Goal: Task Accomplishment & Management: Manage account settings

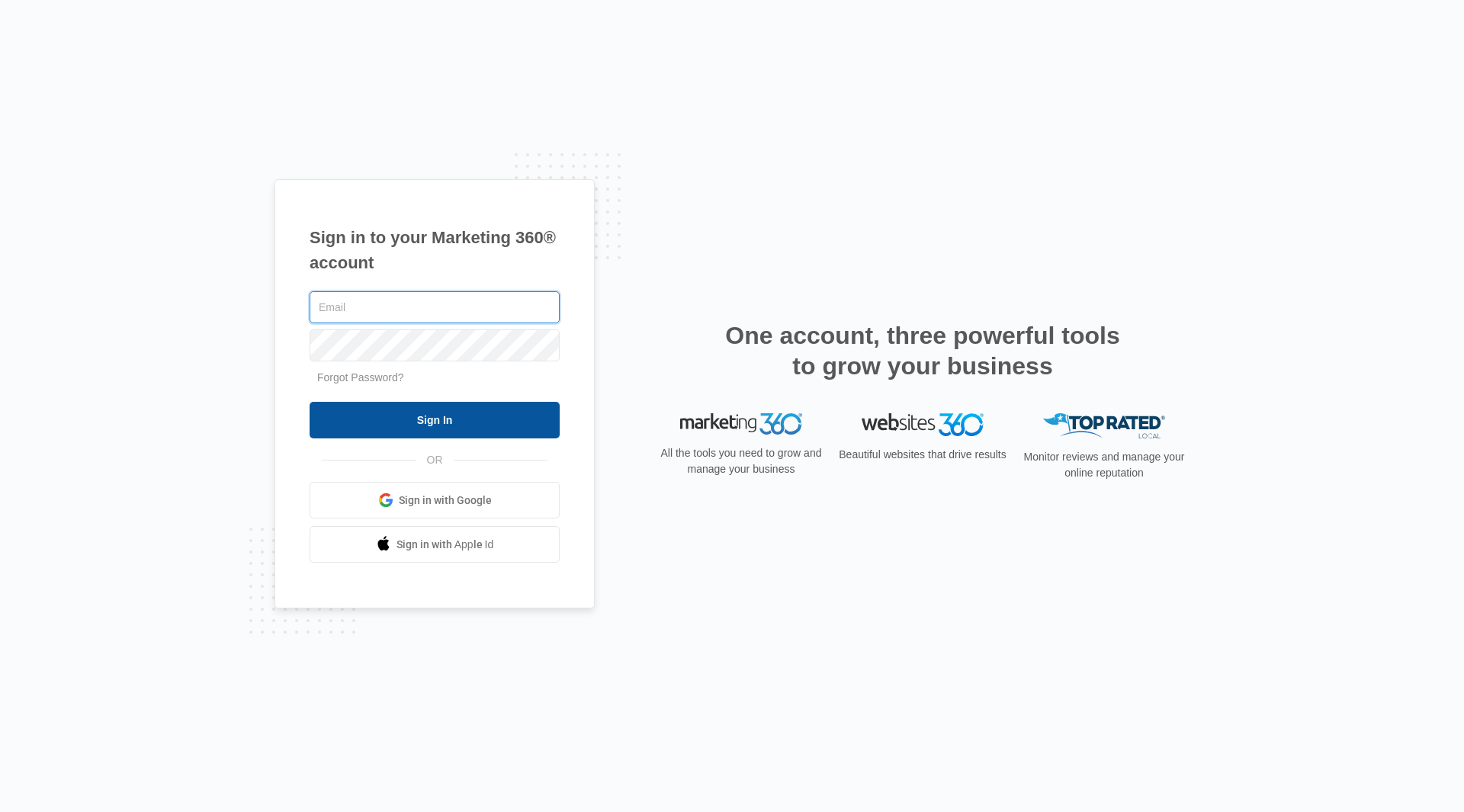
type input "[EMAIL_ADDRESS][DOMAIN_NAME]"
click at [423, 422] on input "Sign In" at bounding box center [435, 420] width 251 height 37
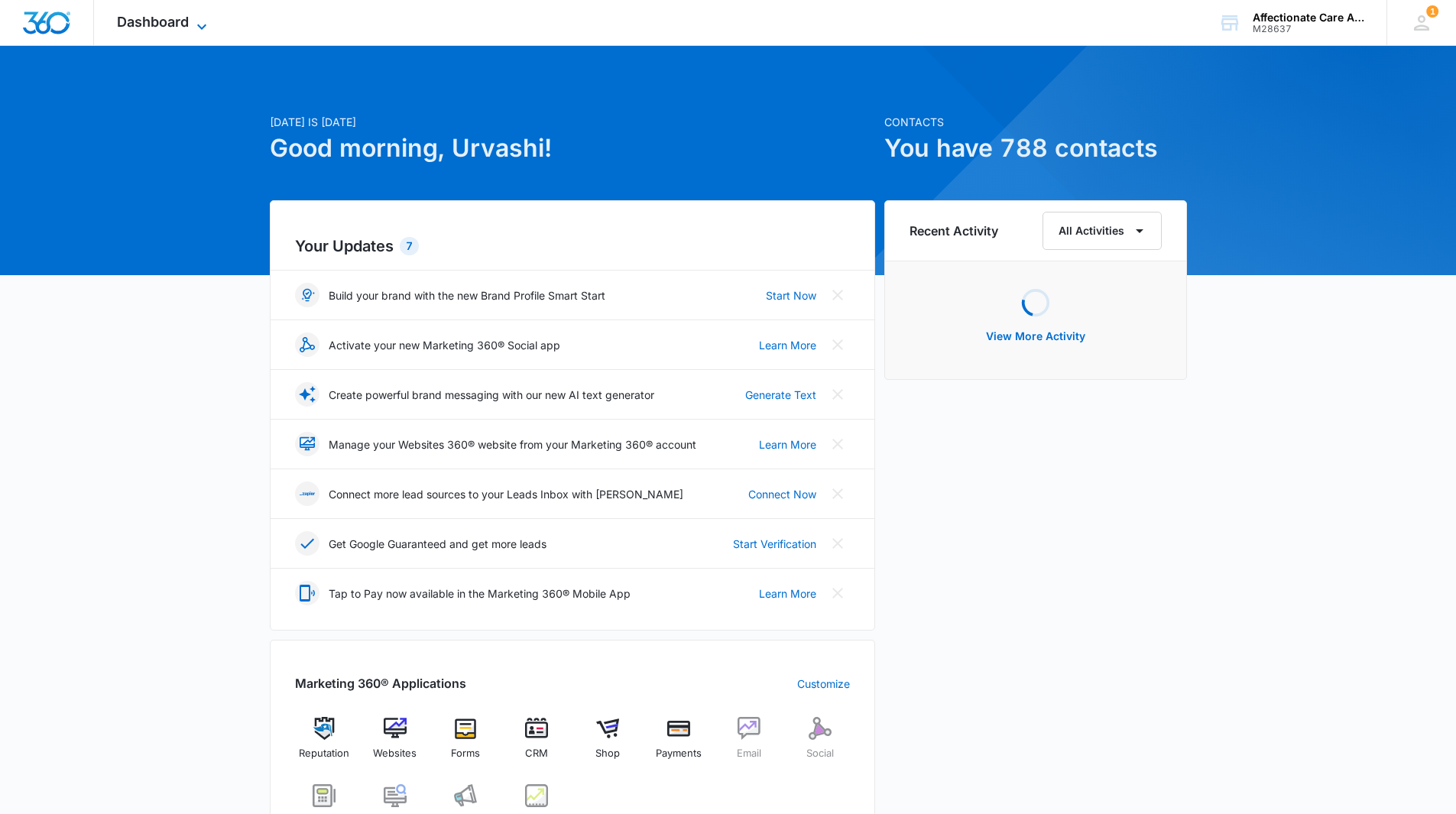
click at [198, 28] on icon at bounding box center [201, 26] width 18 height 18
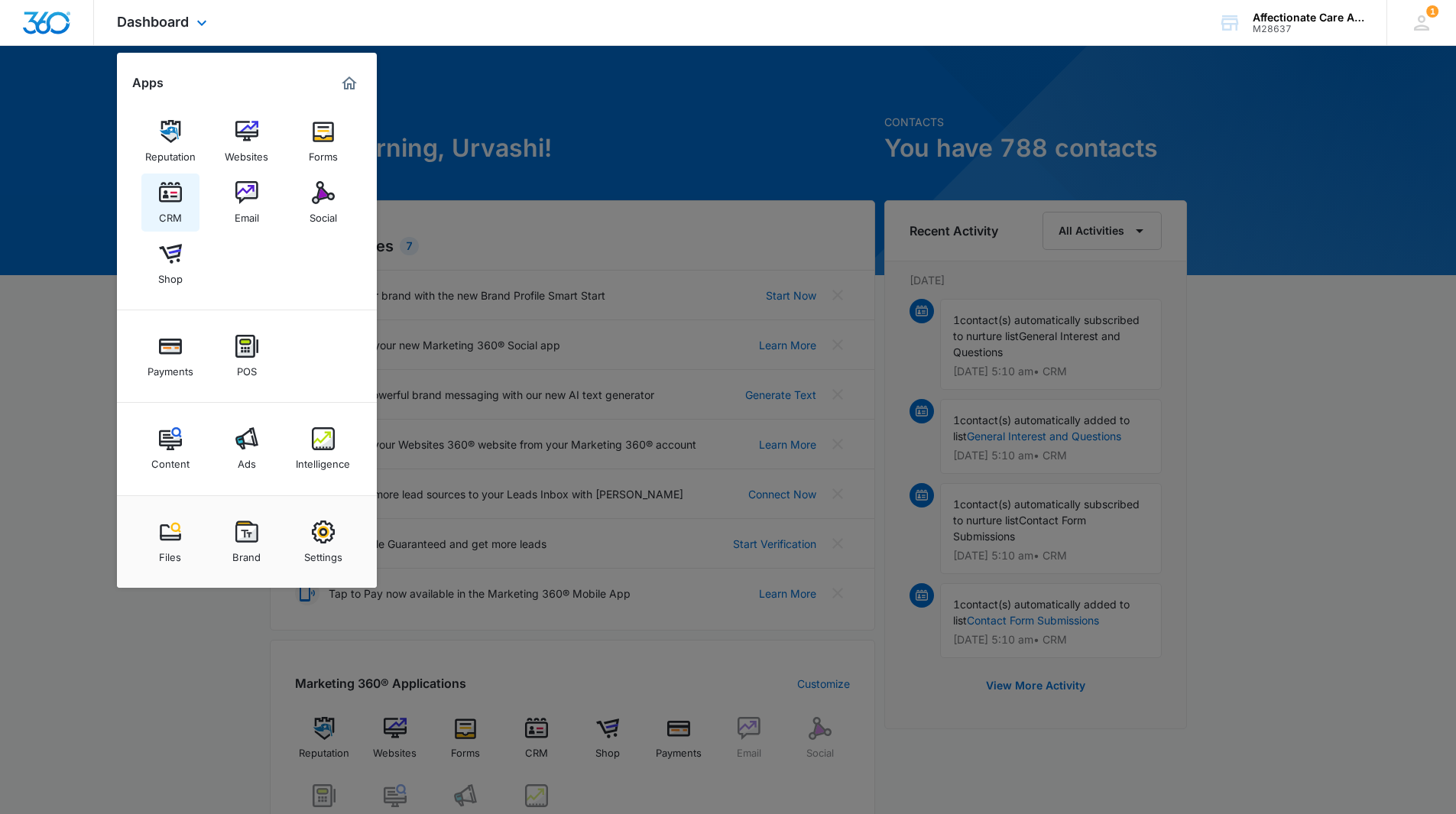
click at [162, 199] on img at bounding box center [170, 193] width 23 height 23
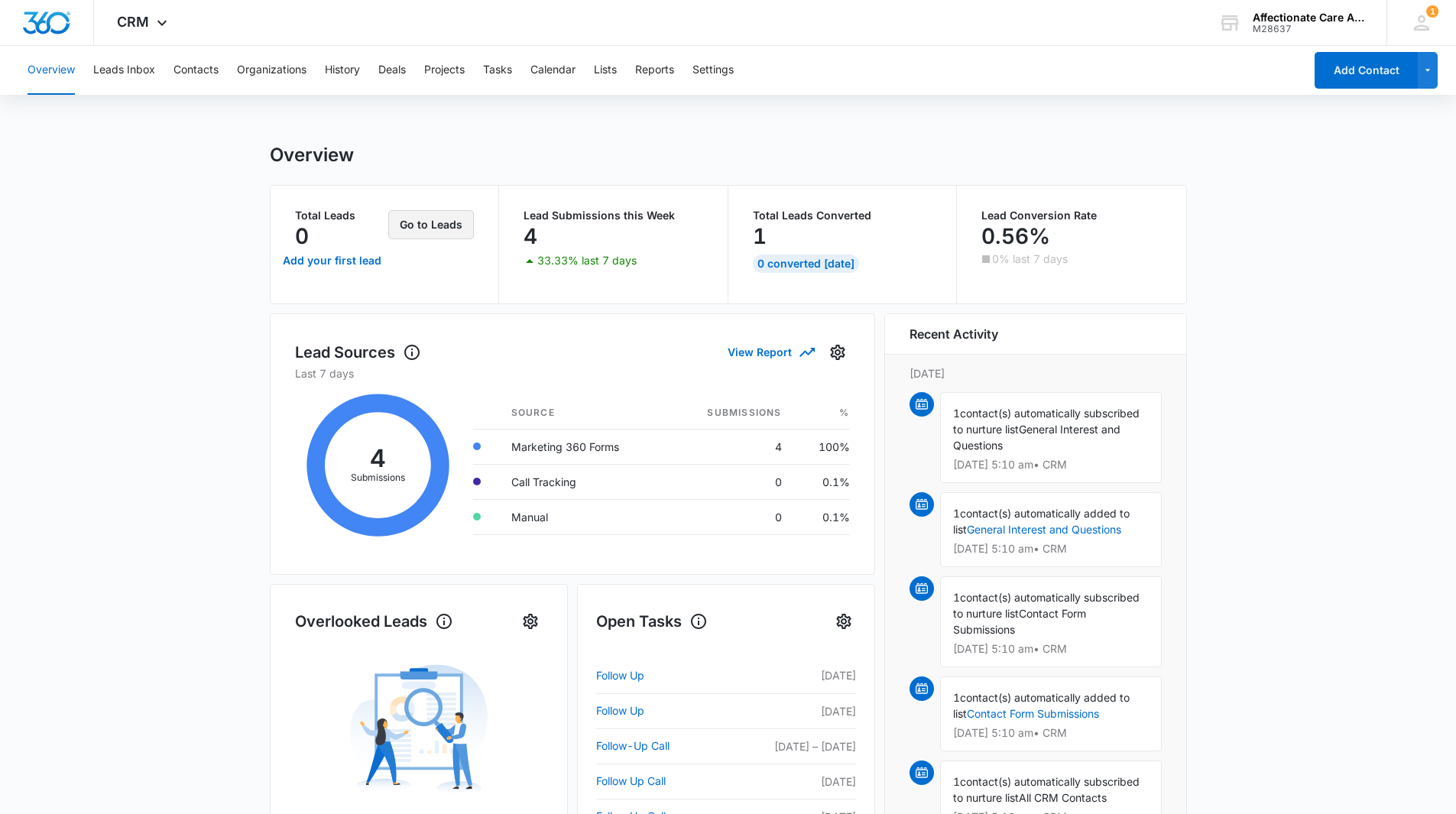
click at [429, 229] on button "Go to Leads" at bounding box center [431, 225] width 86 height 29
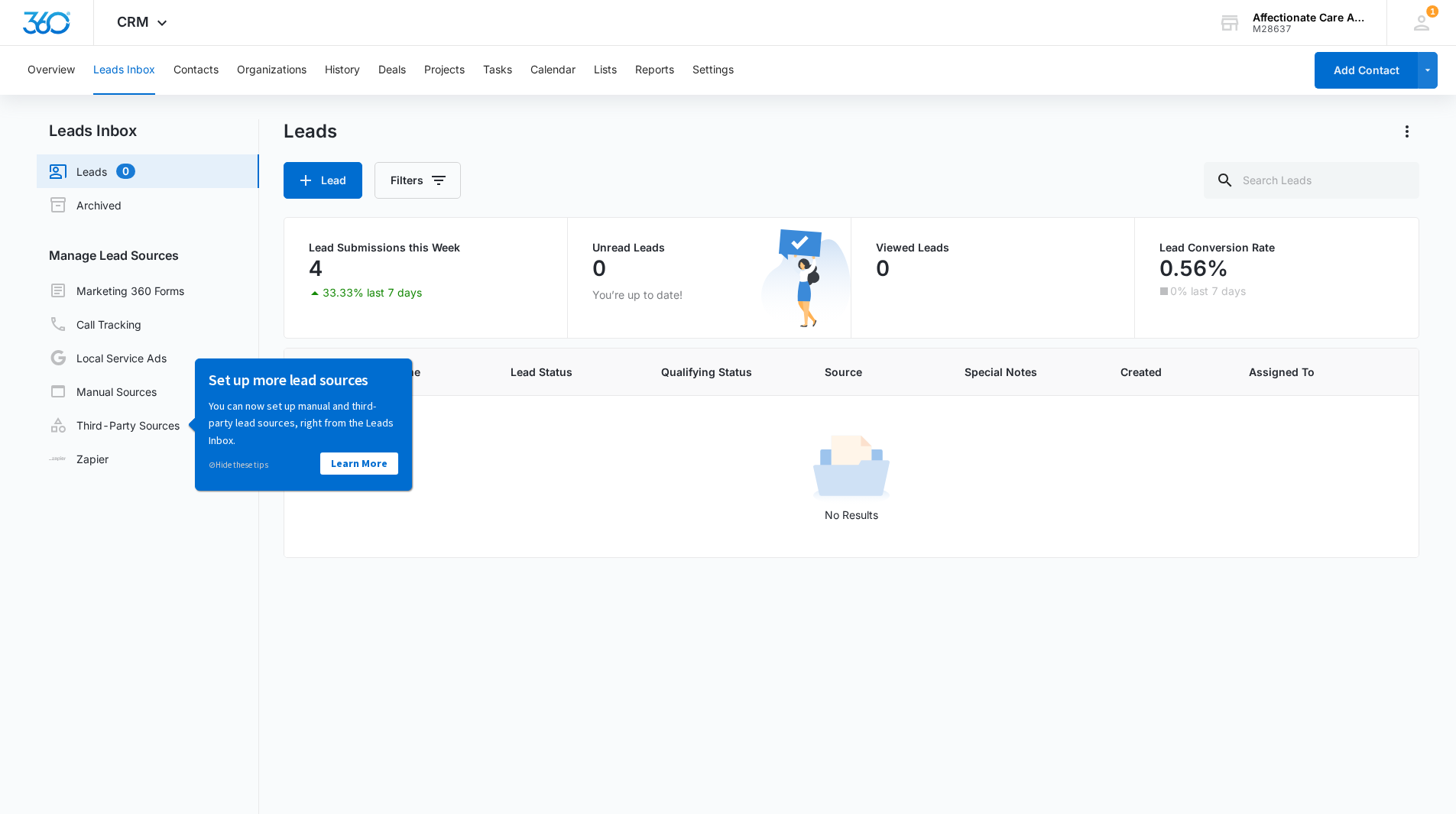
click at [710, 178] on div "Lead Filters" at bounding box center [852, 180] width 1137 height 37
click at [596, 163] on div "Lead Filters" at bounding box center [852, 180] width 1137 height 37
click at [365, 467] on link "Learn More" at bounding box center [359, 462] width 78 height 22
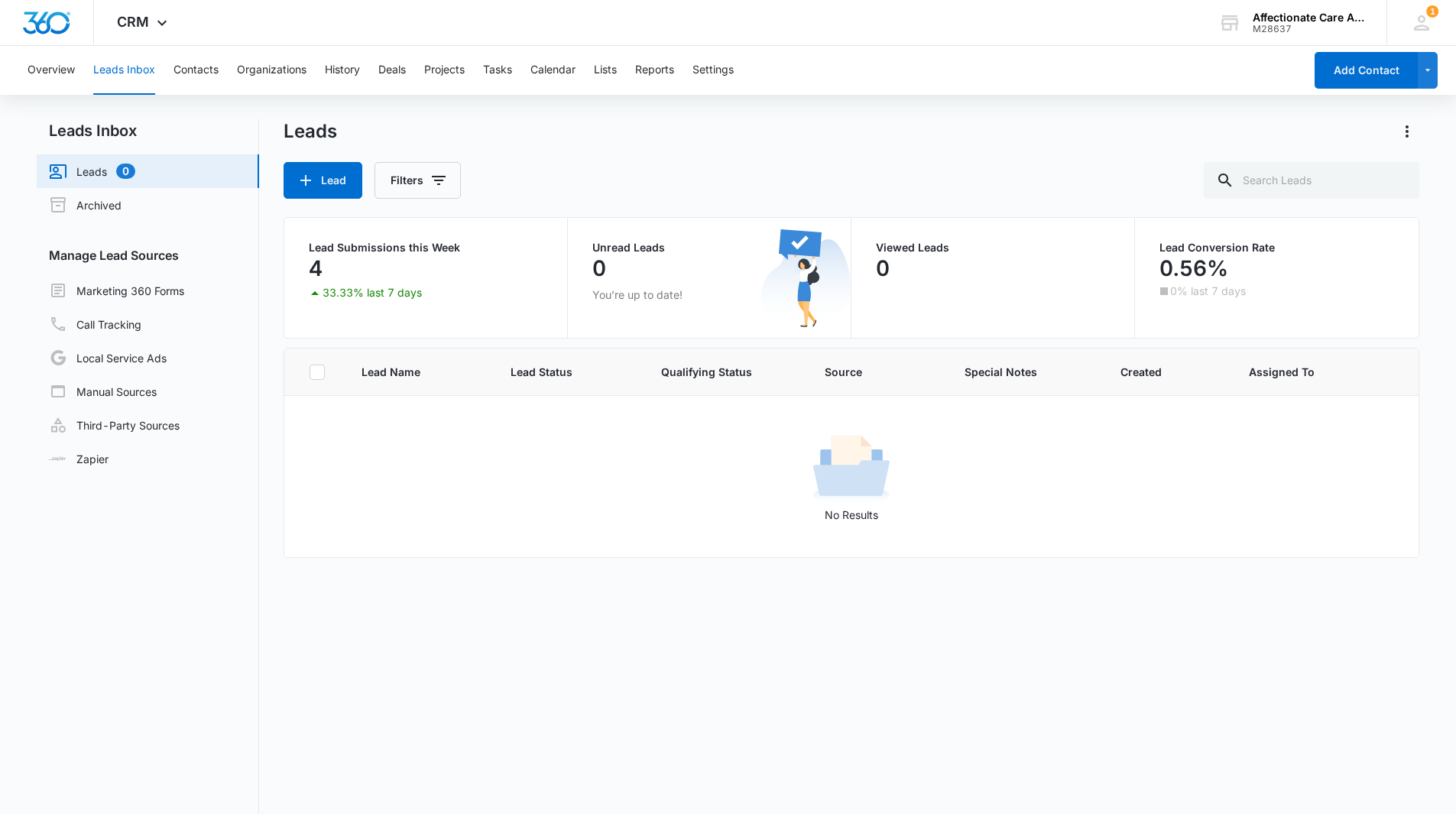
click at [95, 166] on link "Leads 0" at bounding box center [92, 171] width 86 height 18
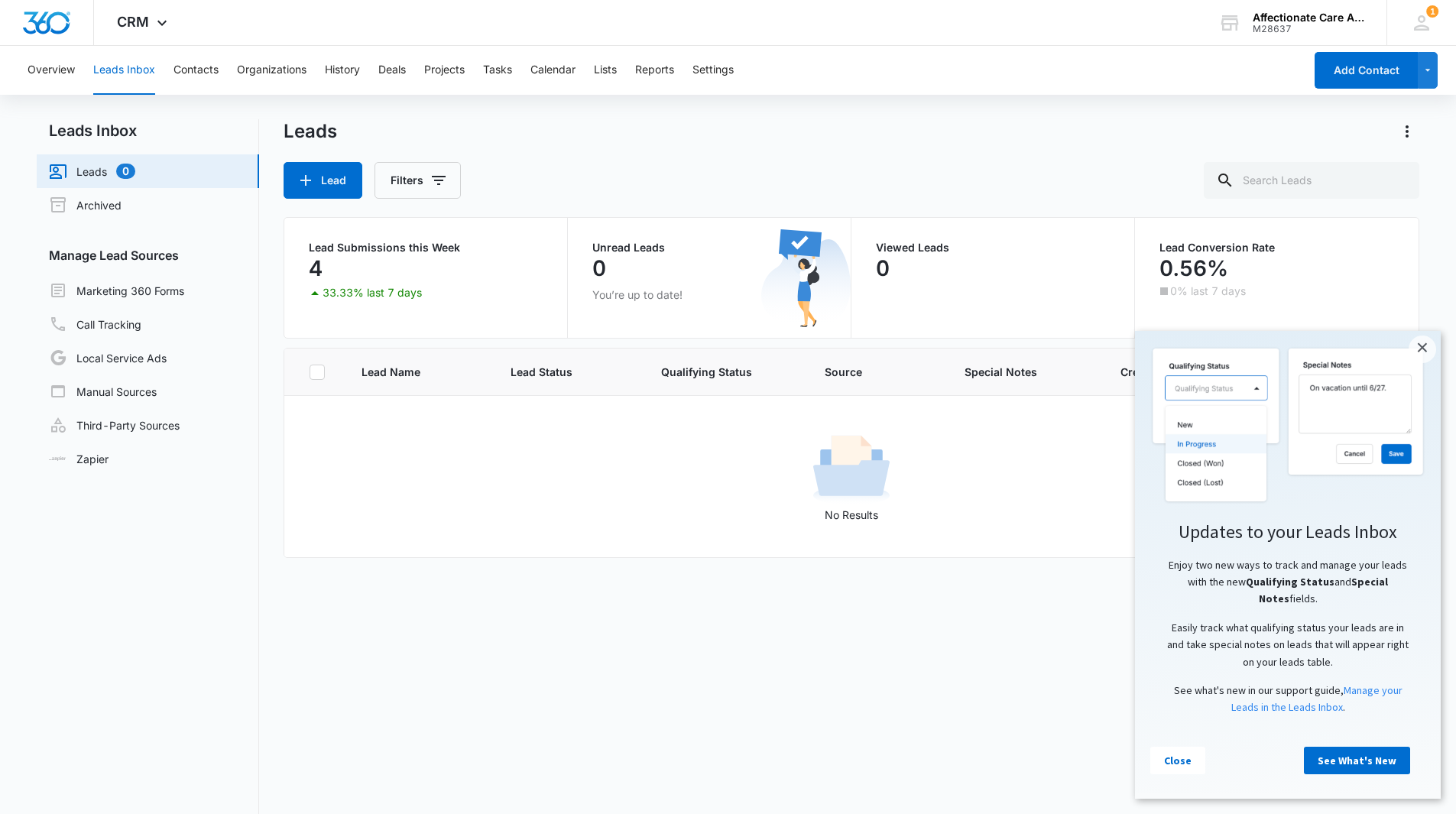
drag, startPoint x: 1419, startPoint y: 355, endPoint x: 1365, endPoint y: 388, distance: 63.3
click at [1419, 355] on link "×" at bounding box center [1422, 348] width 27 height 27
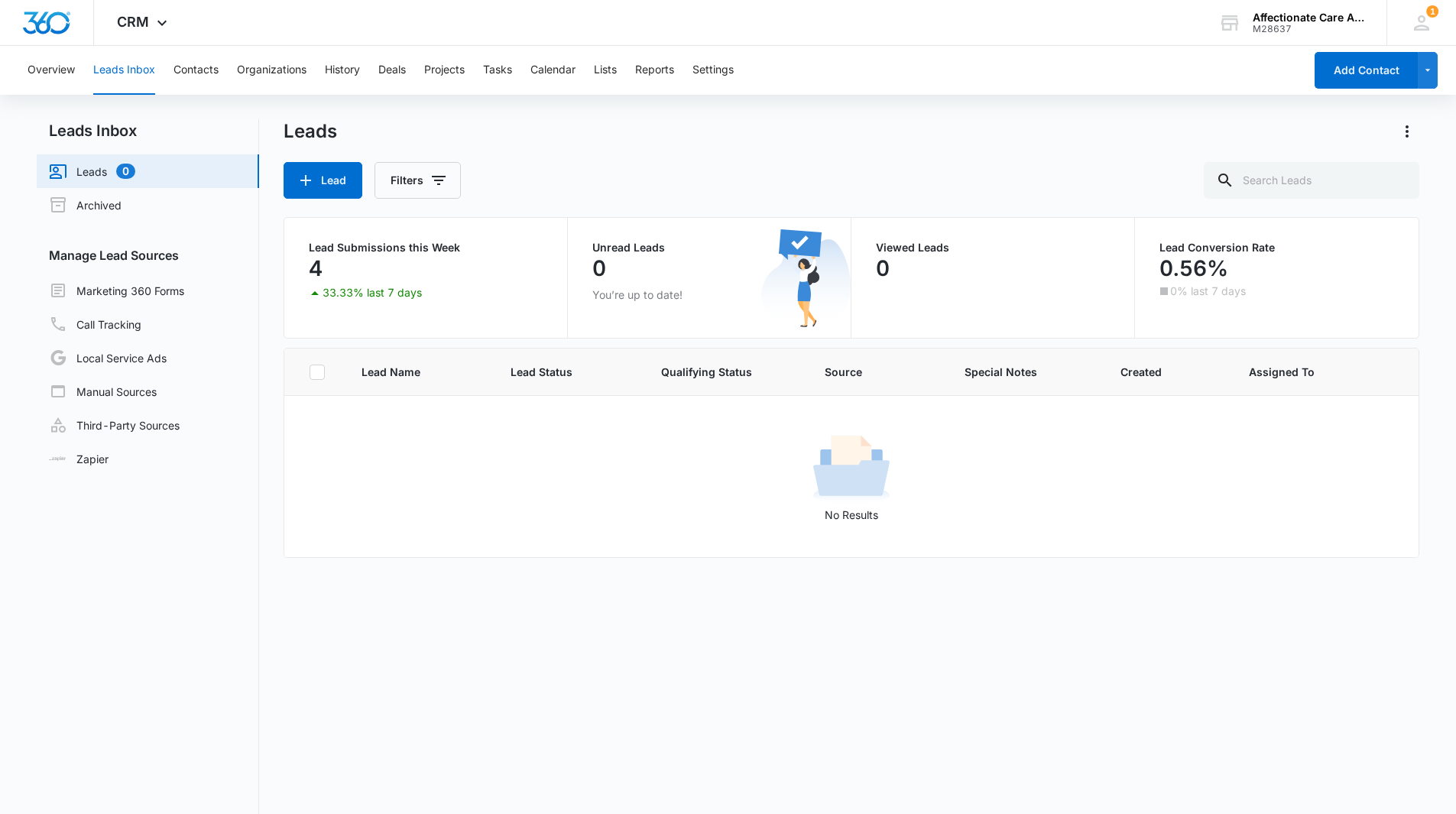
click at [608, 724] on div "Lead Name Lead Status Qualifying Status Source Special Notes Created Assigned T…" at bounding box center [852, 636] width 1137 height 577
click at [198, 69] on button "Contacts" at bounding box center [196, 71] width 45 height 49
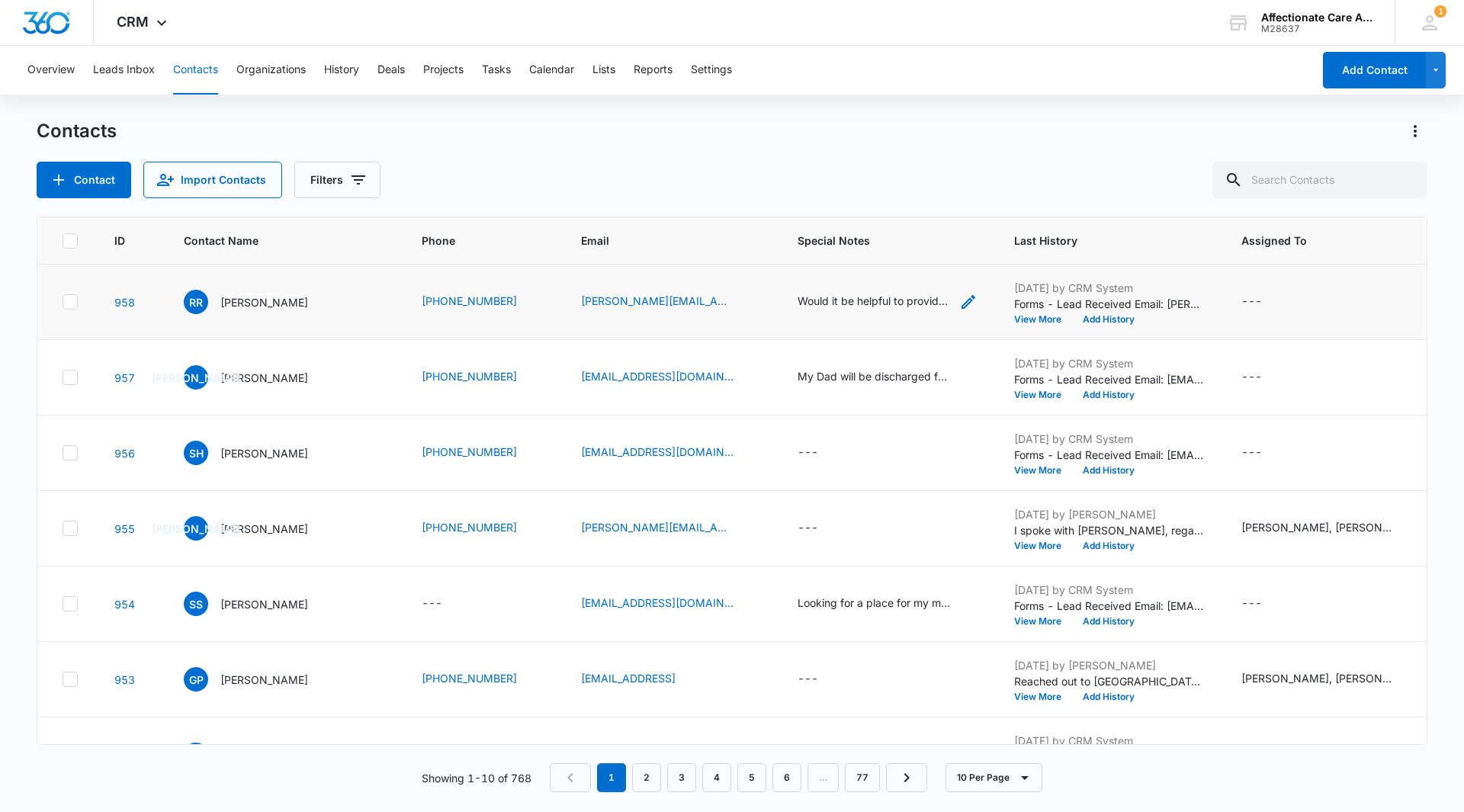
click at [801, 297] on div "Would it be helpful to provide you with an updated cleaning quote for your busi…" at bounding box center [874, 300] width 153 height 16
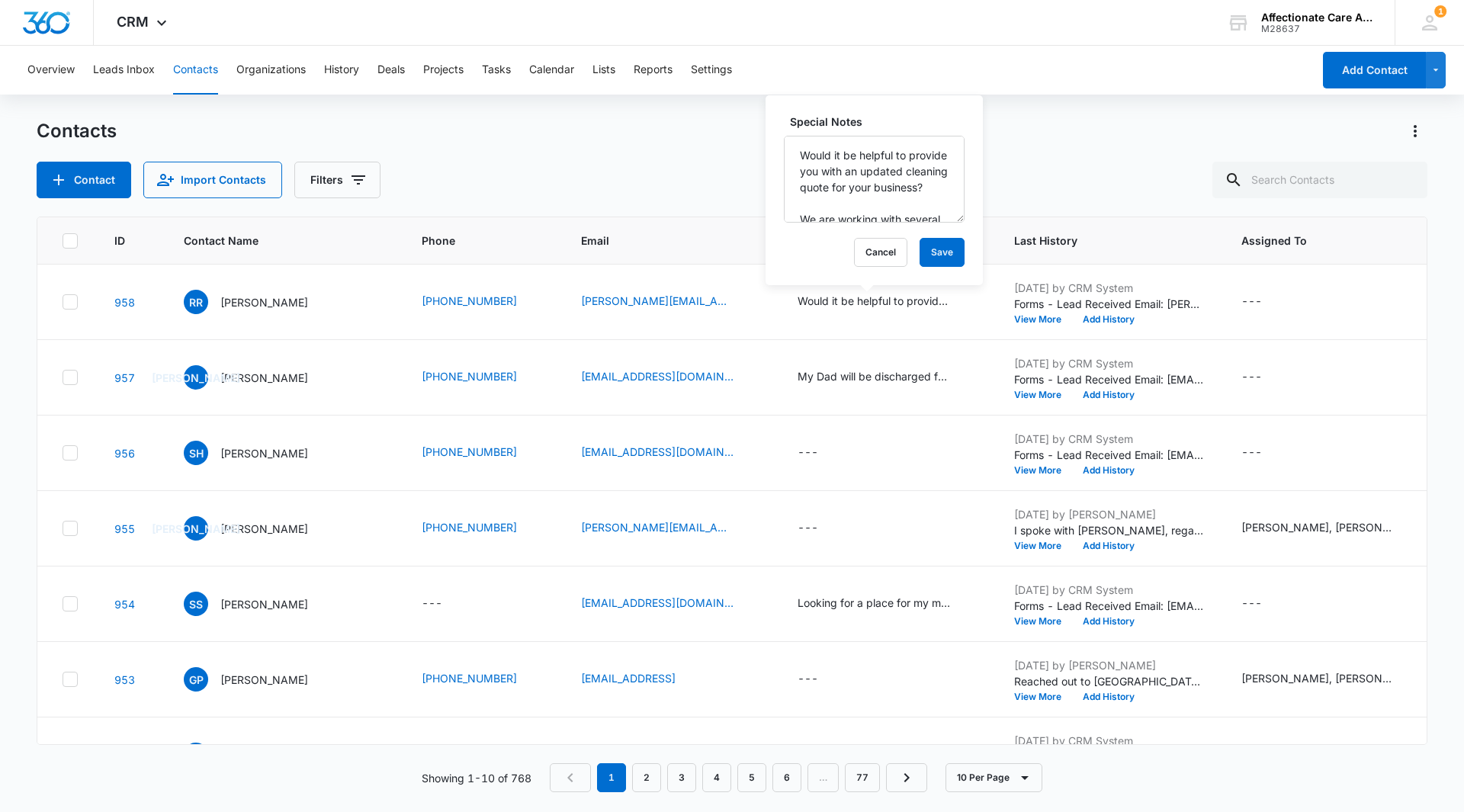
click at [1059, 160] on div "Contacts Contact Import Contacts Filters" at bounding box center [732, 158] width 1391 height 79
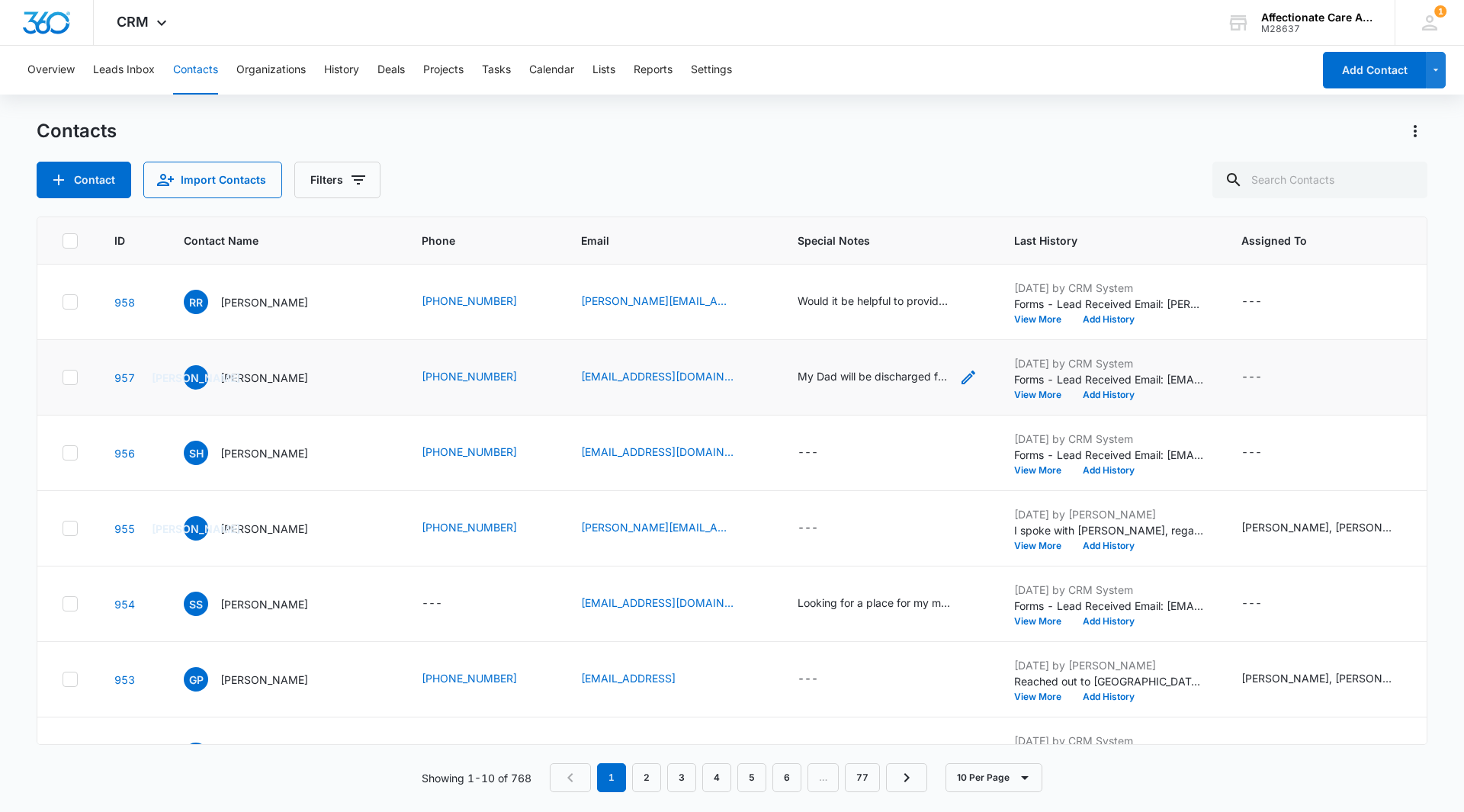
scroll to position [76, 0]
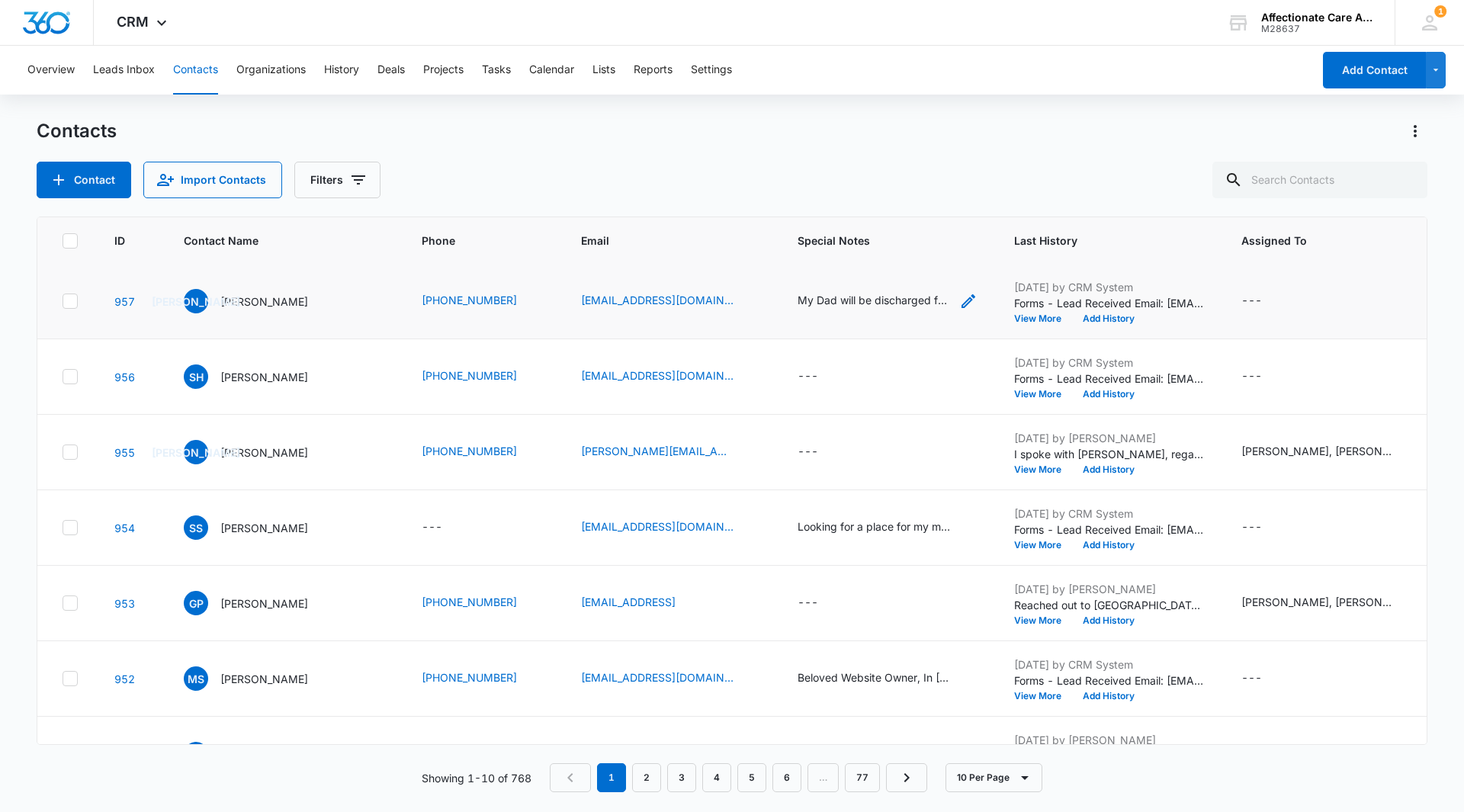
click at [874, 302] on div "My Dad will be discharged from Memorial Hermann Sugarland to PAM rehab within a…" at bounding box center [874, 300] width 153 height 16
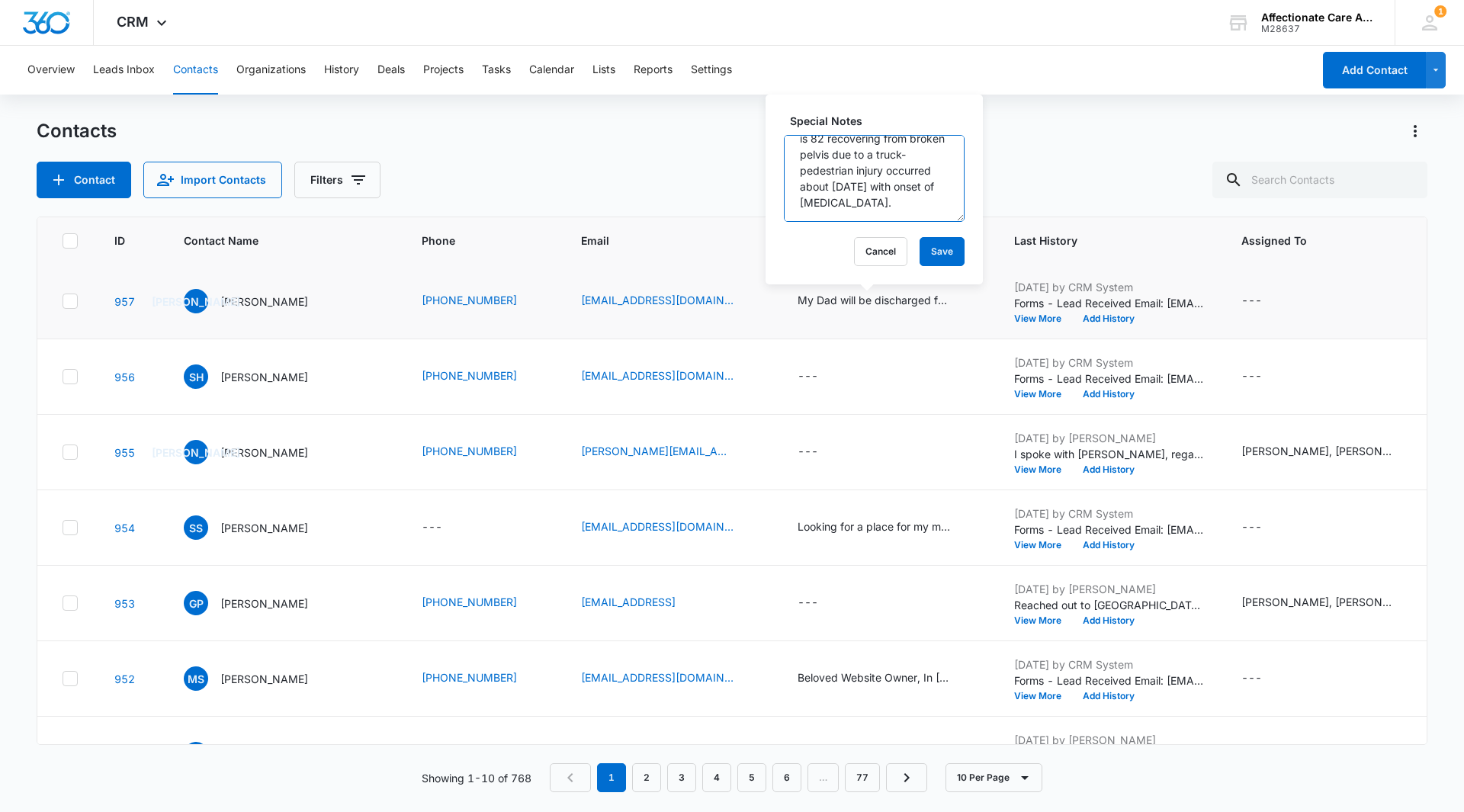
scroll to position [176, 0]
click at [872, 251] on button "Cancel" at bounding box center [881, 252] width 54 height 29
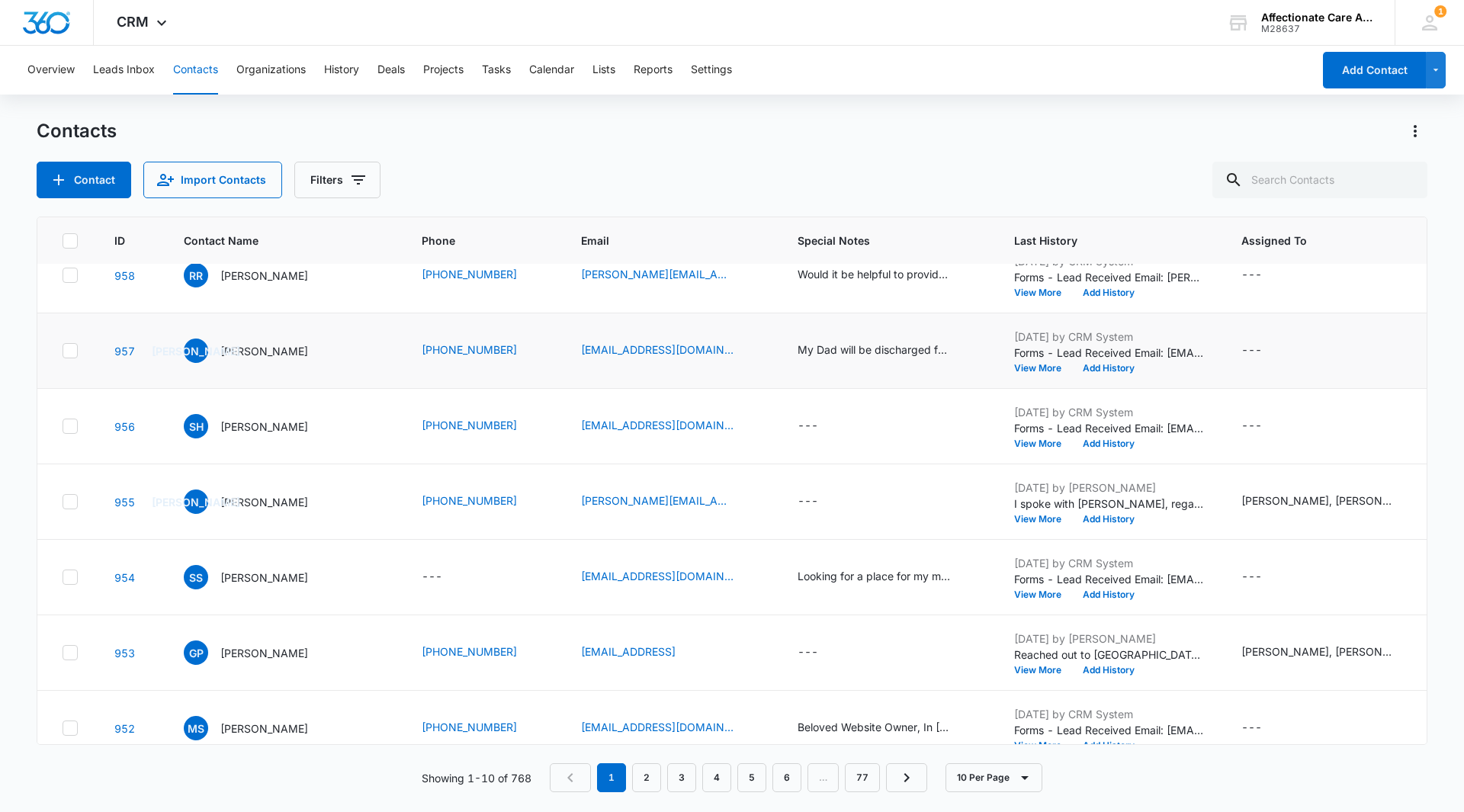
scroll to position [0, 0]
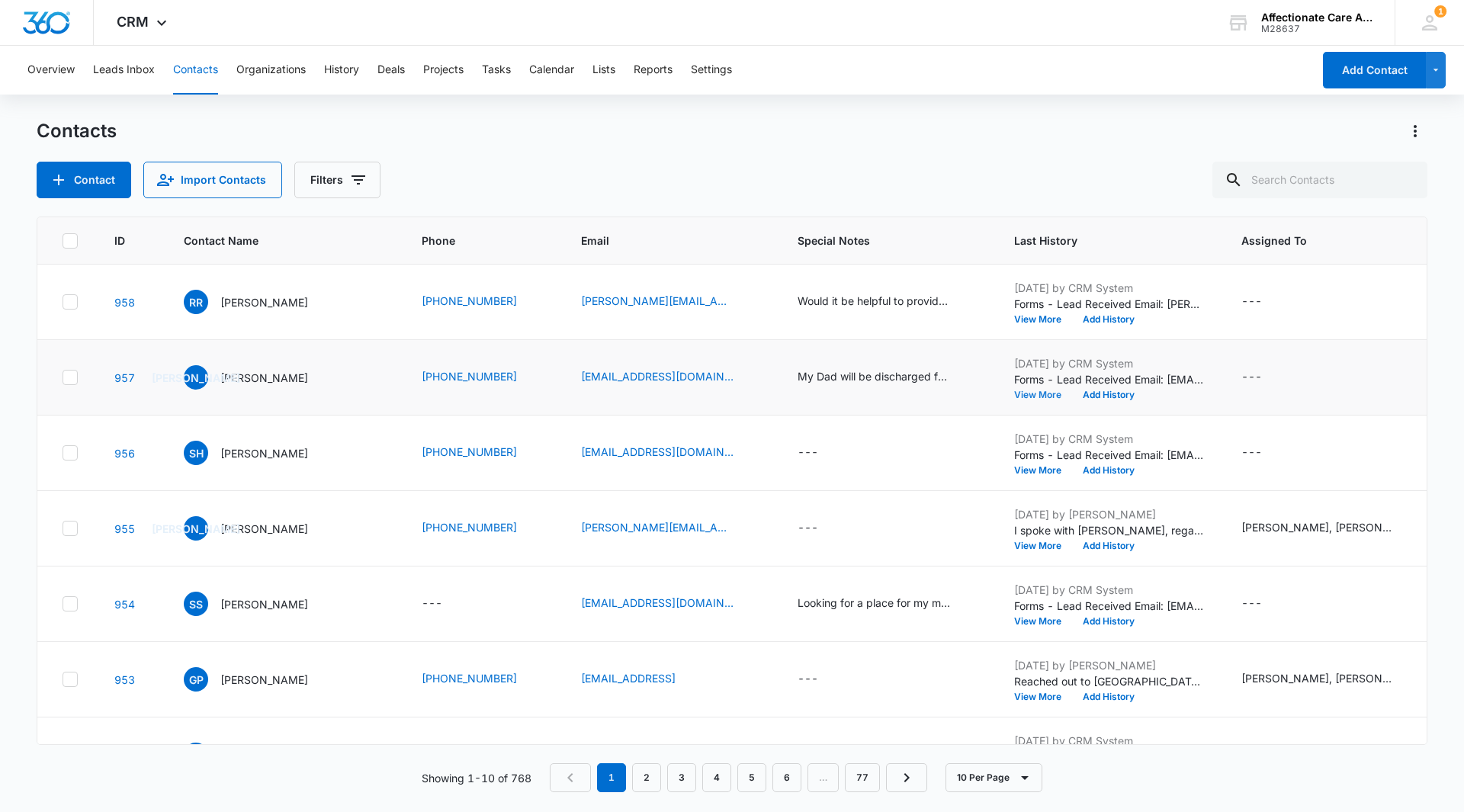
click at [1020, 396] on button "View More" at bounding box center [1044, 395] width 58 height 9
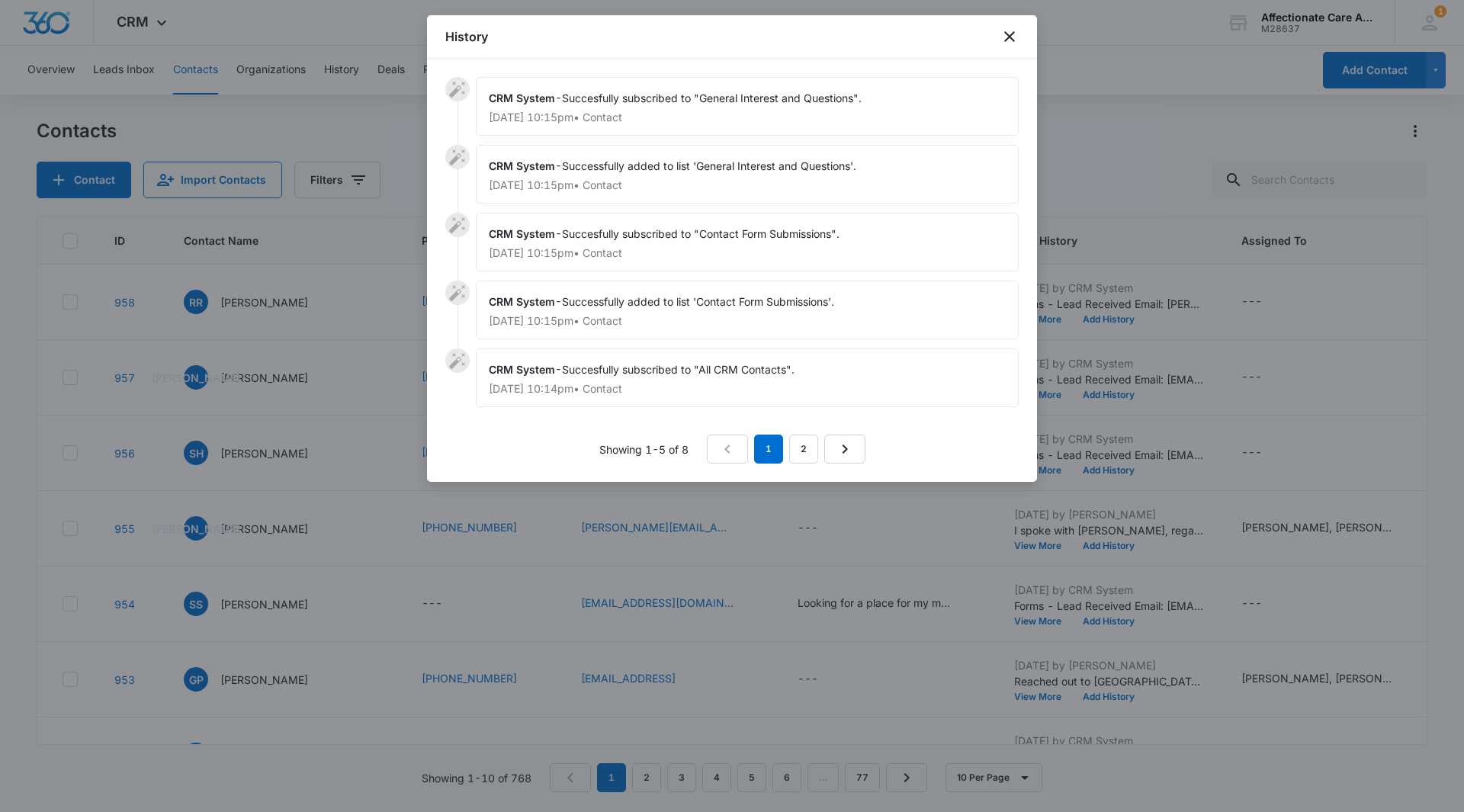
click at [1019, 39] on div "History" at bounding box center [732, 37] width 610 height 43
click at [1014, 41] on icon "close" at bounding box center [1009, 36] width 10 height 10
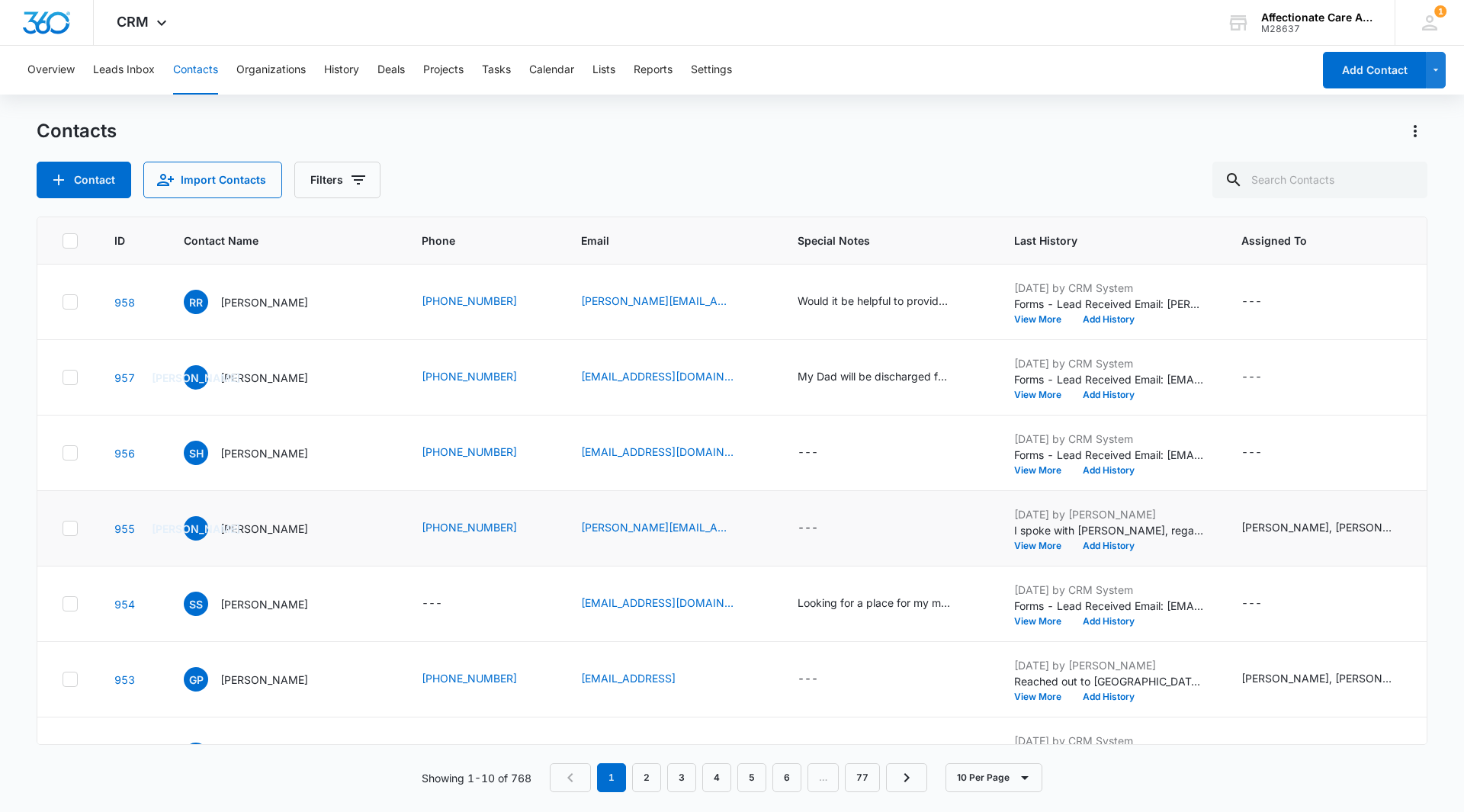
click at [1074, 506] on td "Sep 10, 2025 by Audrey Keller I spoke with Joseph, regarding his mother’s curre…" at bounding box center [1109, 528] width 227 height 75
click at [1025, 548] on button "View More" at bounding box center [1044, 546] width 58 height 9
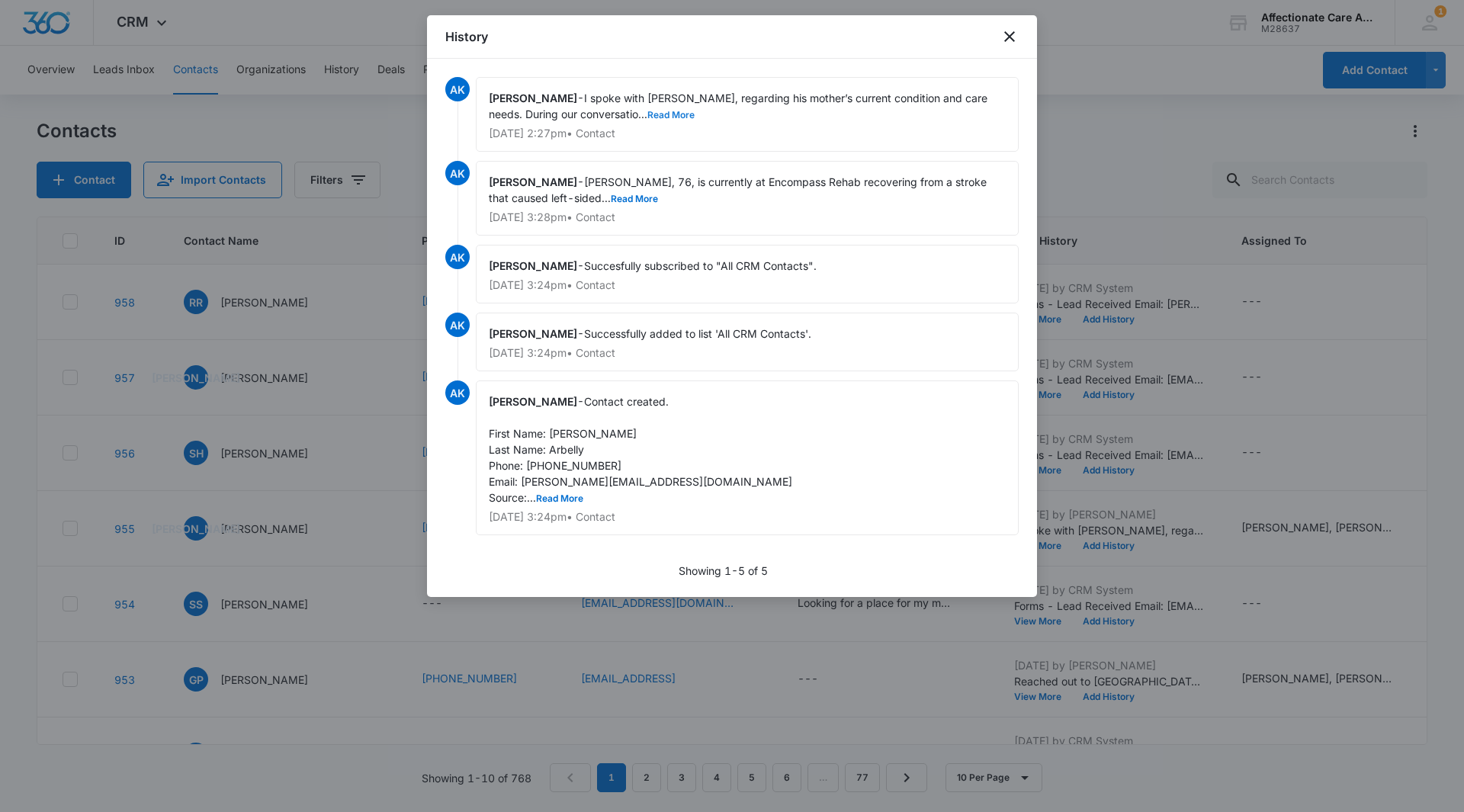
click at [647, 115] on button "Read More" at bounding box center [671, 115] width 47 height 9
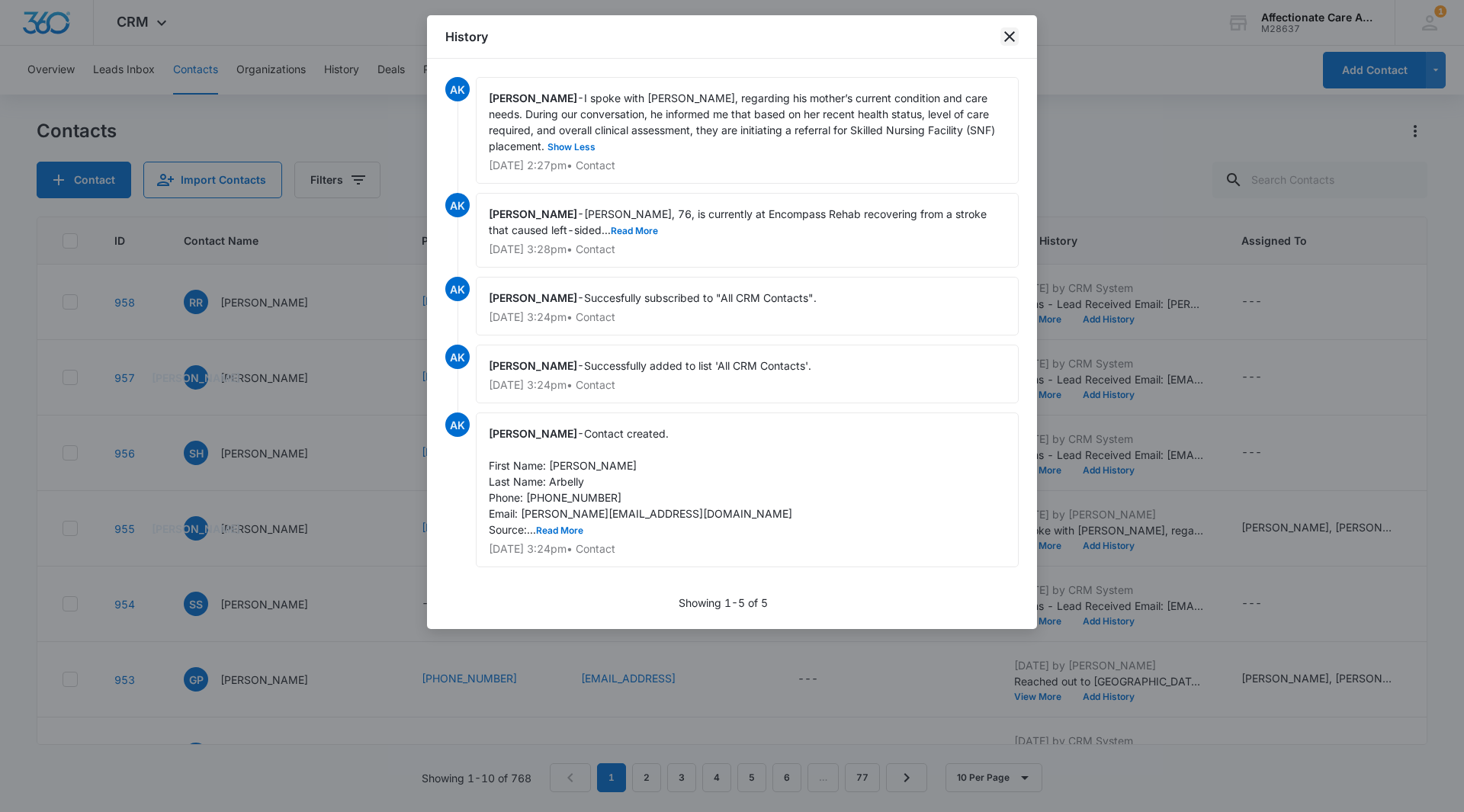
click at [1003, 36] on icon "close" at bounding box center [1009, 36] width 18 height 18
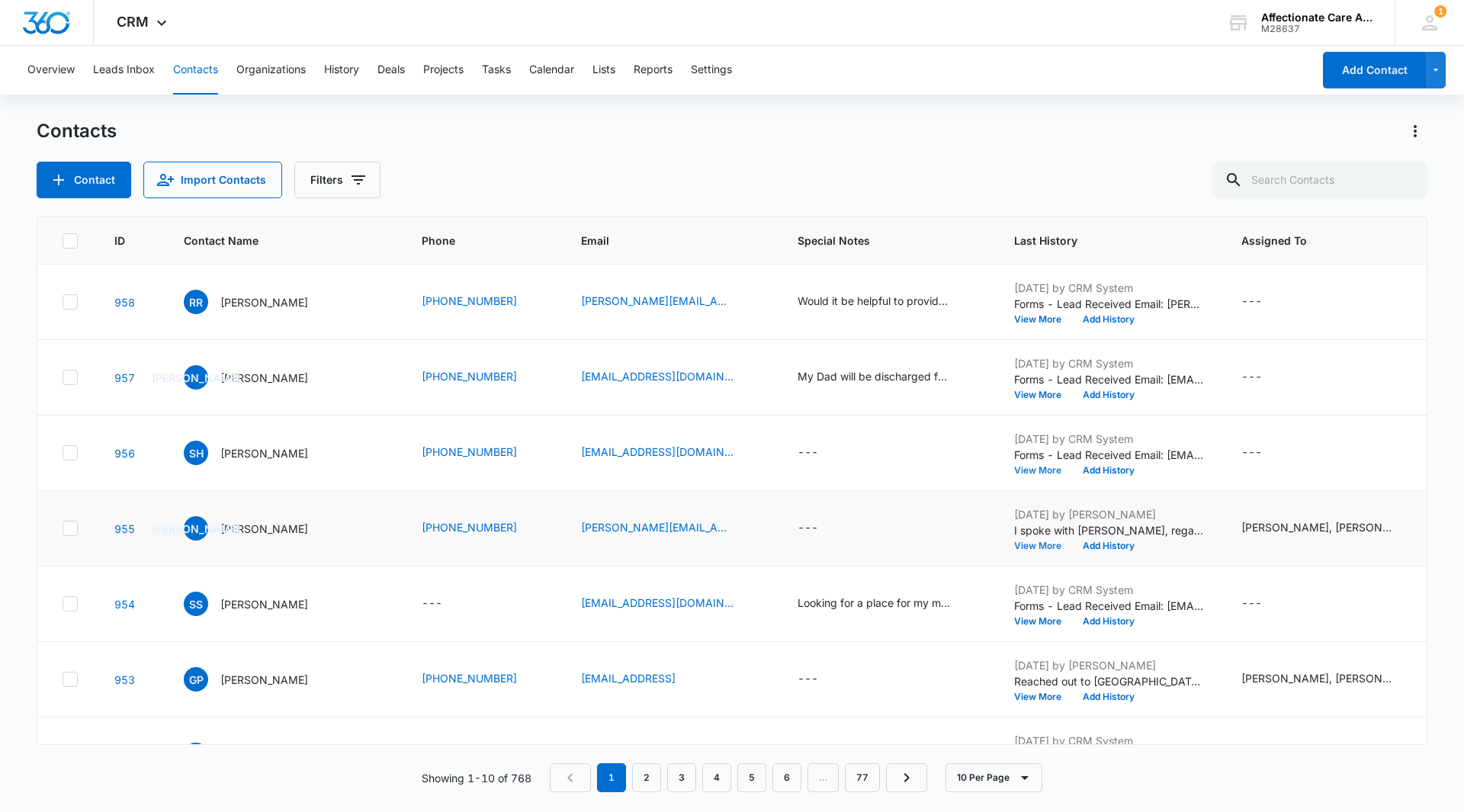
click at [1030, 469] on button "View More" at bounding box center [1044, 471] width 58 height 9
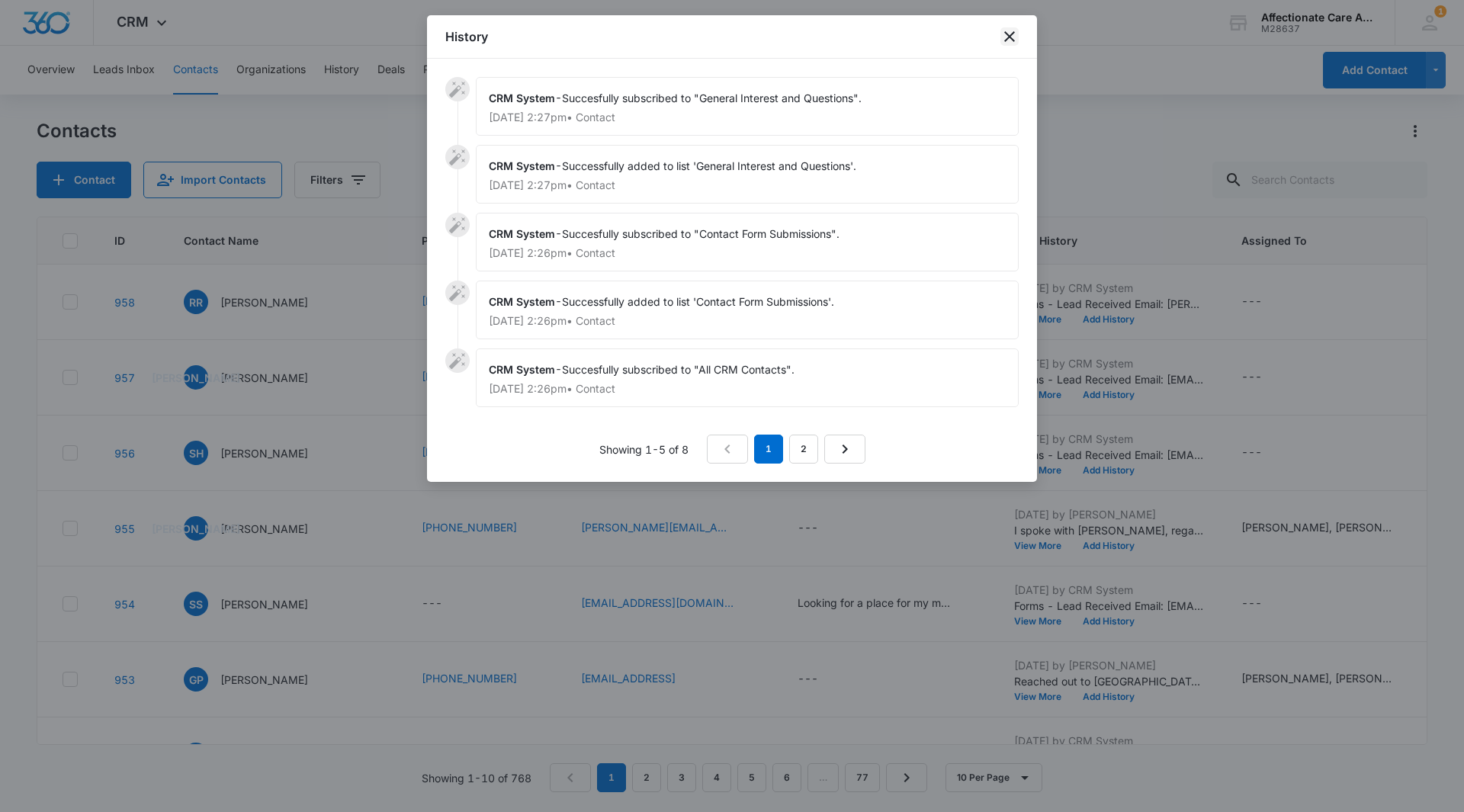
click at [1007, 43] on icon "close" at bounding box center [1009, 36] width 18 height 18
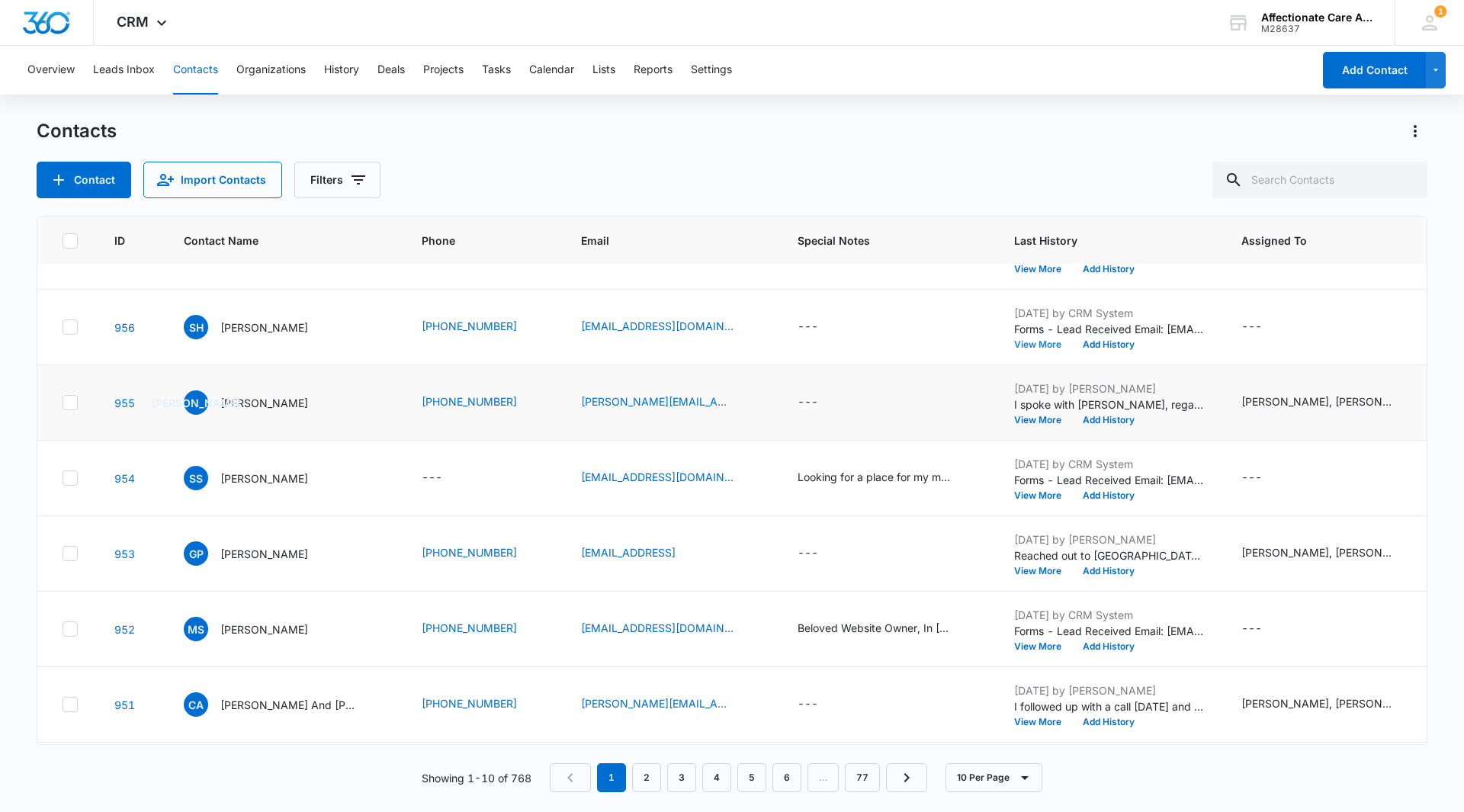
scroll to position [153, 0]
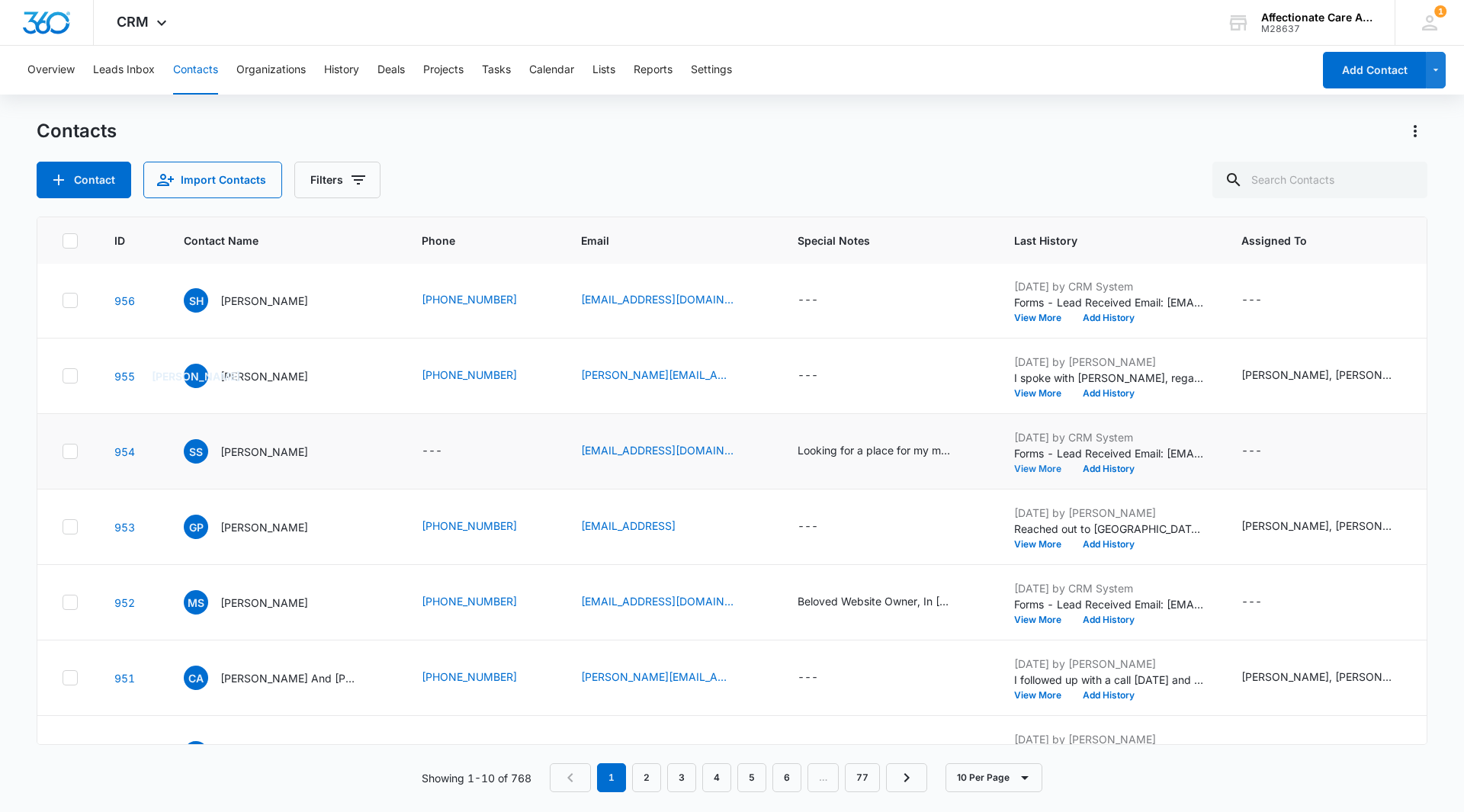
click at [1031, 470] on button "View More" at bounding box center [1044, 469] width 58 height 9
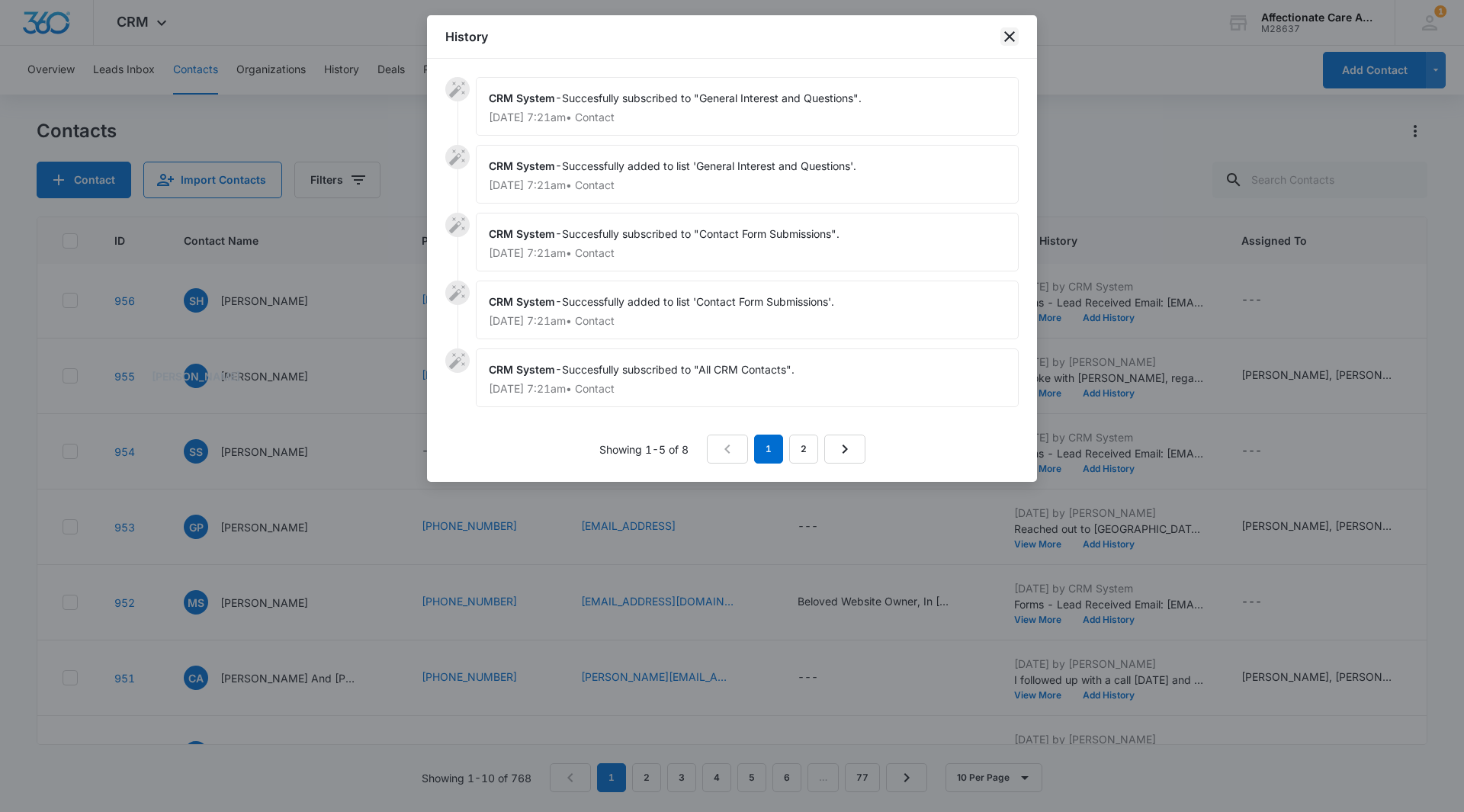
click at [1013, 43] on icon "close" at bounding box center [1009, 36] width 18 height 18
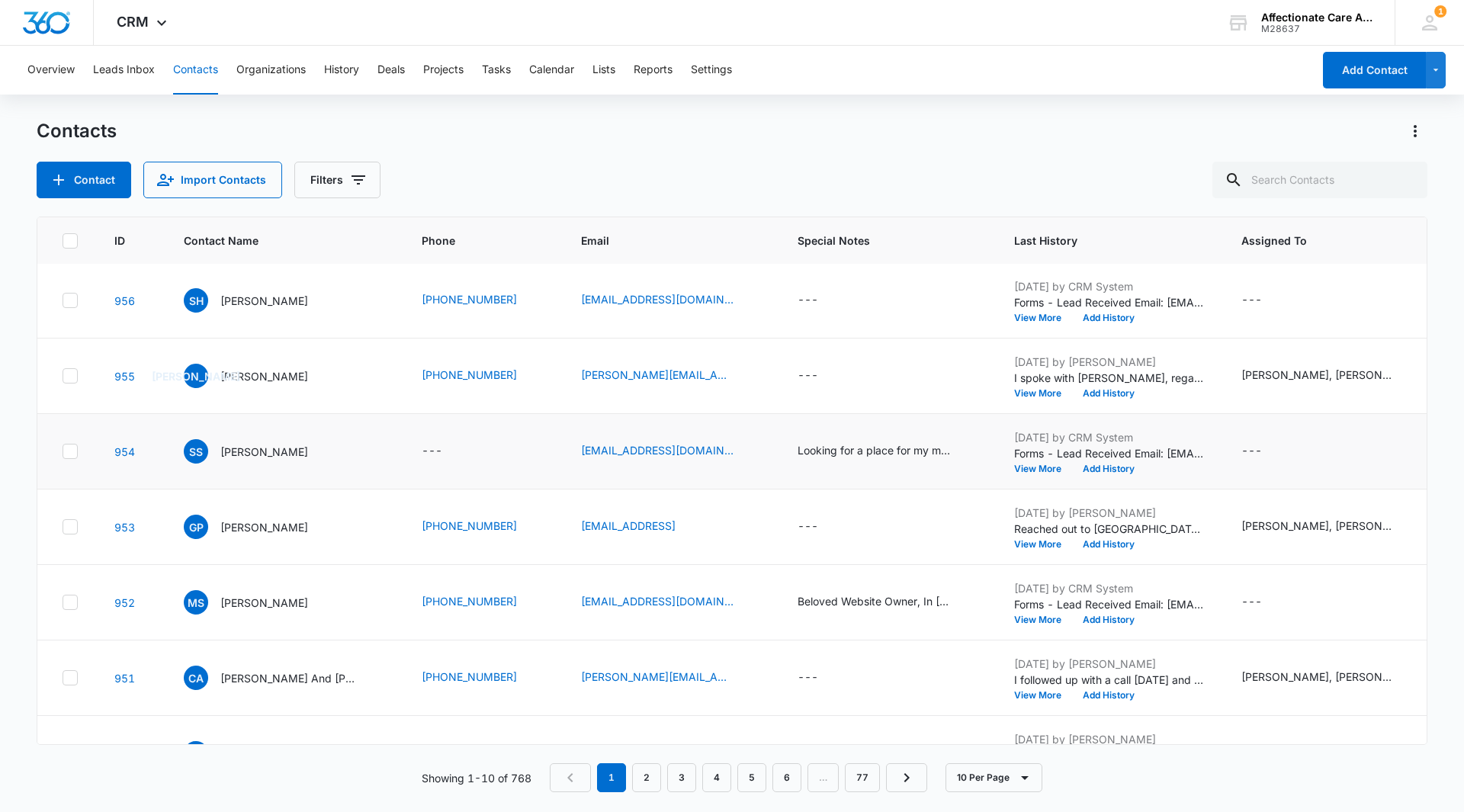
click at [1073, 449] on p "Forms - Lead Received Email: shawnrene6s@gmail.com Name: Shawn Scroggin Special…" at bounding box center [1110, 453] width 190 height 16
click at [1023, 470] on button "View More" at bounding box center [1044, 469] width 58 height 9
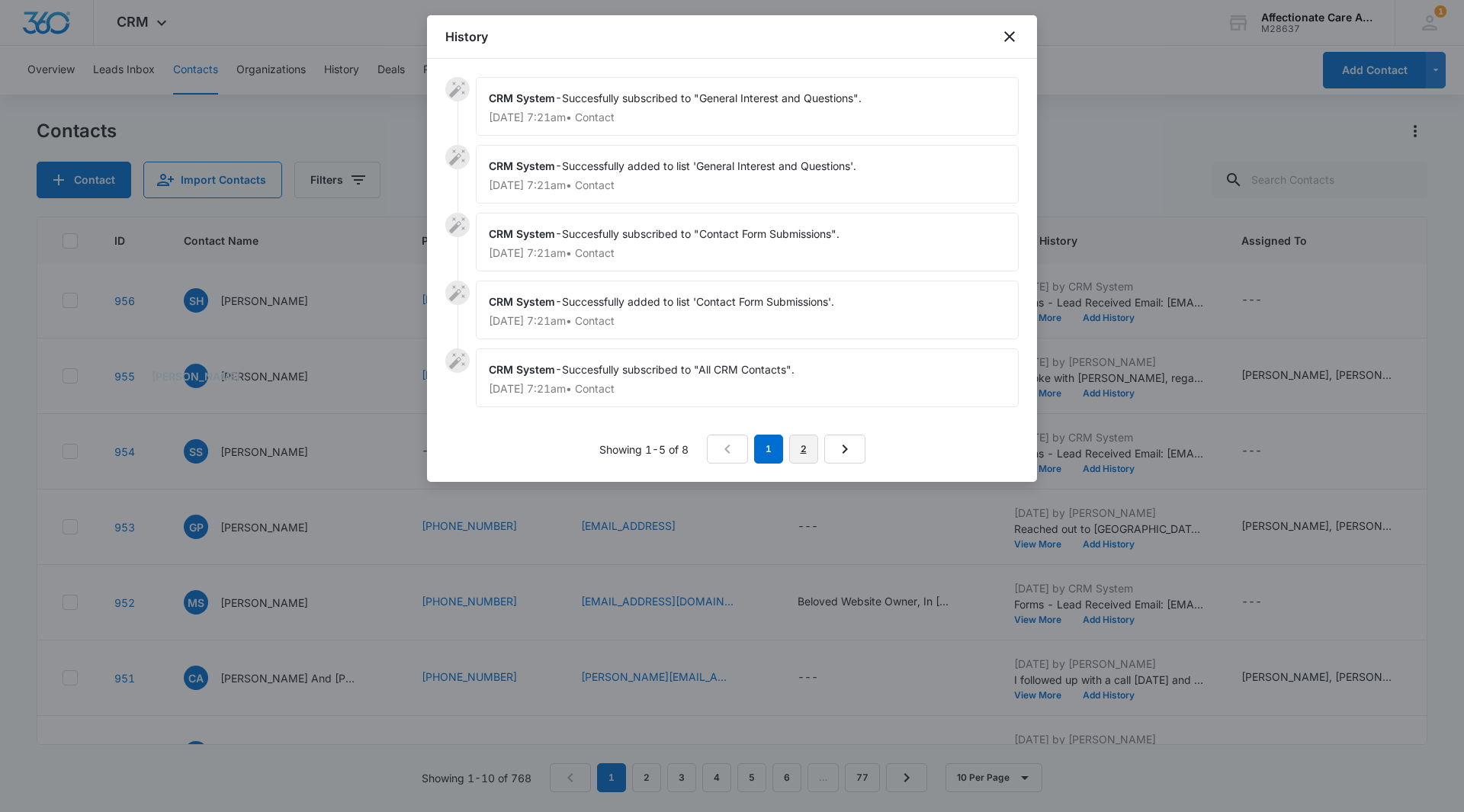
click at [803, 451] on link "2" at bounding box center [804, 448] width 29 height 29
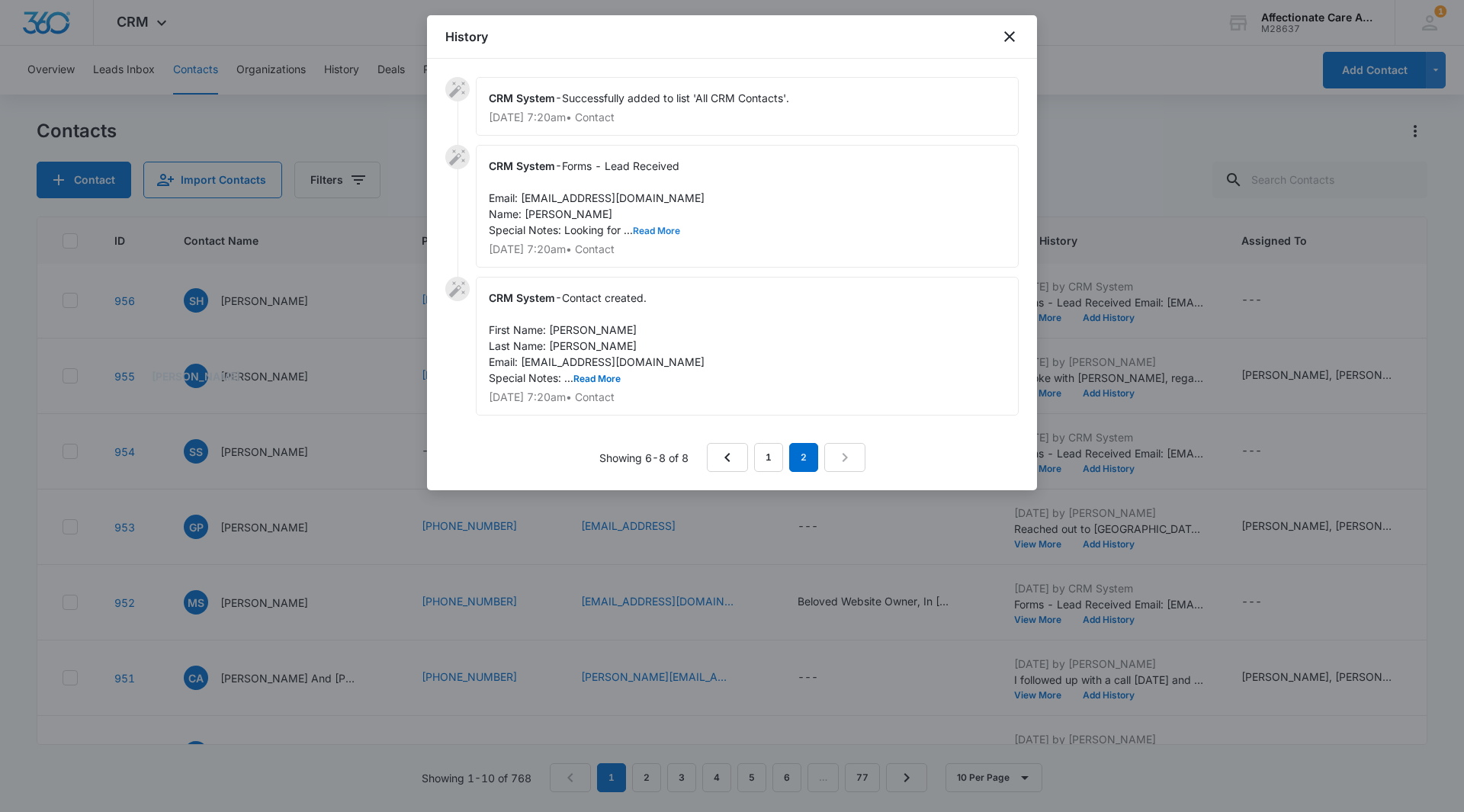
click at [674, 232] on button "Read More" at bounding box center [657, 231] width 47 height 9
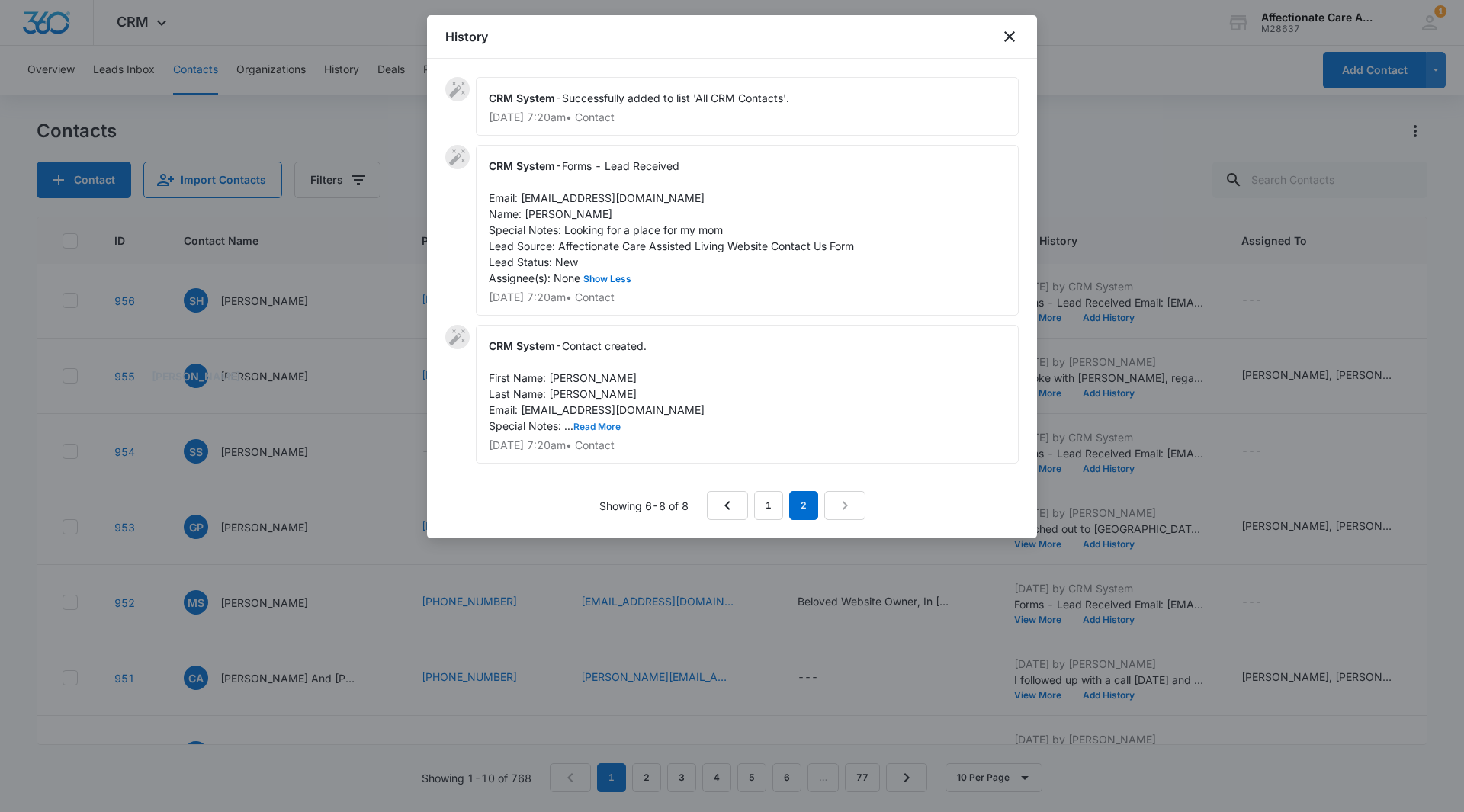
click at [601, 426] on button "Read More" at bounding box center [597, 427] width 47 height 9
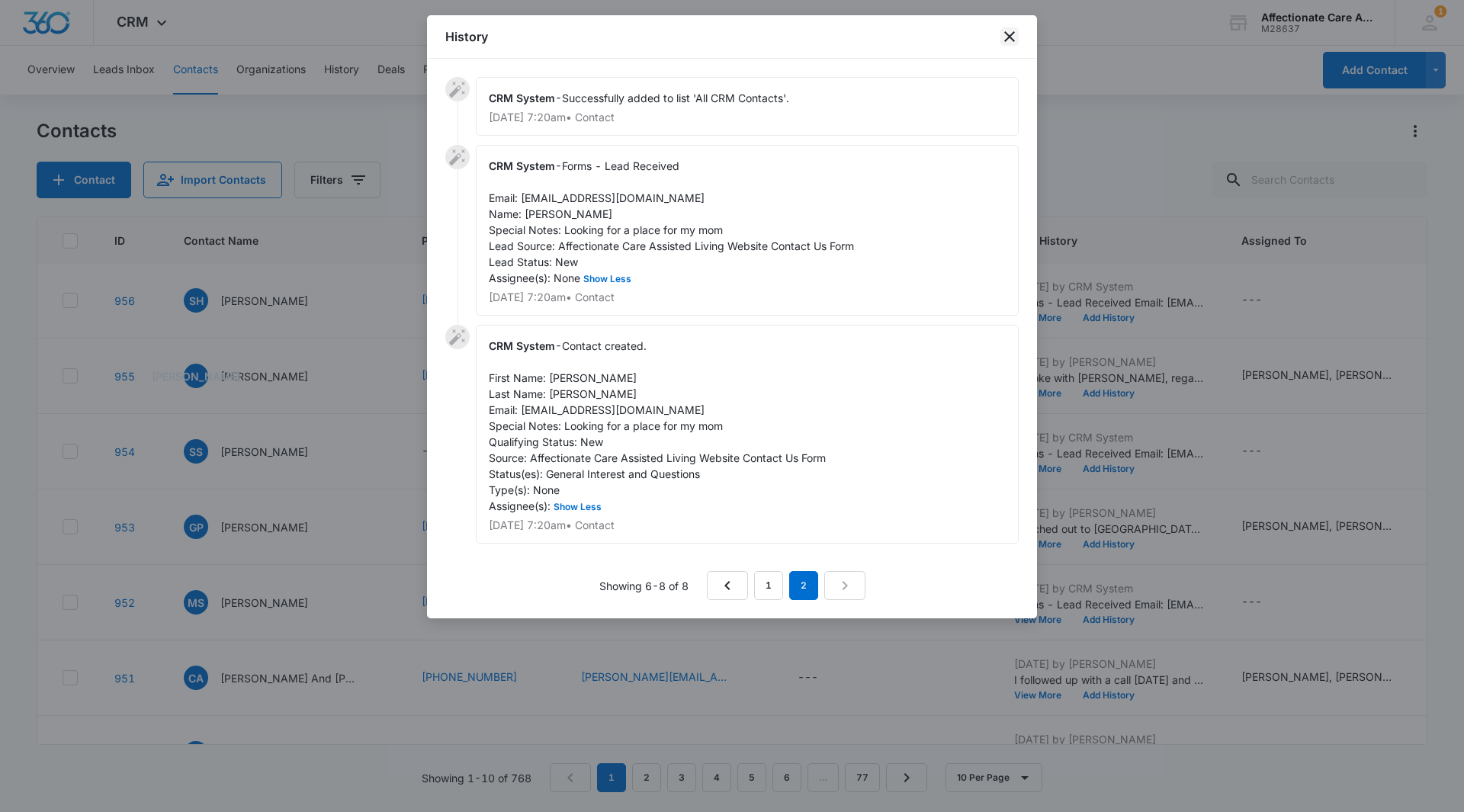
click at [1011, 38] on icon "close" at bounding box center [1009, 36] width 10 height 10
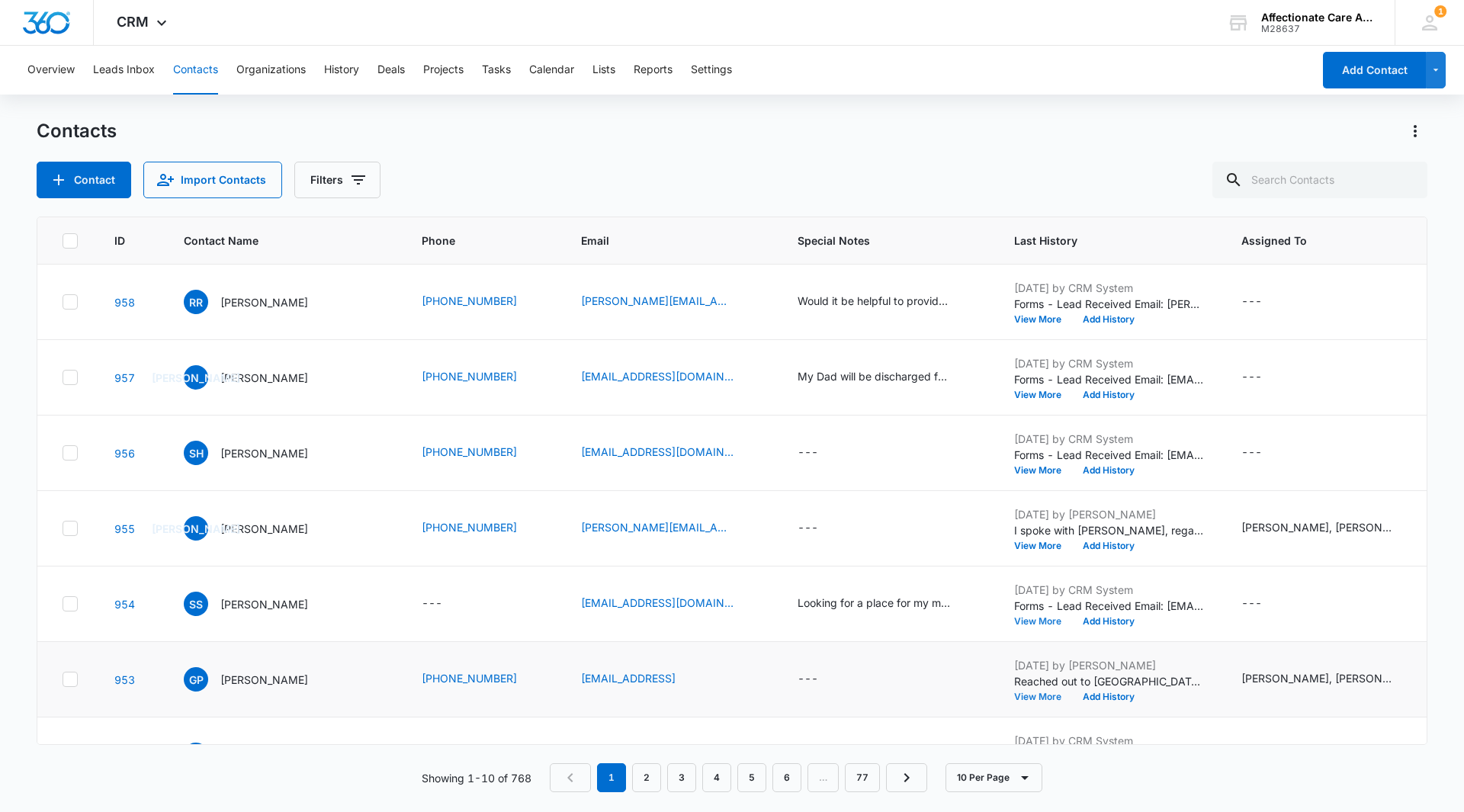
scroll to position [229, 0]
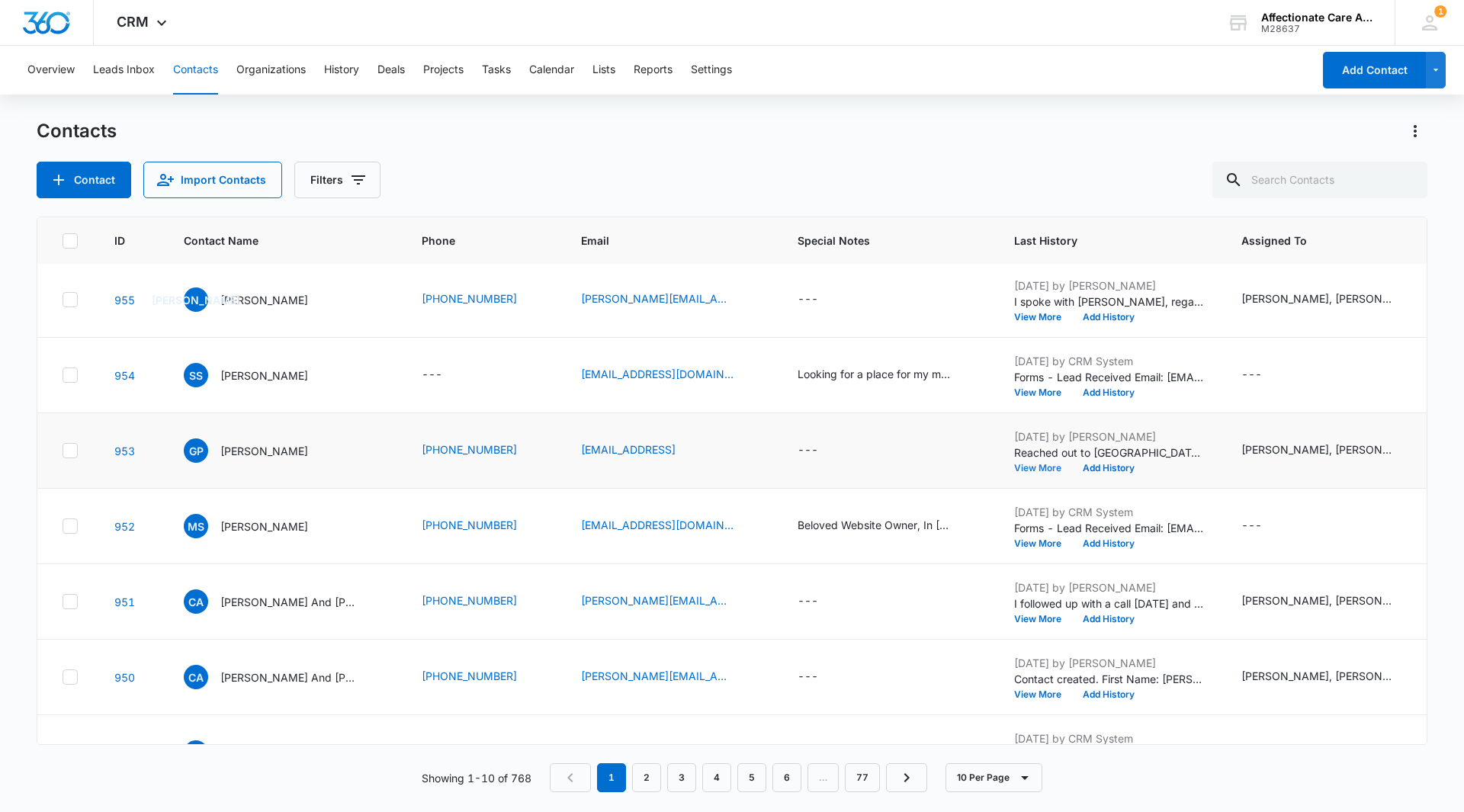
click at [1032, 473] on button "View More" at bounding box center [1044, 468] width 58 height 9
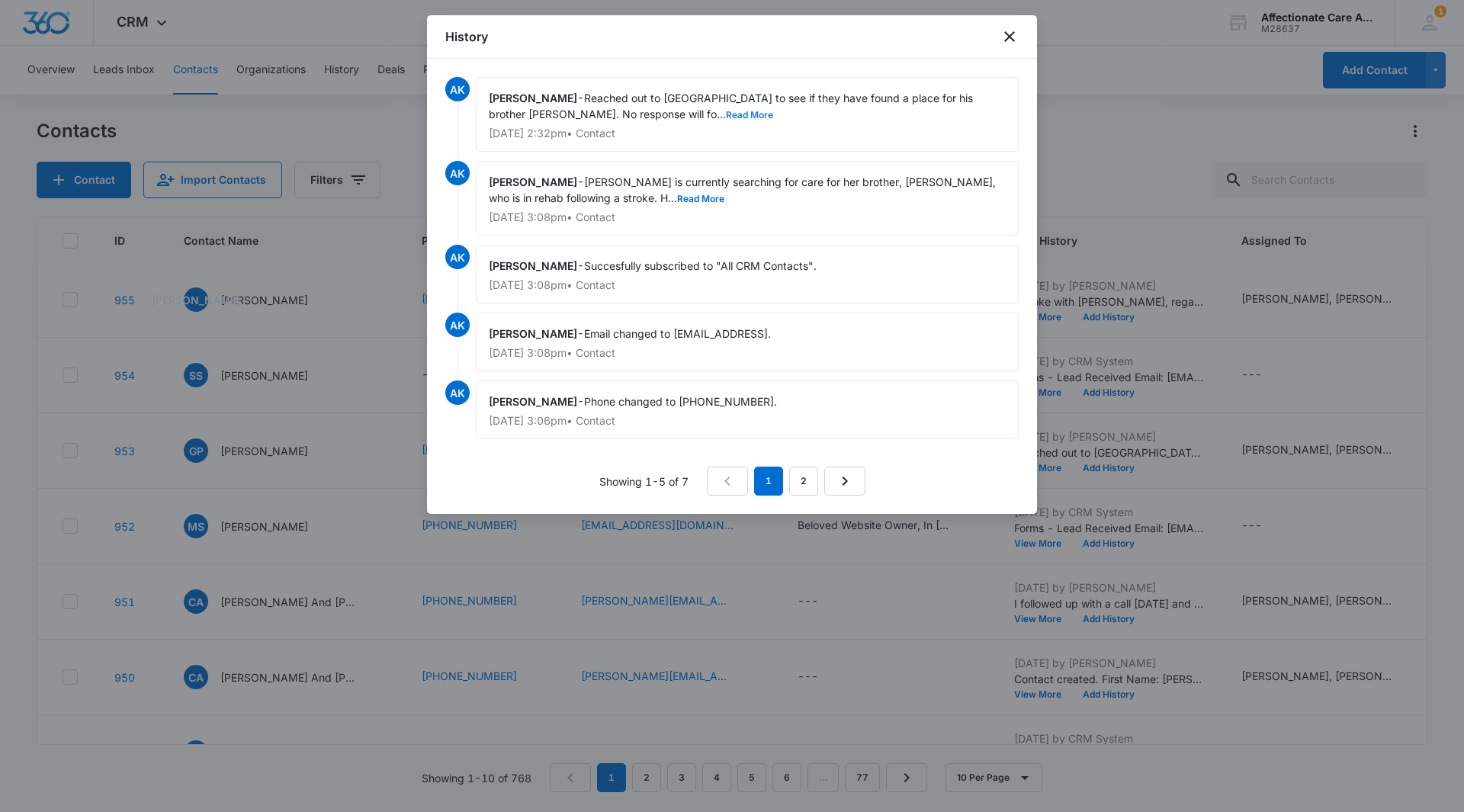
click at [726, 113] on button "Read More" at bounding box center [750, 115] width 47 height 9
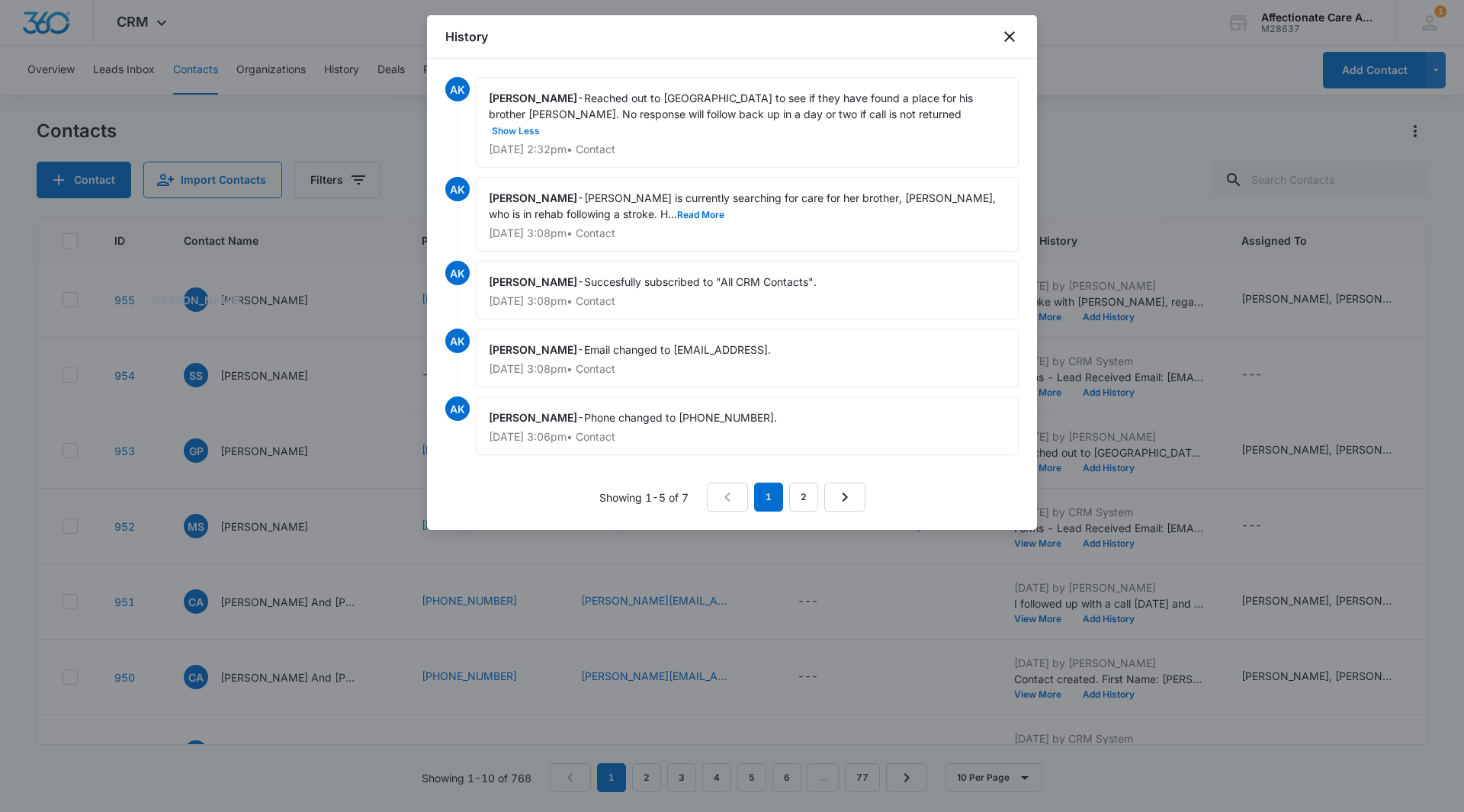
click at [543, 126] on button "Show Less" at bounding box center [515, 131] width 54 height 9
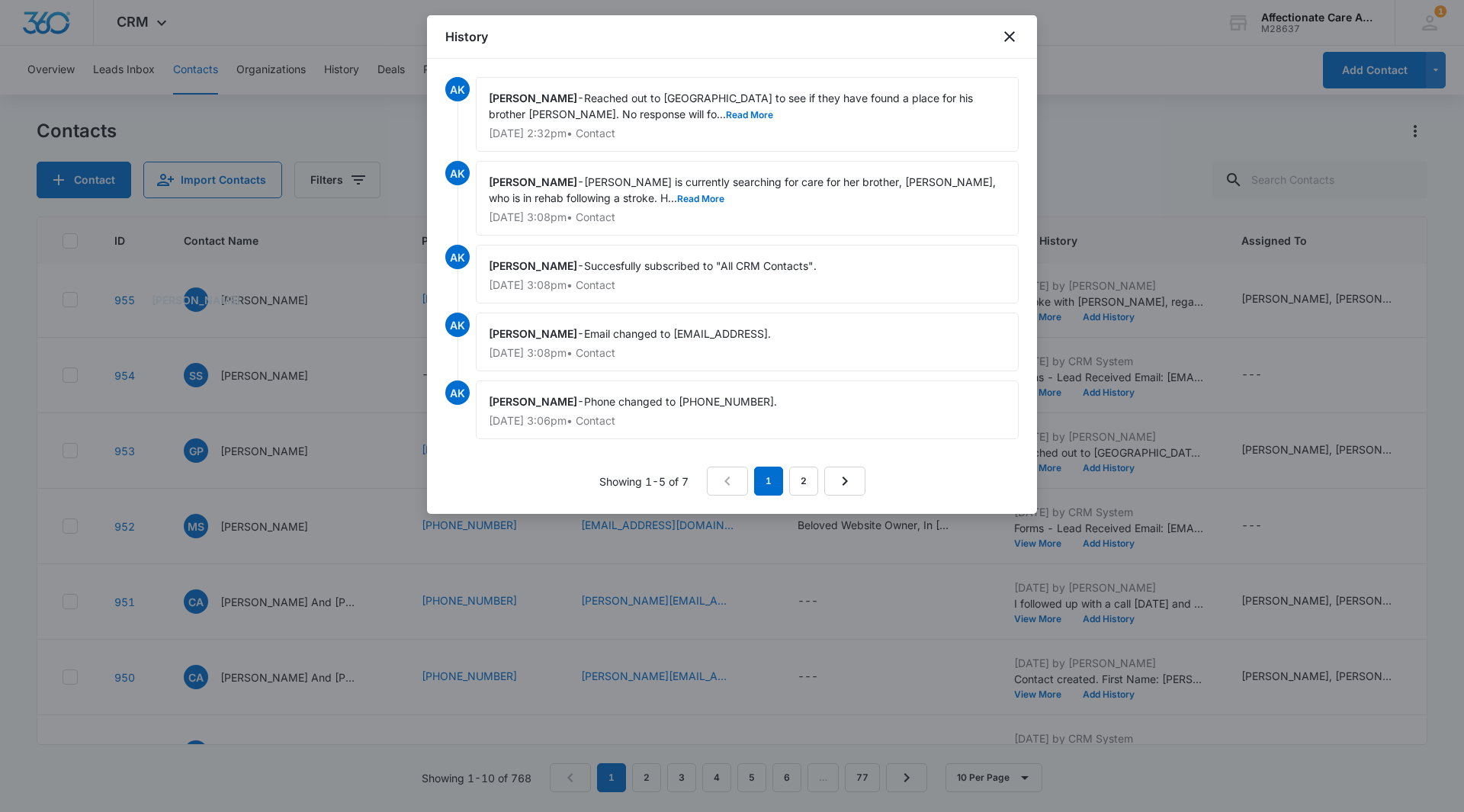
click at [616, 121] on div "Audrey Keller - Reached out to Gaylayn to see if they have found a place for hi…" at bounding box center [747, 114] width 543 height 74
click at [726, 111] on button "Read More" at bounding box center [750, 115] width 47 height 9
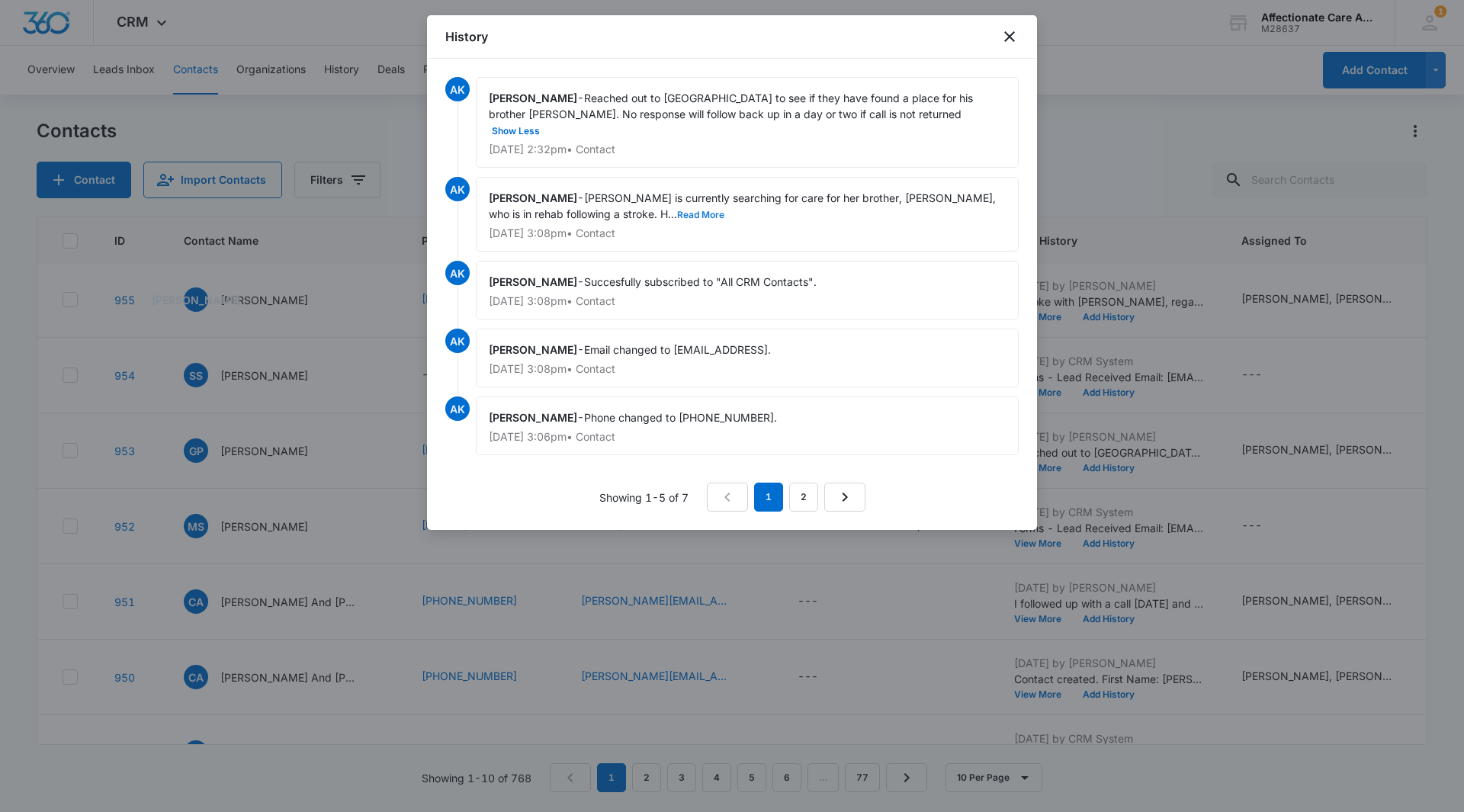
click at [677, 210] on button "Read More" at bounding box center [701, 215] width 47 height 9
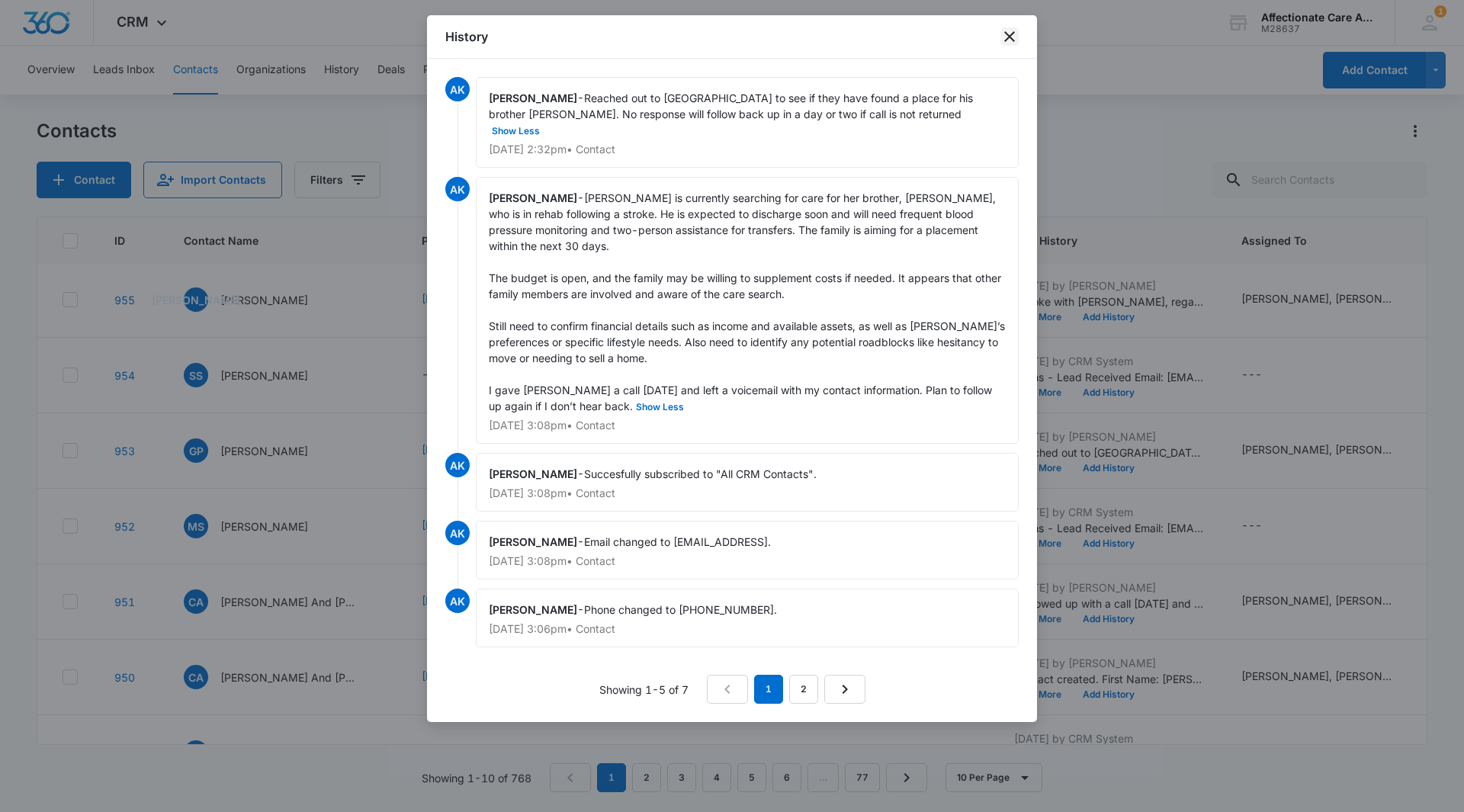
click at [1014, 28] on icon "close" at bounding box center [1009, 36] width 18 height 18
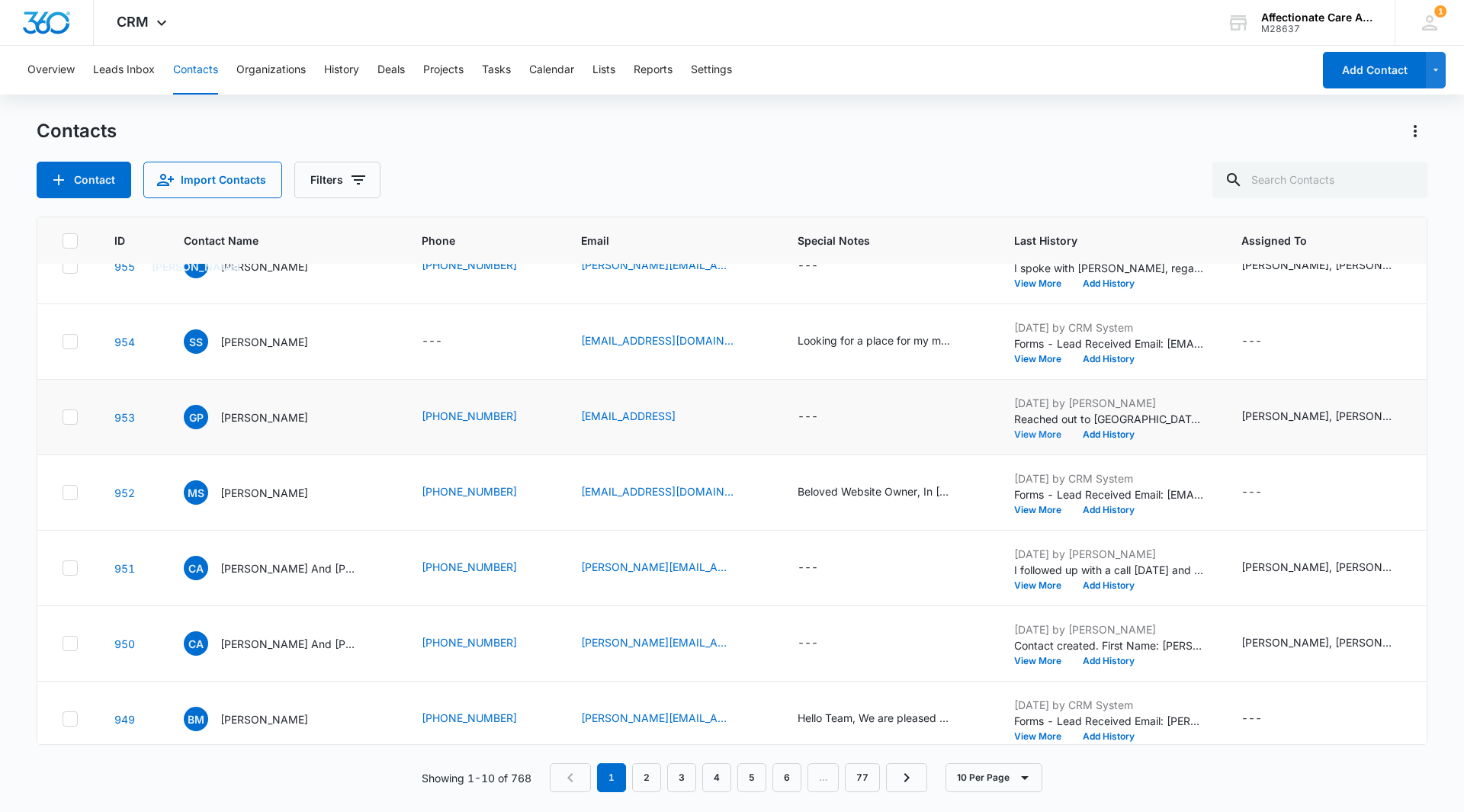
scroll to position [286, 0]
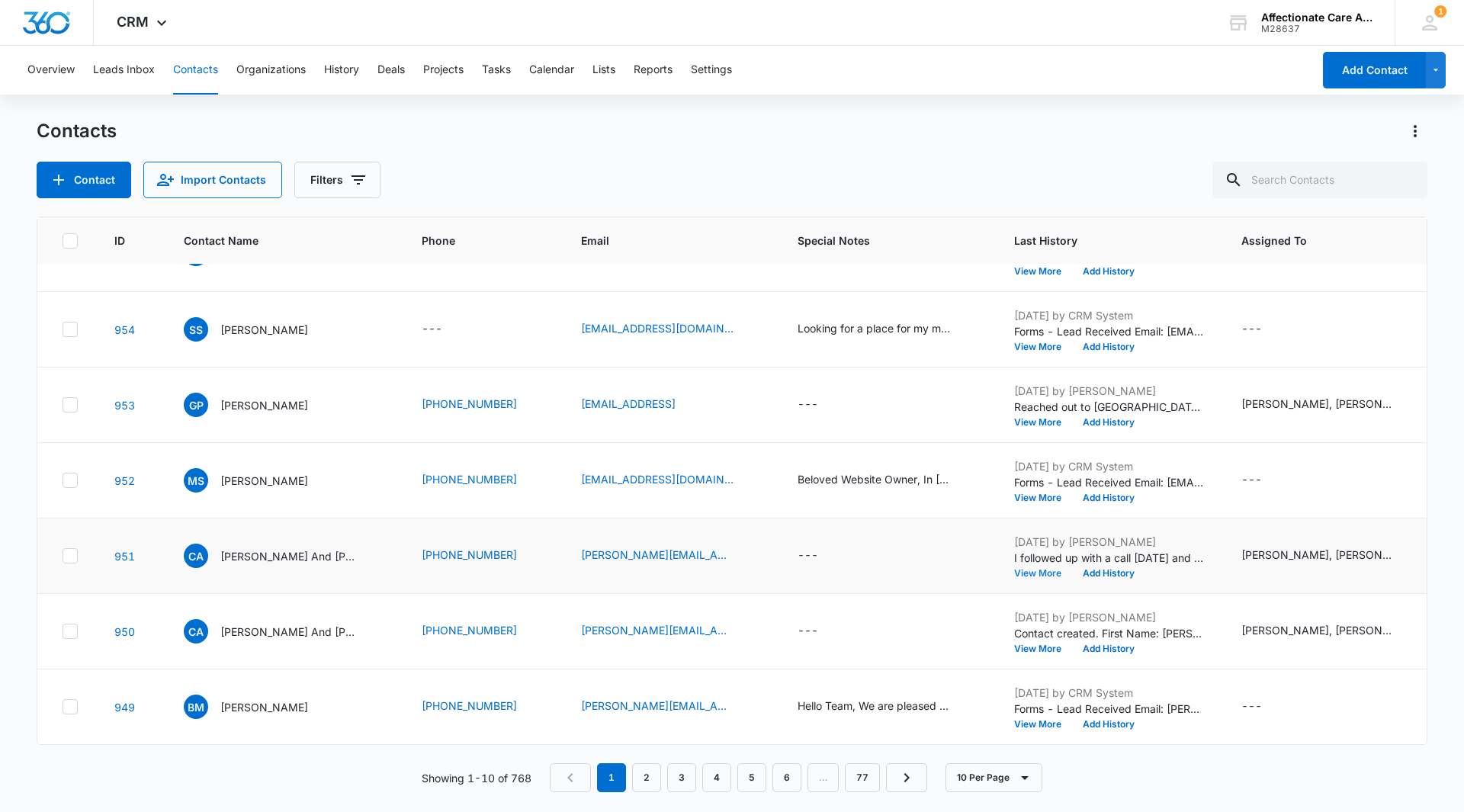
click at [1027, 569] on button "View More" at bounding box center [1044, 574] width 58 height 9
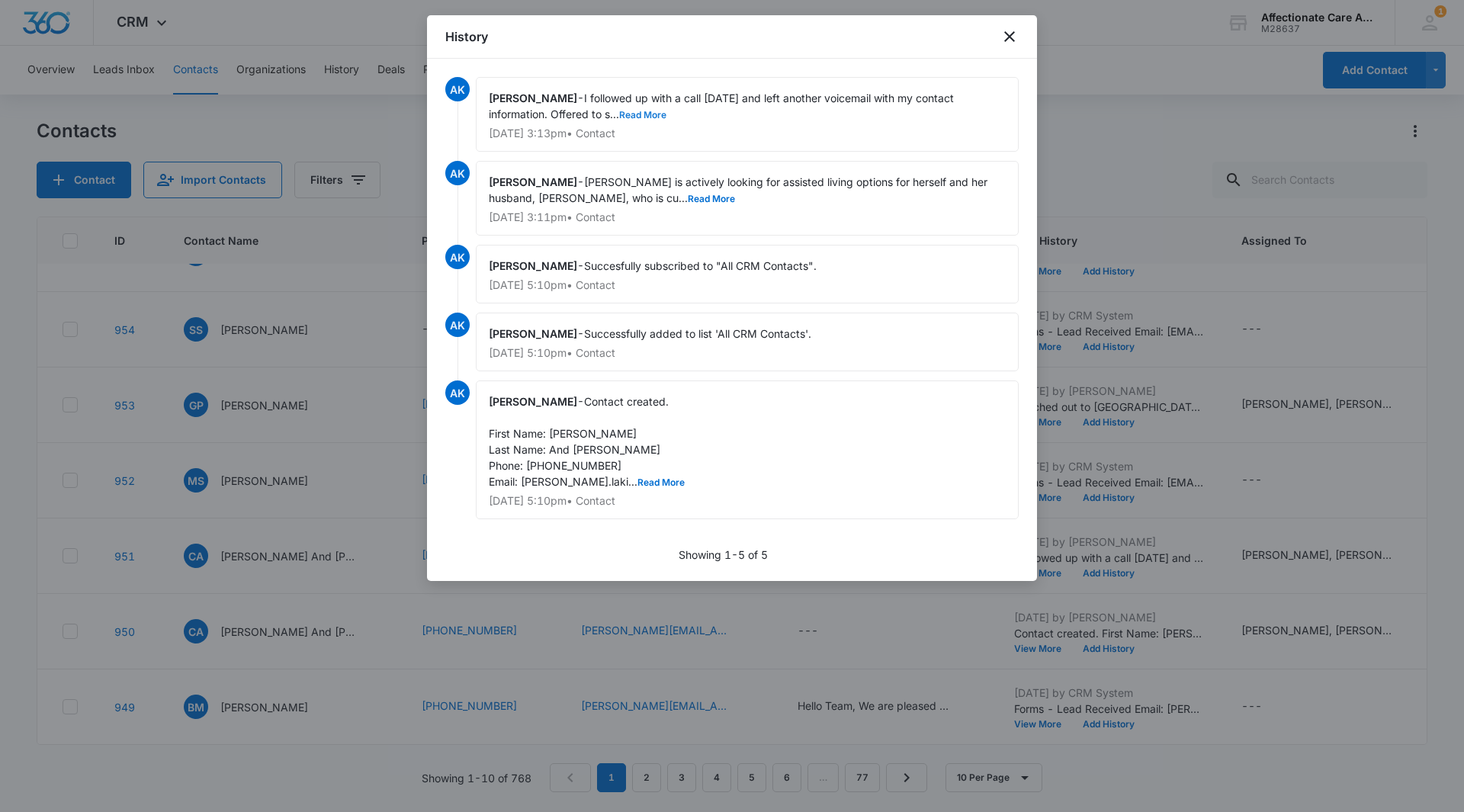
click at [619, 113] on button "Read More" at bounding box center [643, 115] width 47 height 9
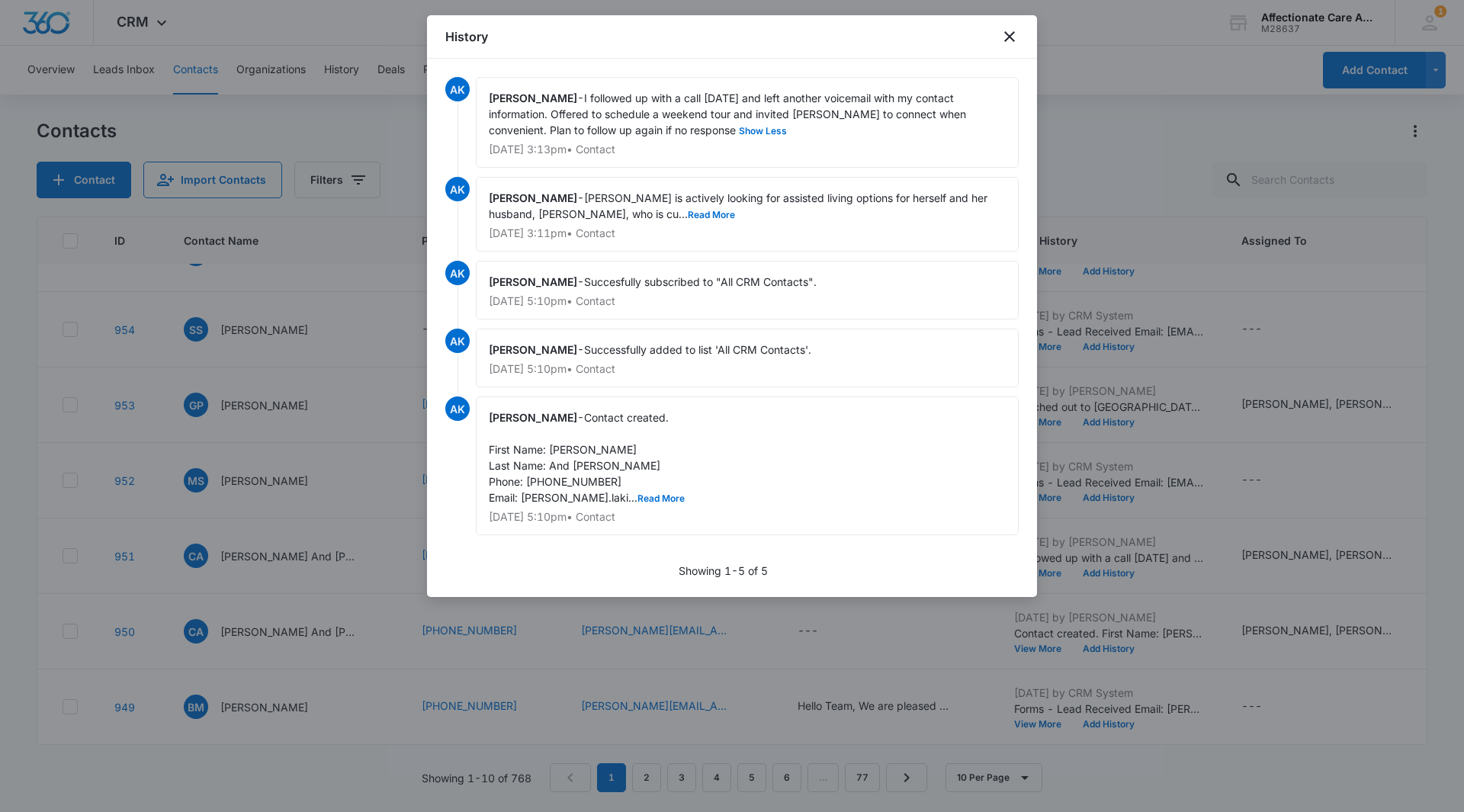
click at [643, 218] on div "Audrey Keller - Carla is actively looking for assisted living options for herse…" at bounding box center [747, 214] width 543 height 74
click at [688, 217] on button "Read More" at bounding box center [711, 215] width 47 height 9
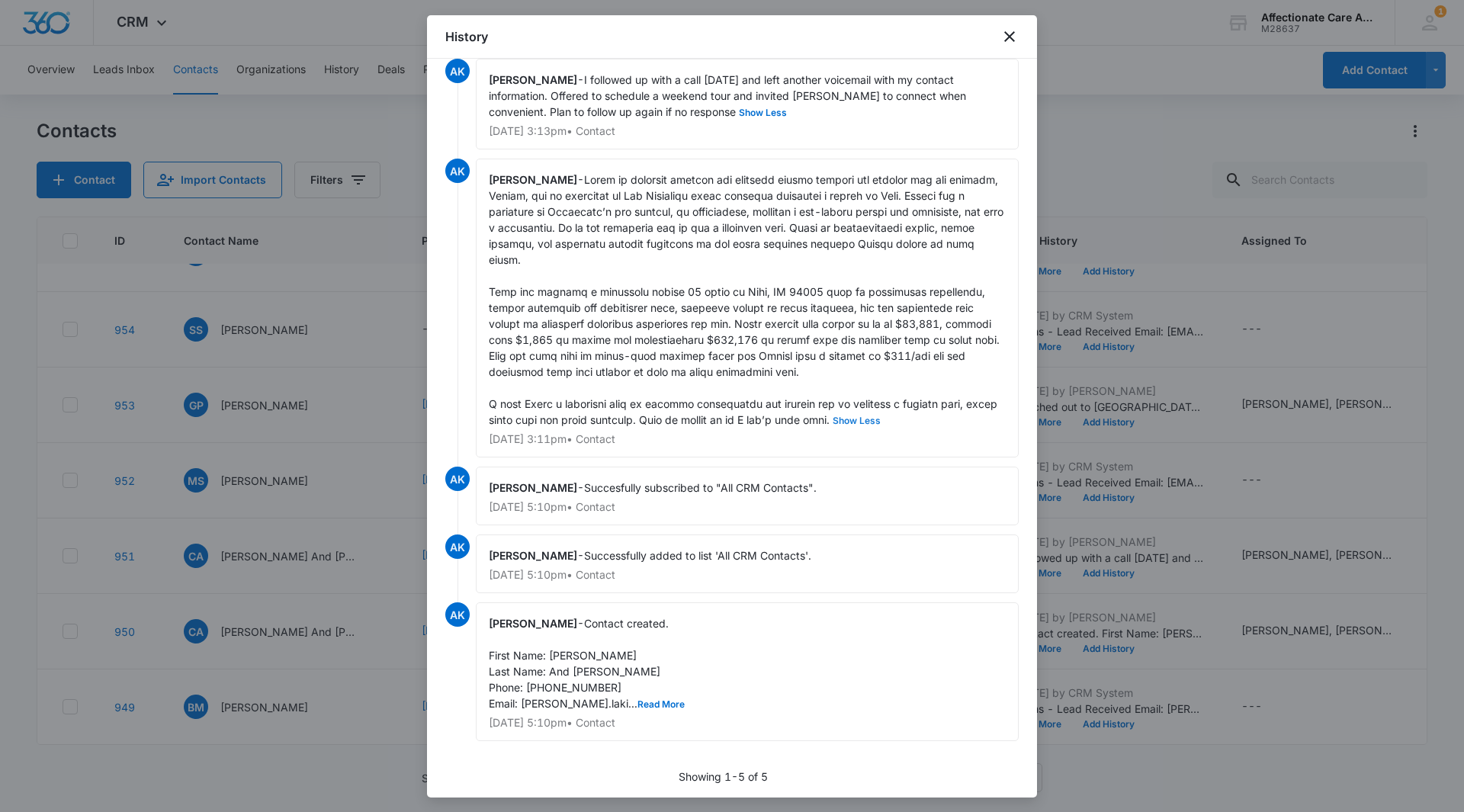
scroll to position [24, 0]
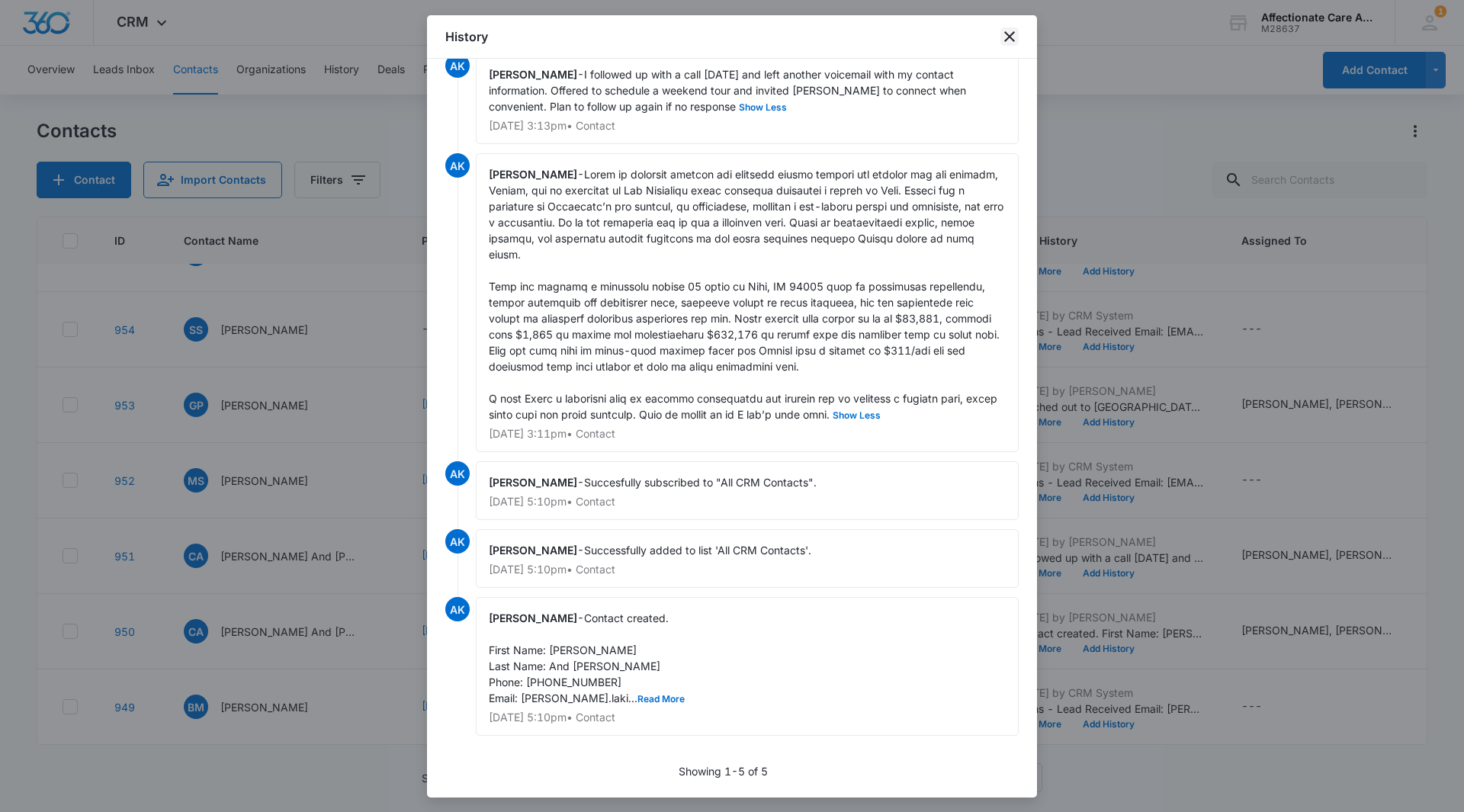
click at [1008, 36] on icon "close" at bounding box center [1009, 36] width 18 height 18
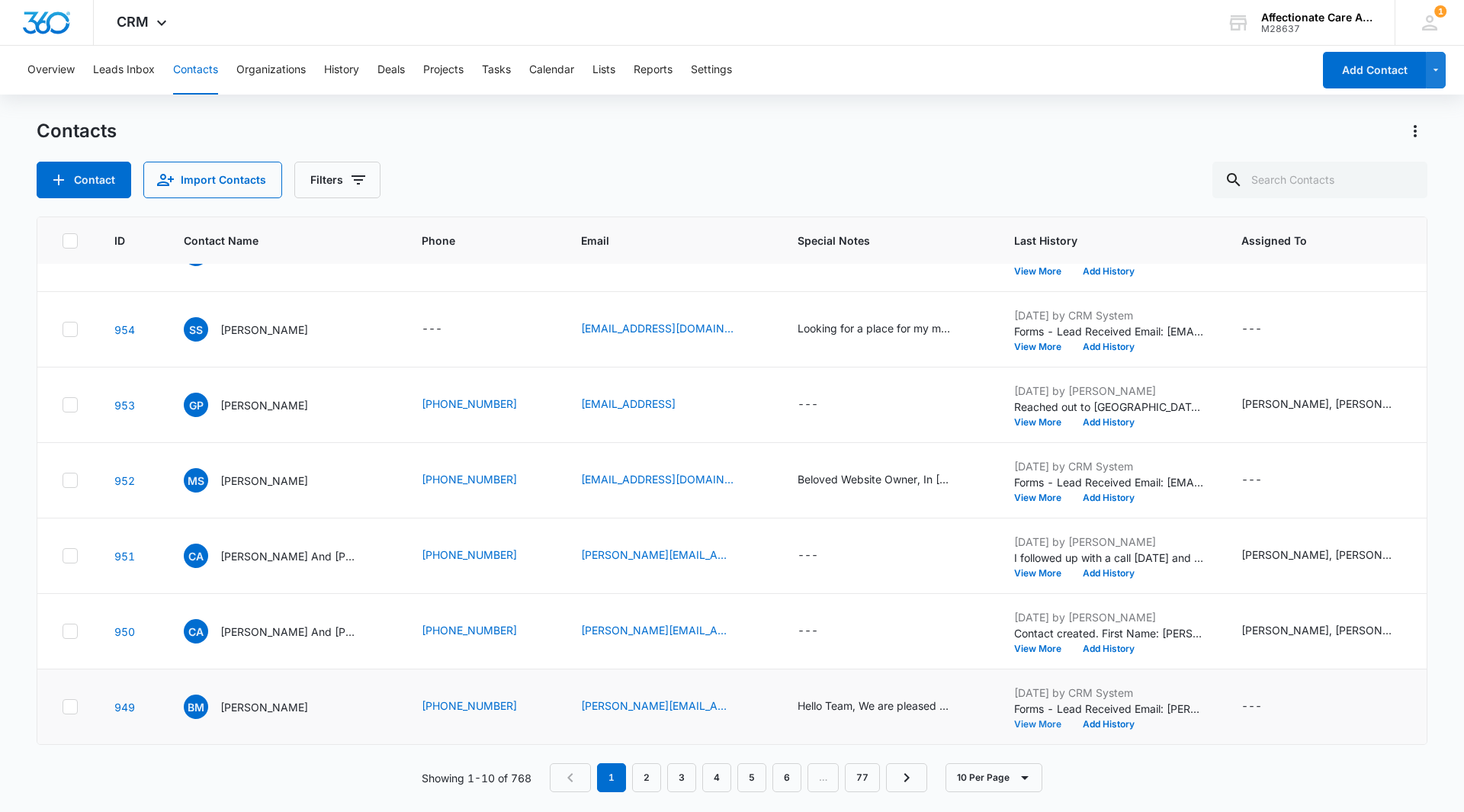
click at [1031, 720] on button "View More" at bounding box center [1044, 724] width 58 height 9
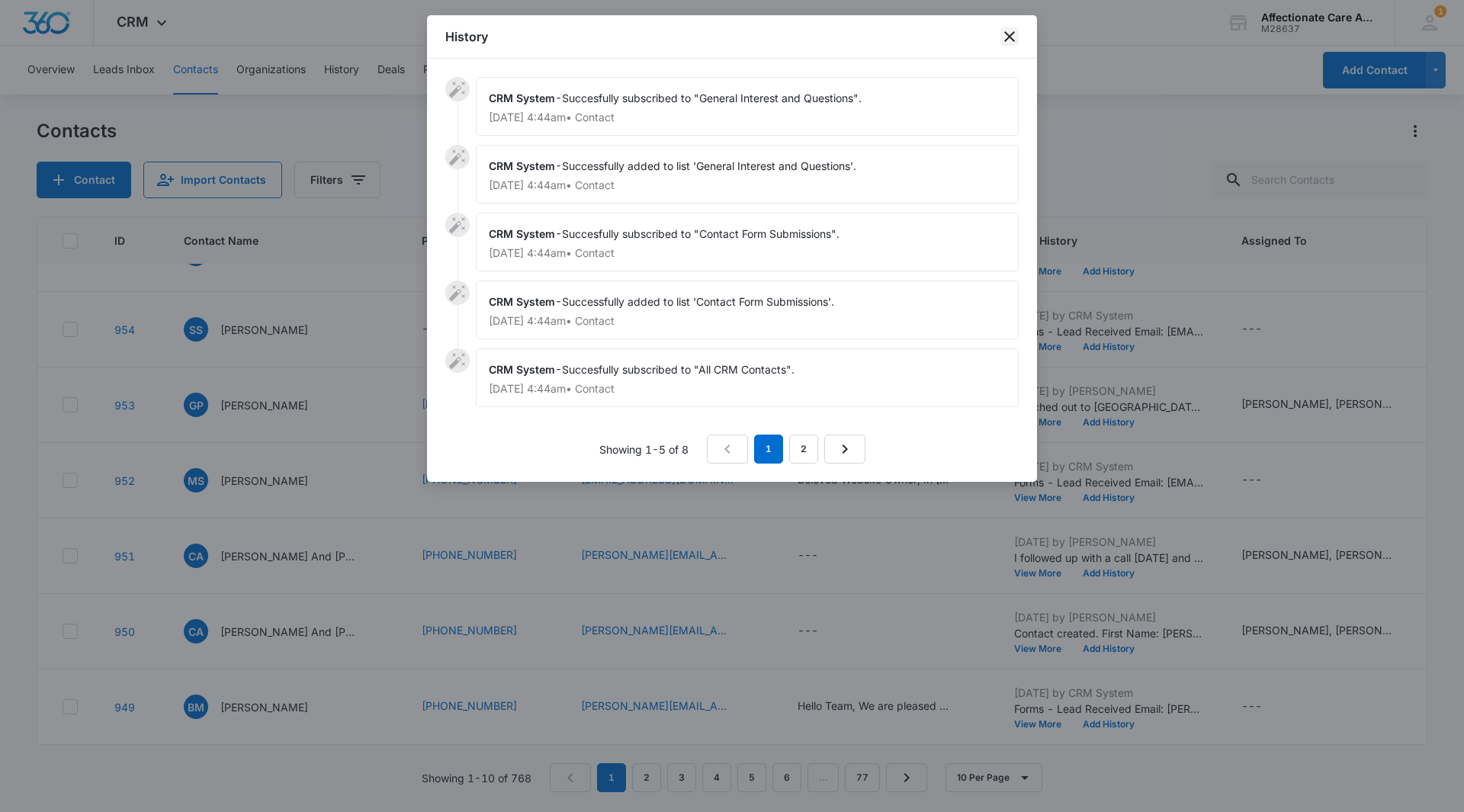
click at [1011, 31] on icon "close" at bounding box center [1009, 36] width 18 height 18
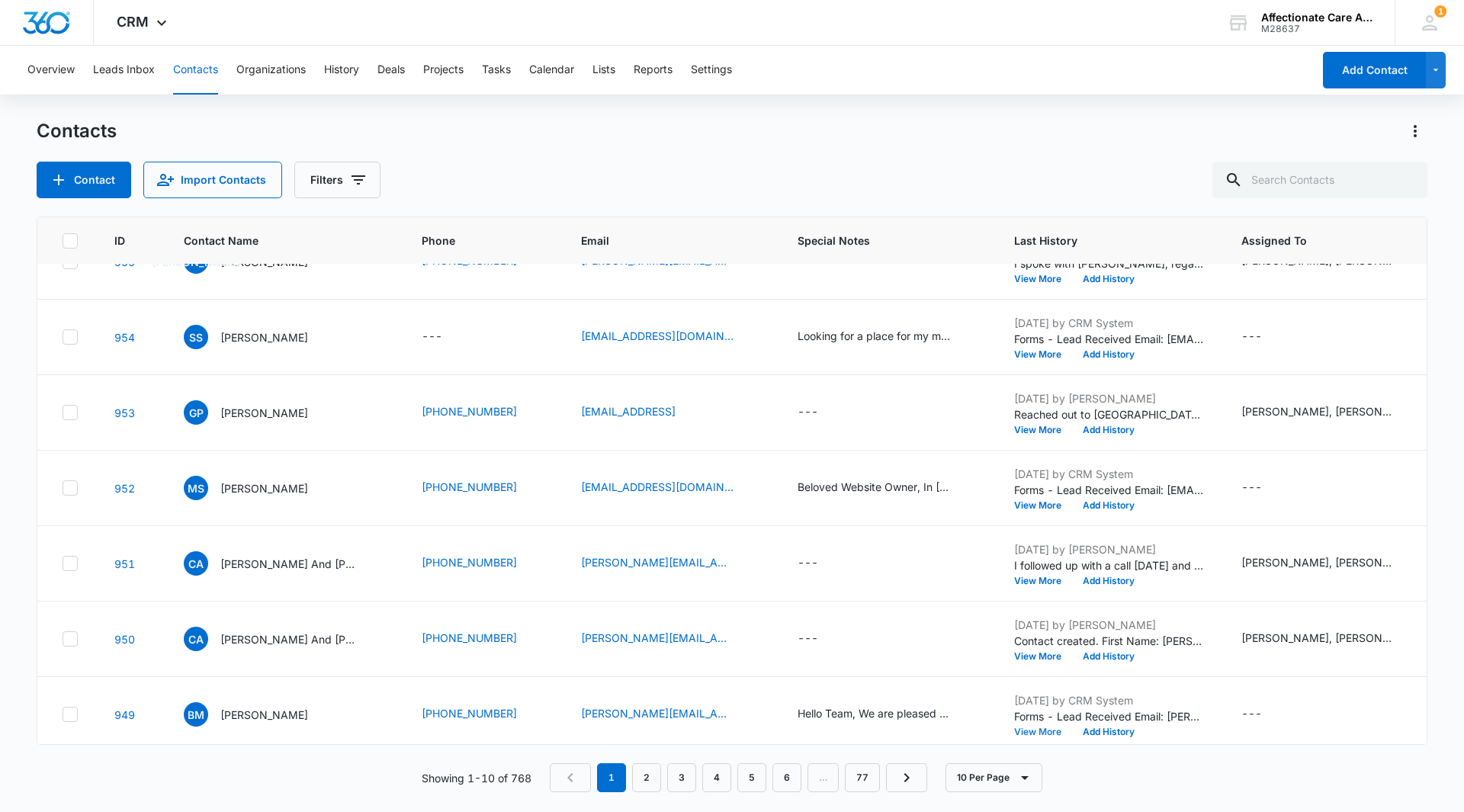
scroll to position [286, 0]
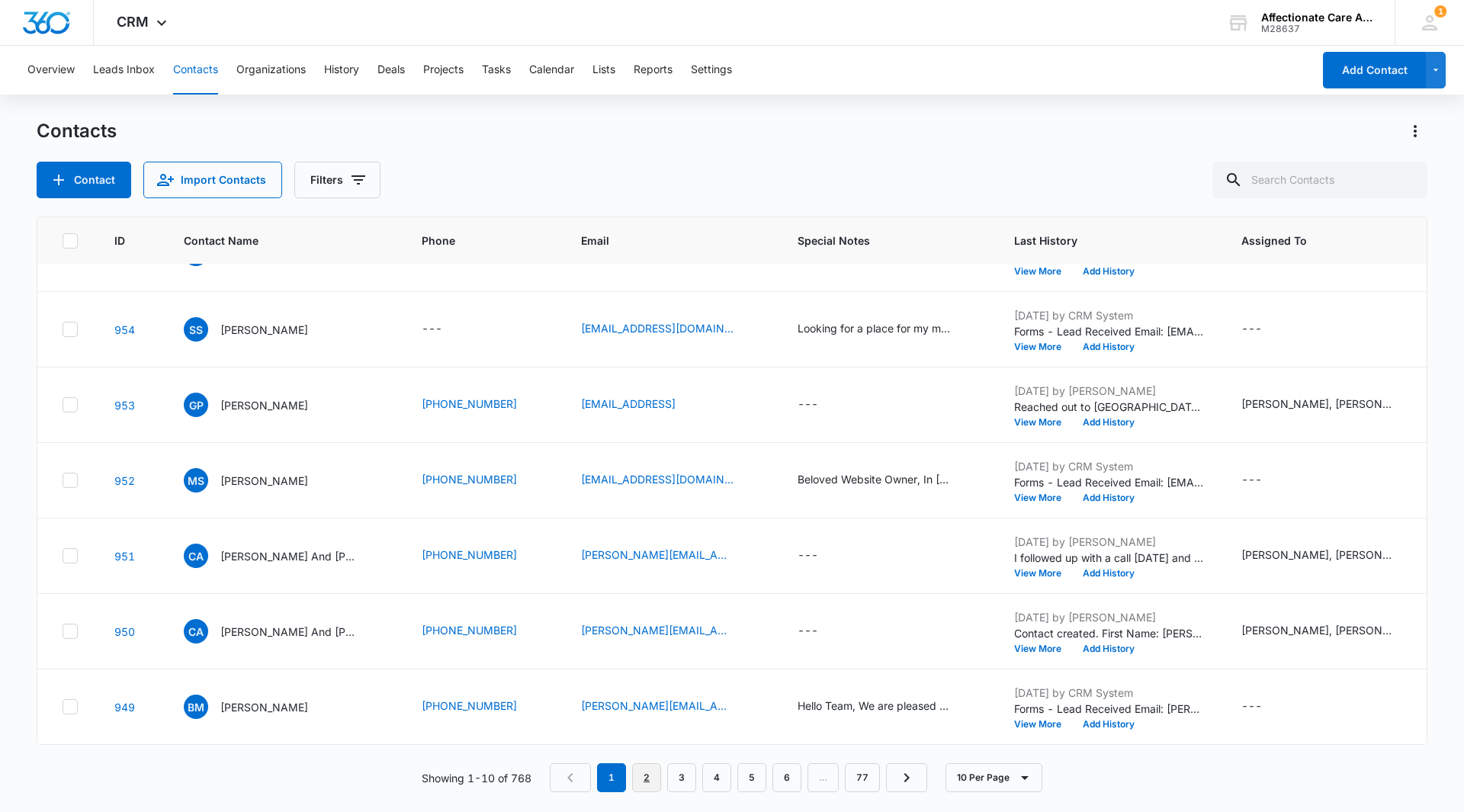
click at [650, 775] on link "2" at bounding box center [646, 777] width 29 height 29
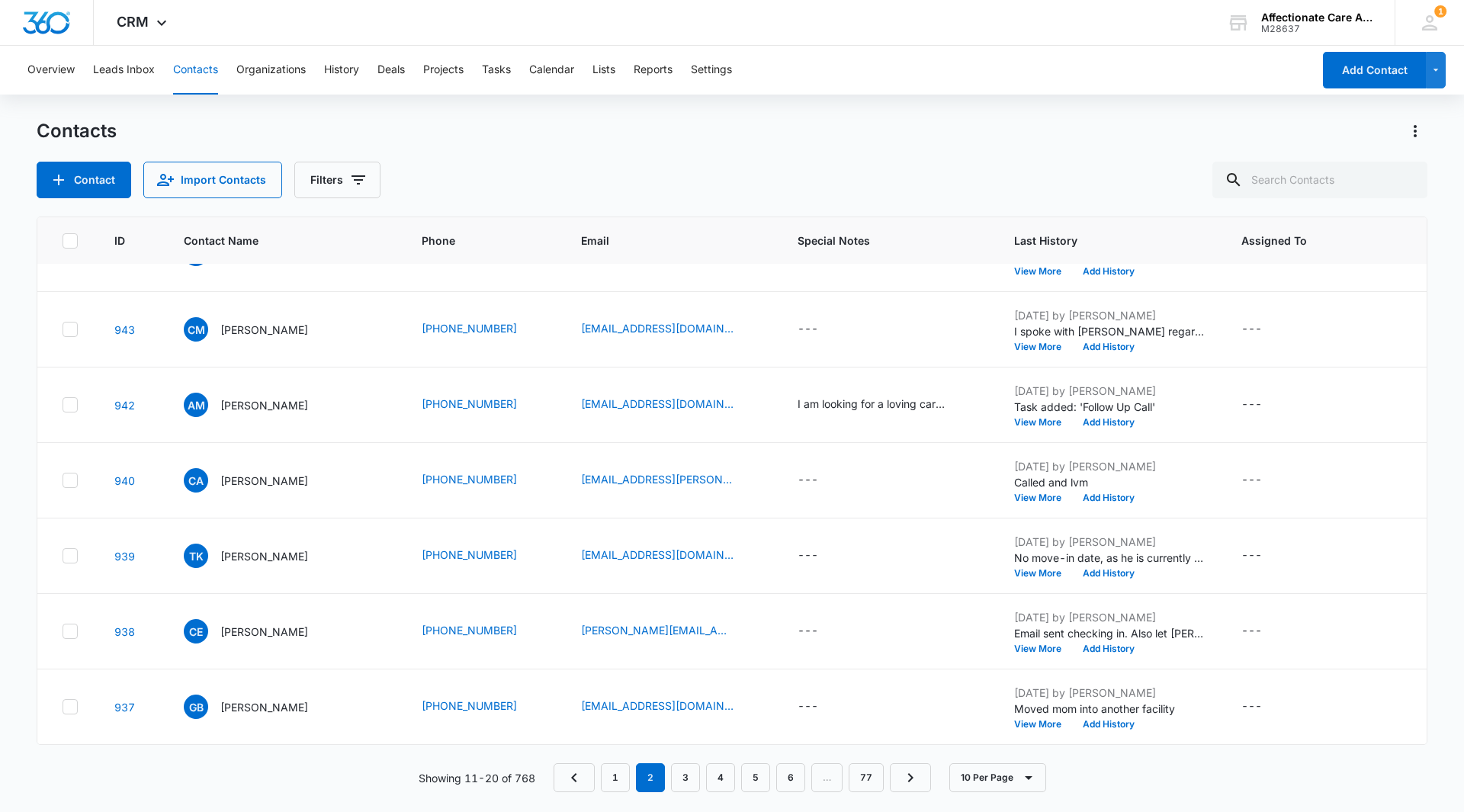
scroll to position [0, 0]
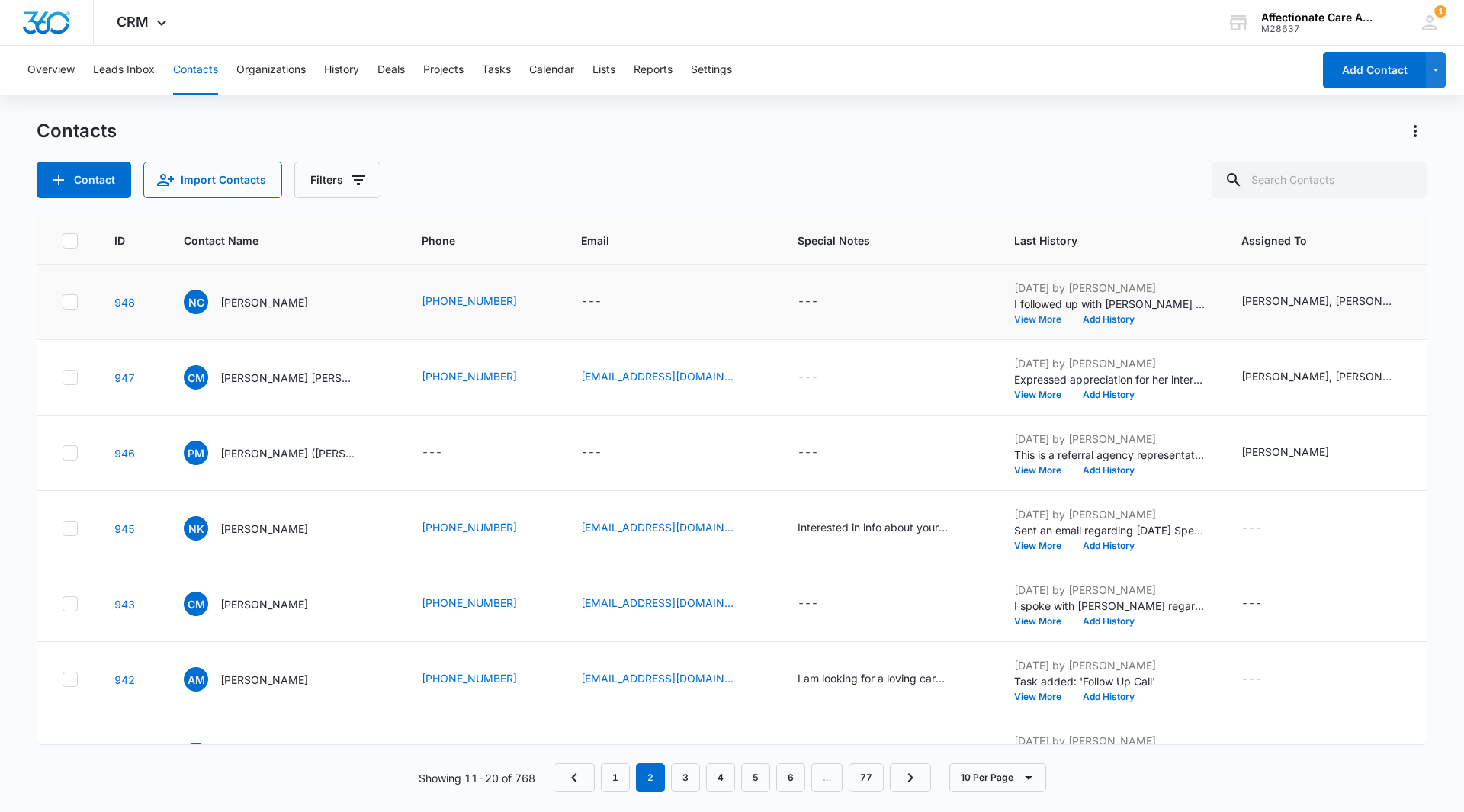
click at [1027, 319] on button "View More" at bounding box center [1044, 319] width 58 height 9
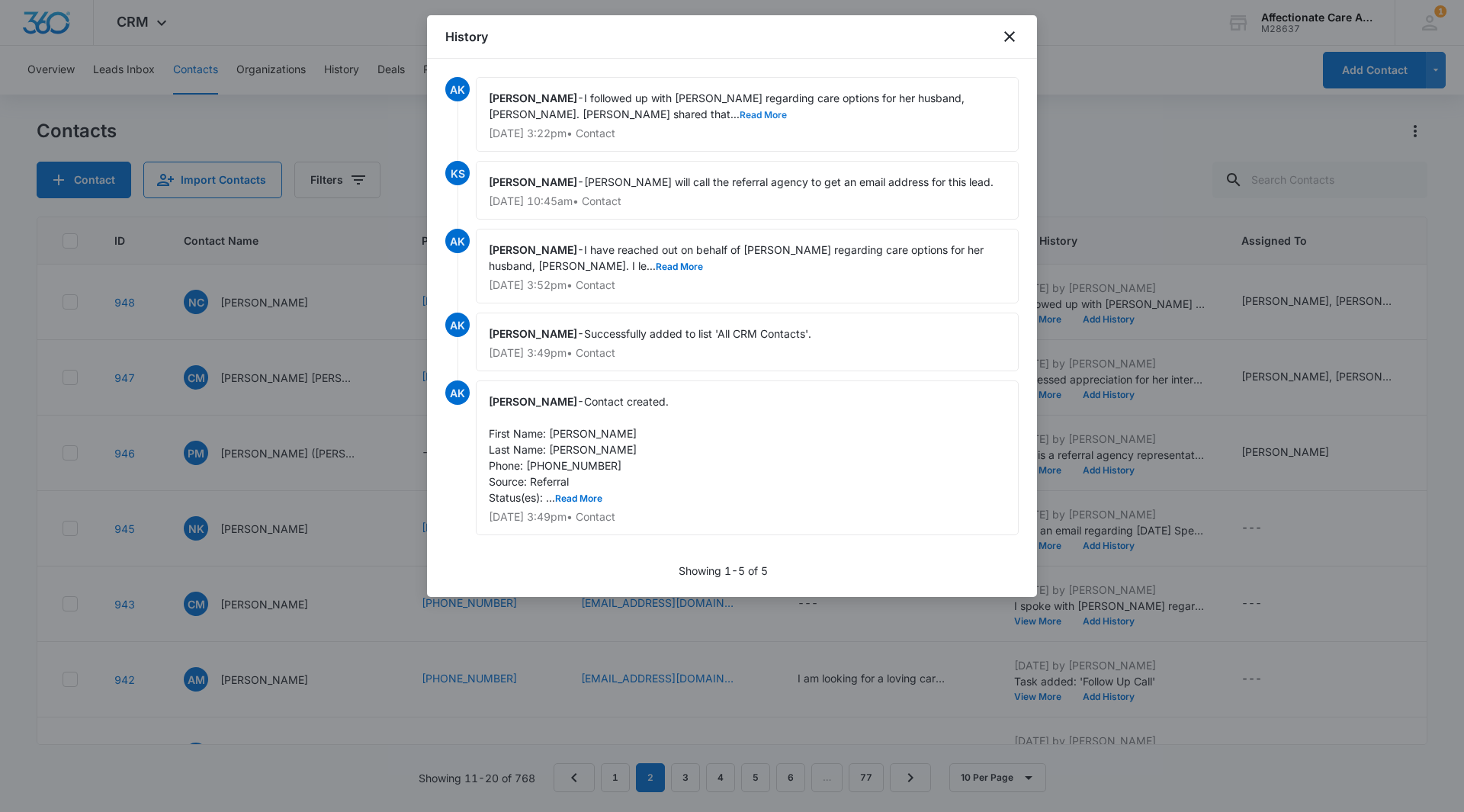
click at [740, 117] on button "Read More" at bounding box center [763, 115] width 47 height 9
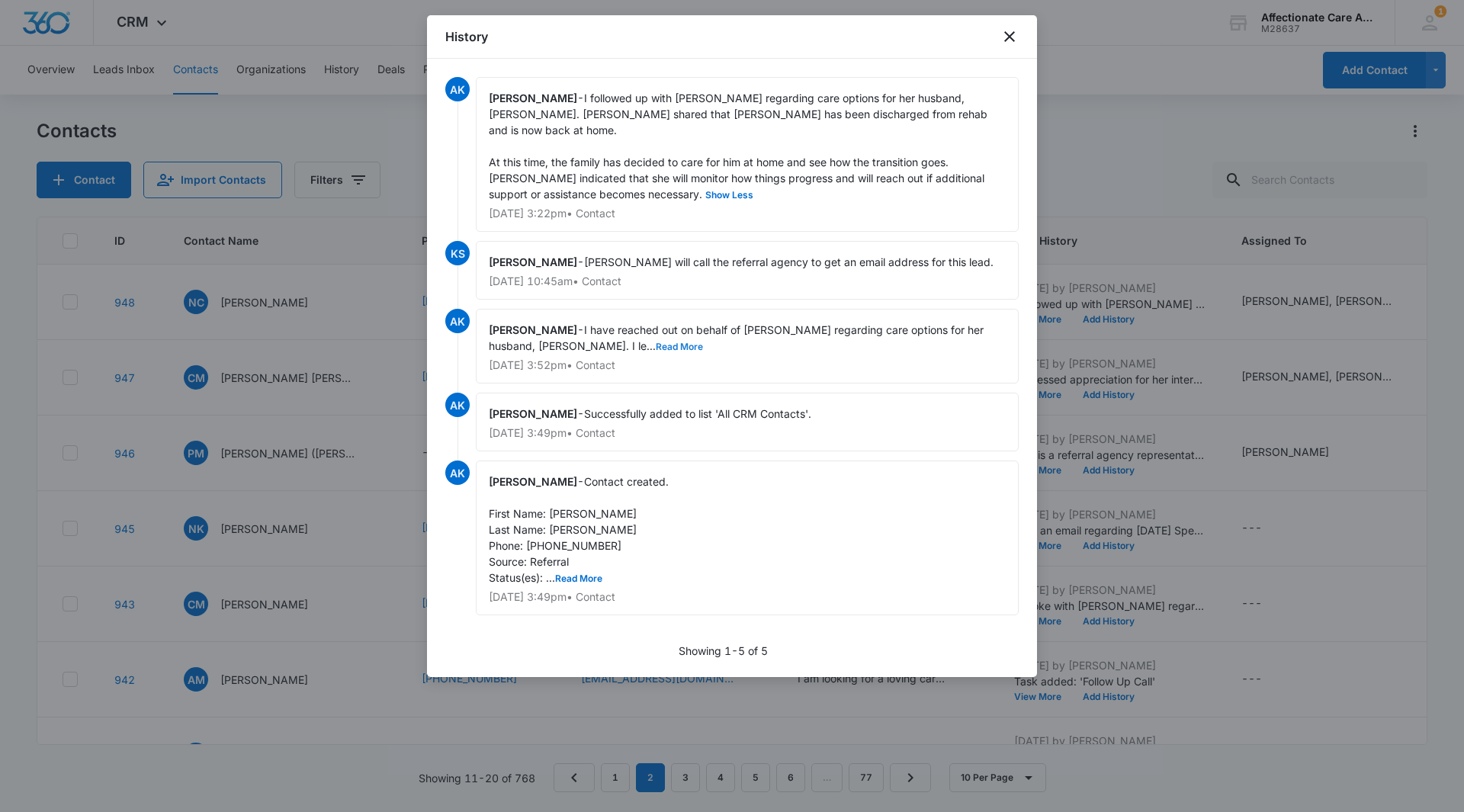
click at [656, 342] on button "Read More" at bounding box center [679, 347] width 47 height 9
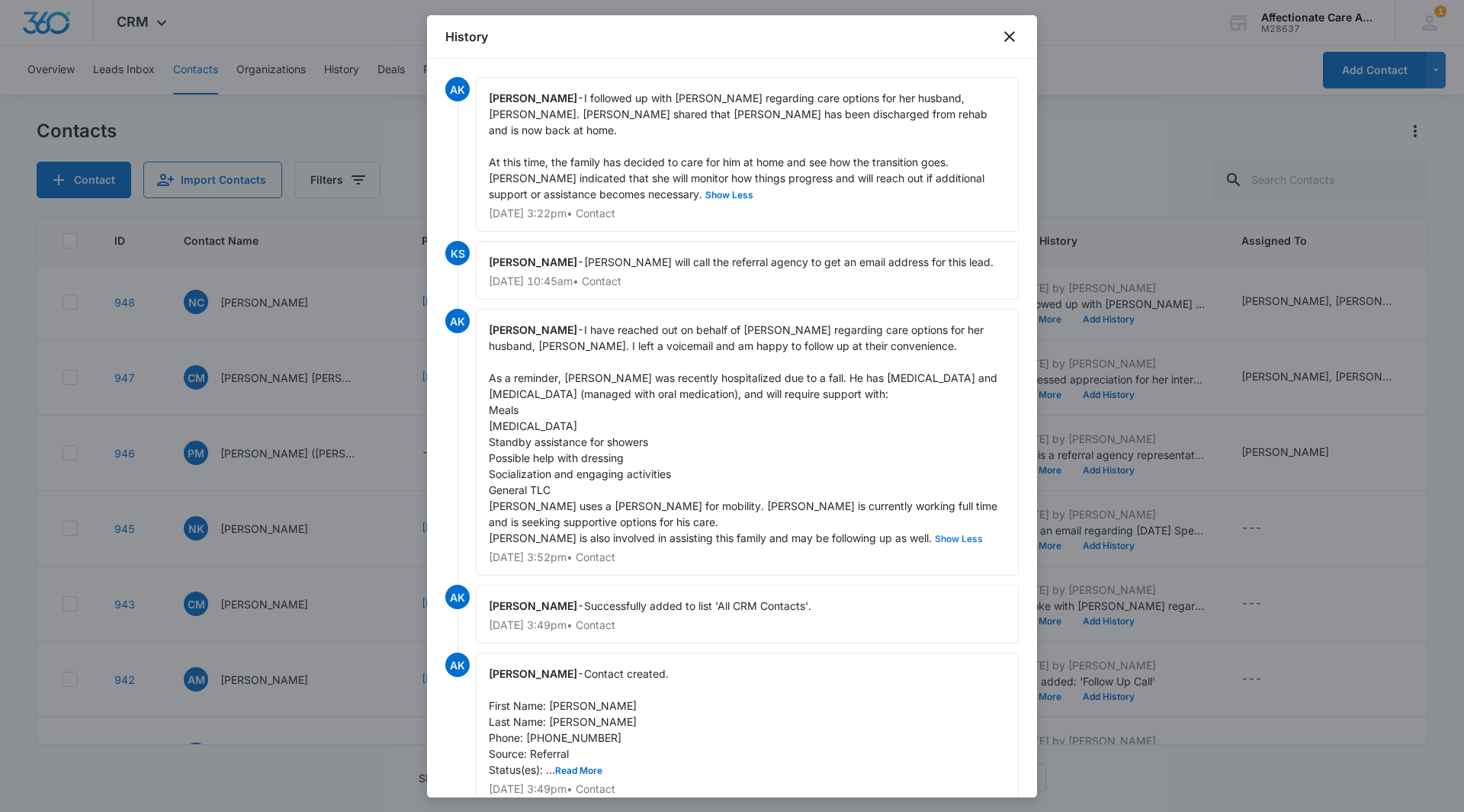
scroll to position [72, 0]
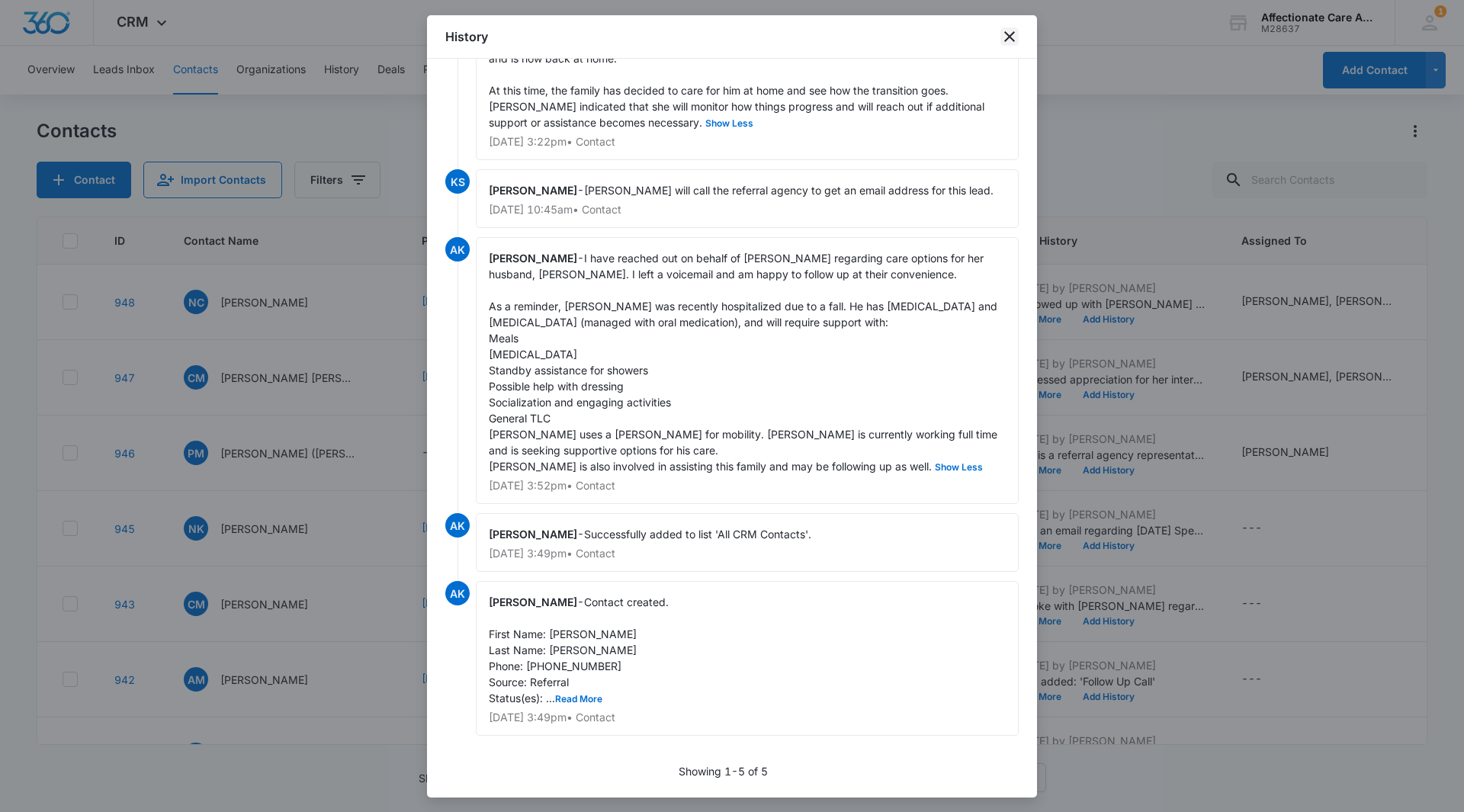
click at [1009, 36] on icon "close" at bounding box center [1009, 36] width 10 height 10
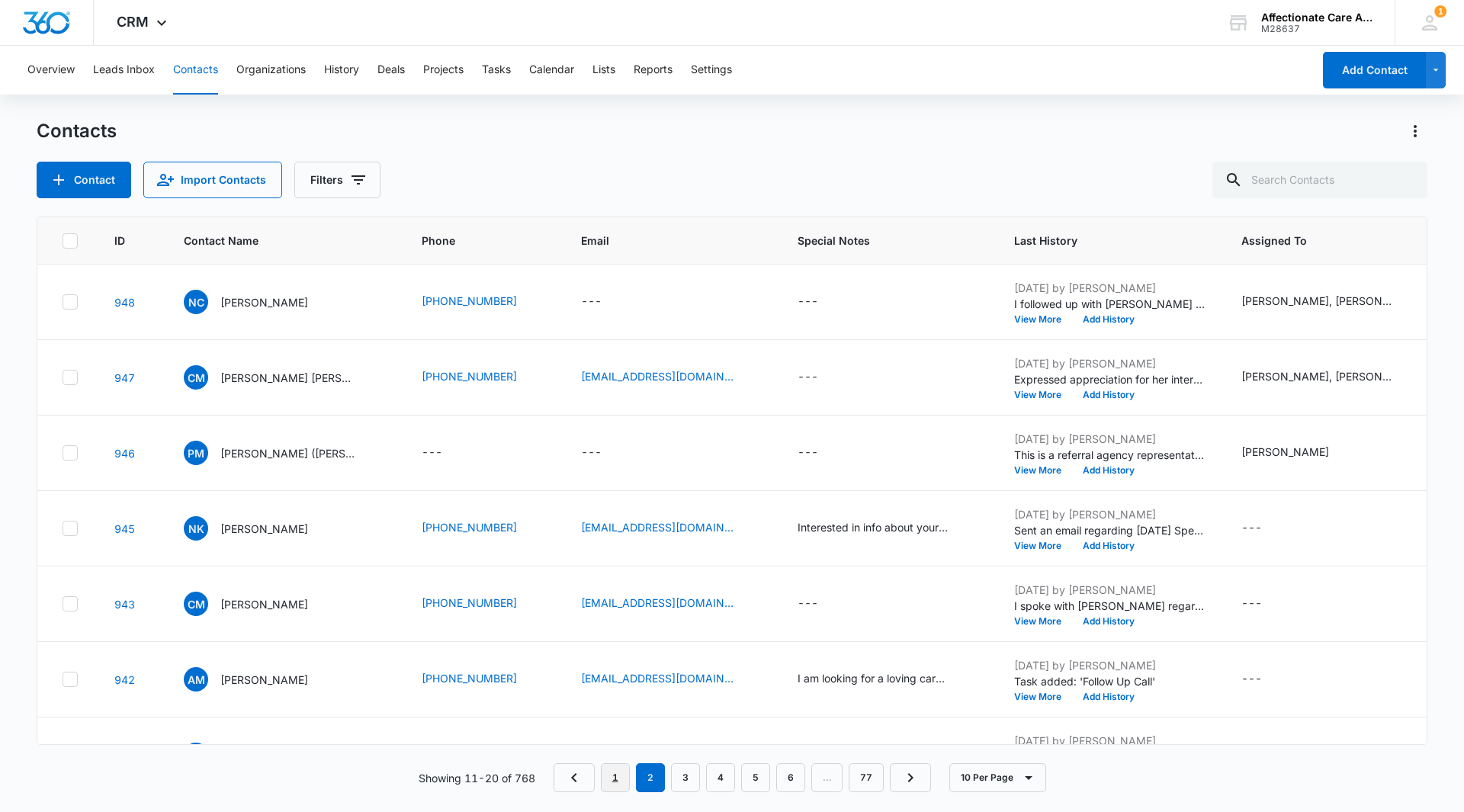
click at [621, 779] on link "1" at bounding box center [615, 777] width 29 height 29
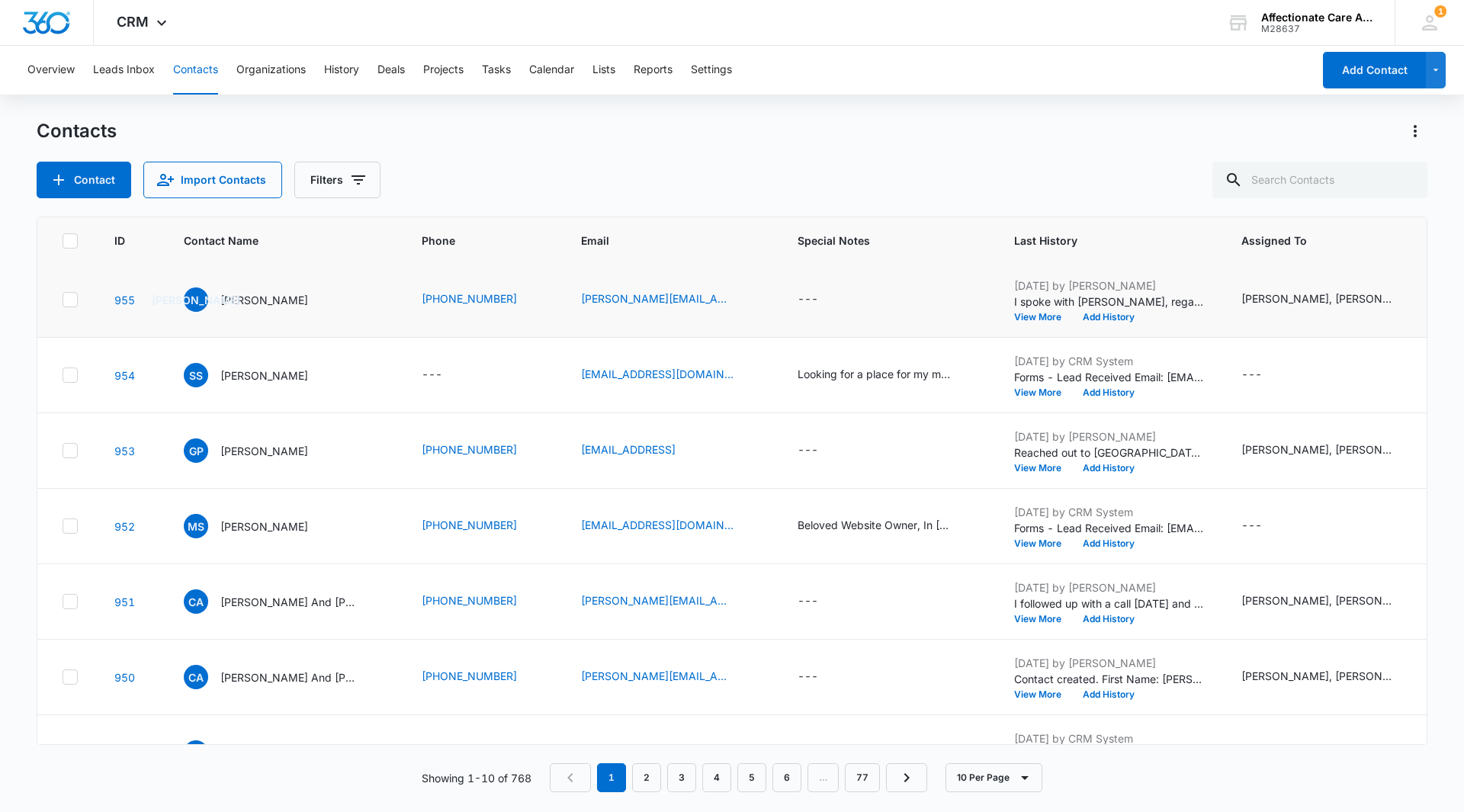
scroll to position [0, 0]
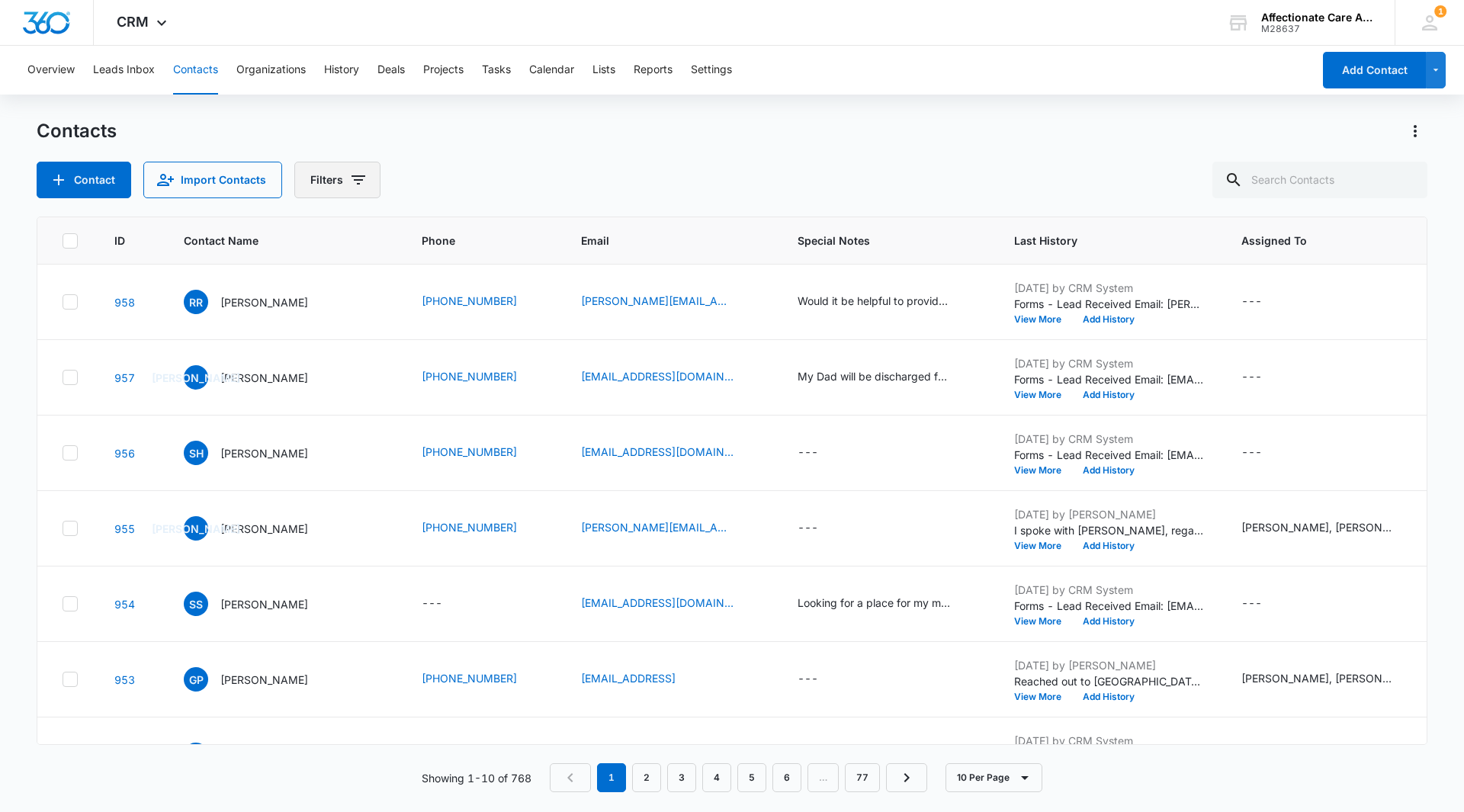
click at [365, 181] on button "Filters" at bounding box center [336, 180] width 86 height 37
click at [543, 170] on div "Contact Import Contacts Filters" at bounding box center [732, 180] width 1391 height 37
click at [171, 74] on div "Overview Leads Inbox Contacts Organizations History Deals Projects Tasks Calend…" at bounding box center [665, 71] width 1294 height 49
click at [211, 73] on button "Contacts" at bounding box center [196, 71] width 45 height 49
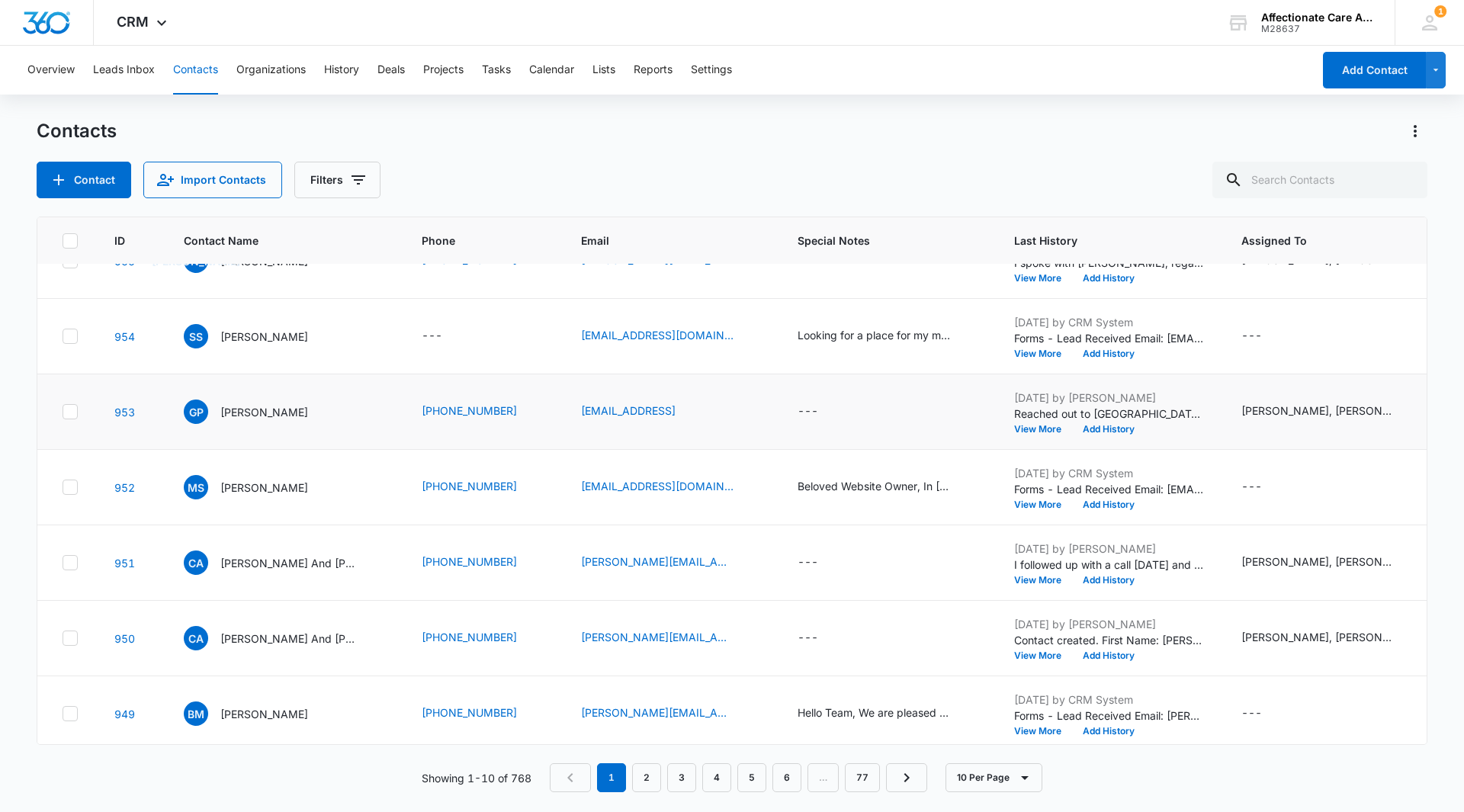
scroll to position [286, 0]
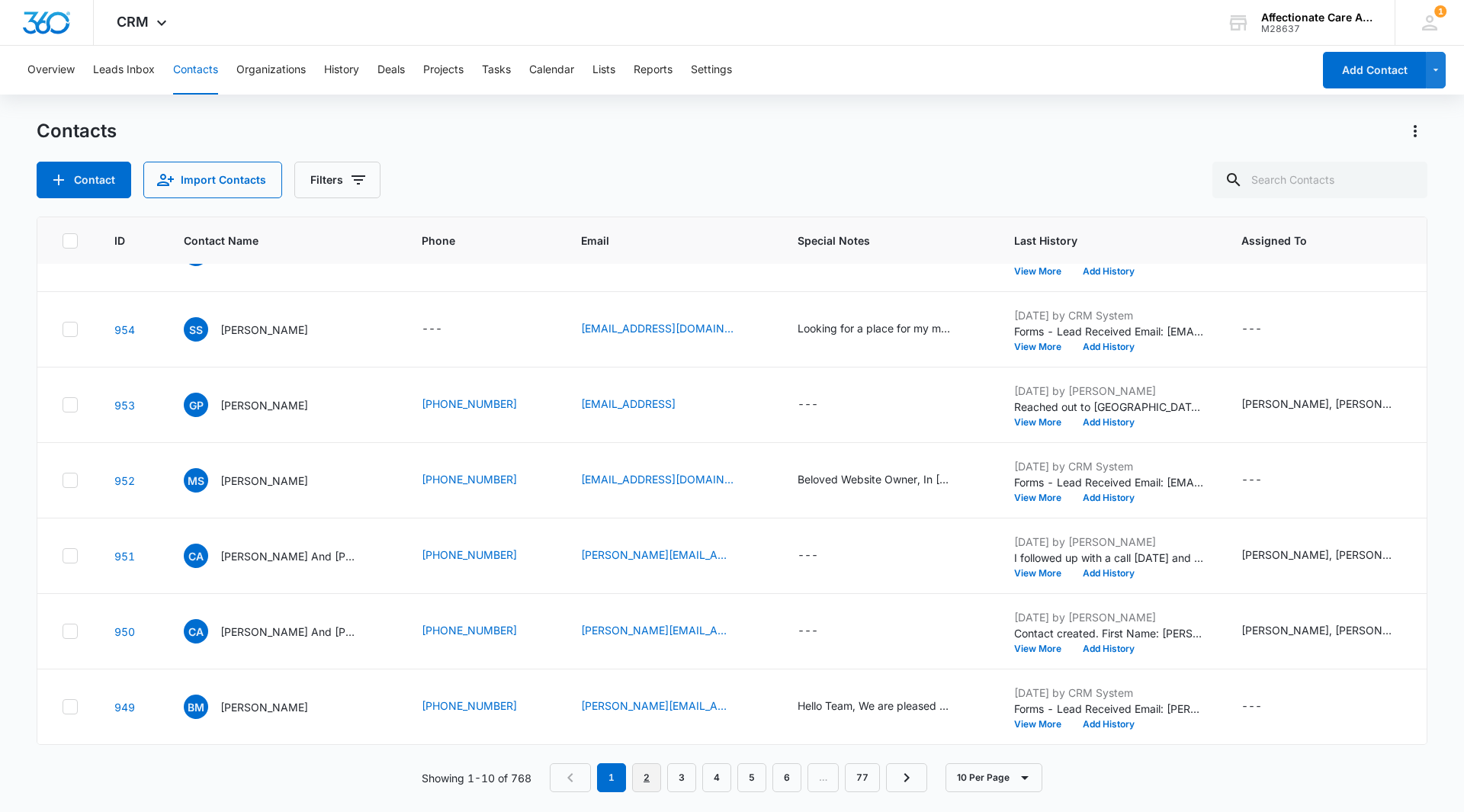
click at [651, 780] on link "2" at bounding box center [646, 777] width 29 height 29
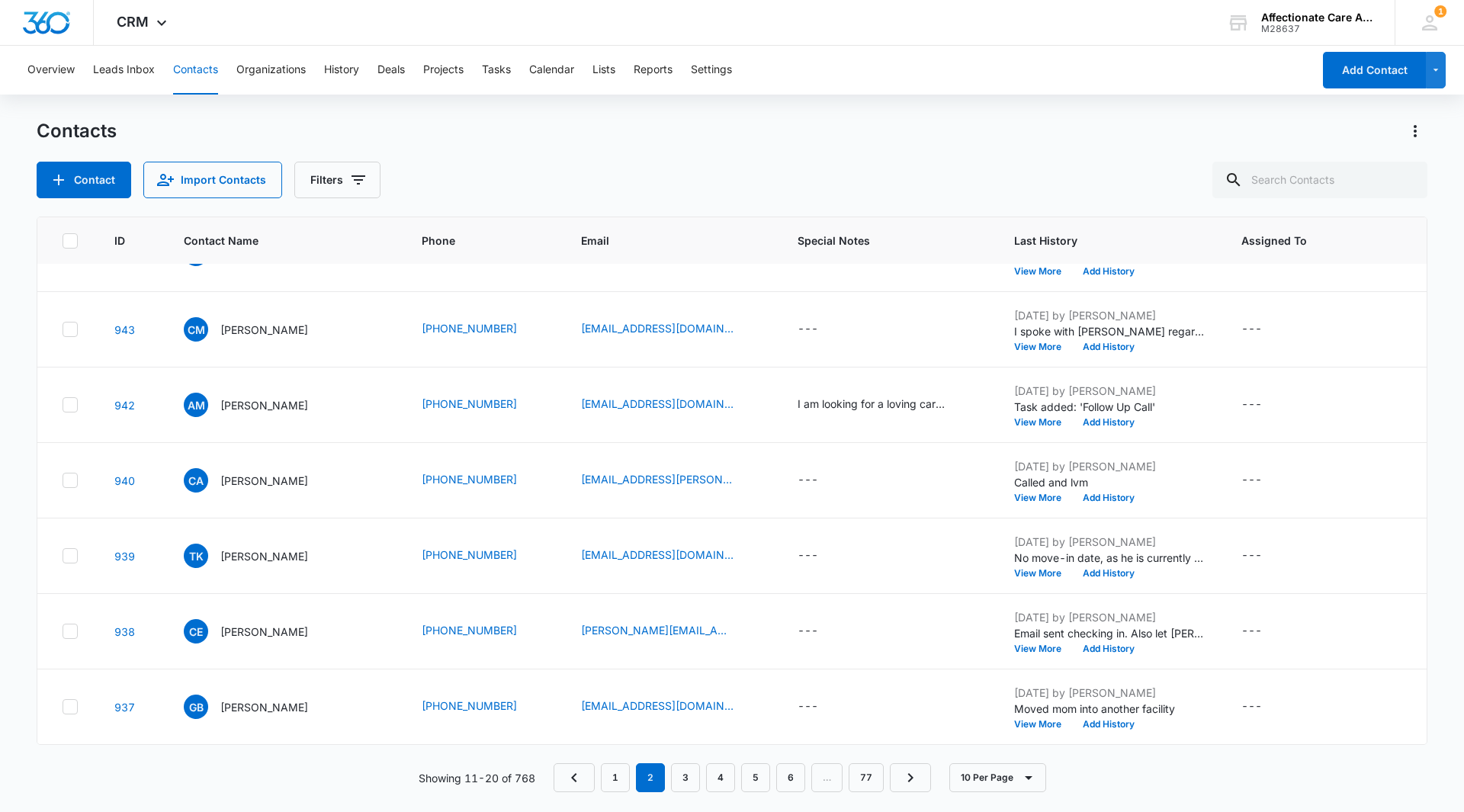
scroll to position [0, 0]
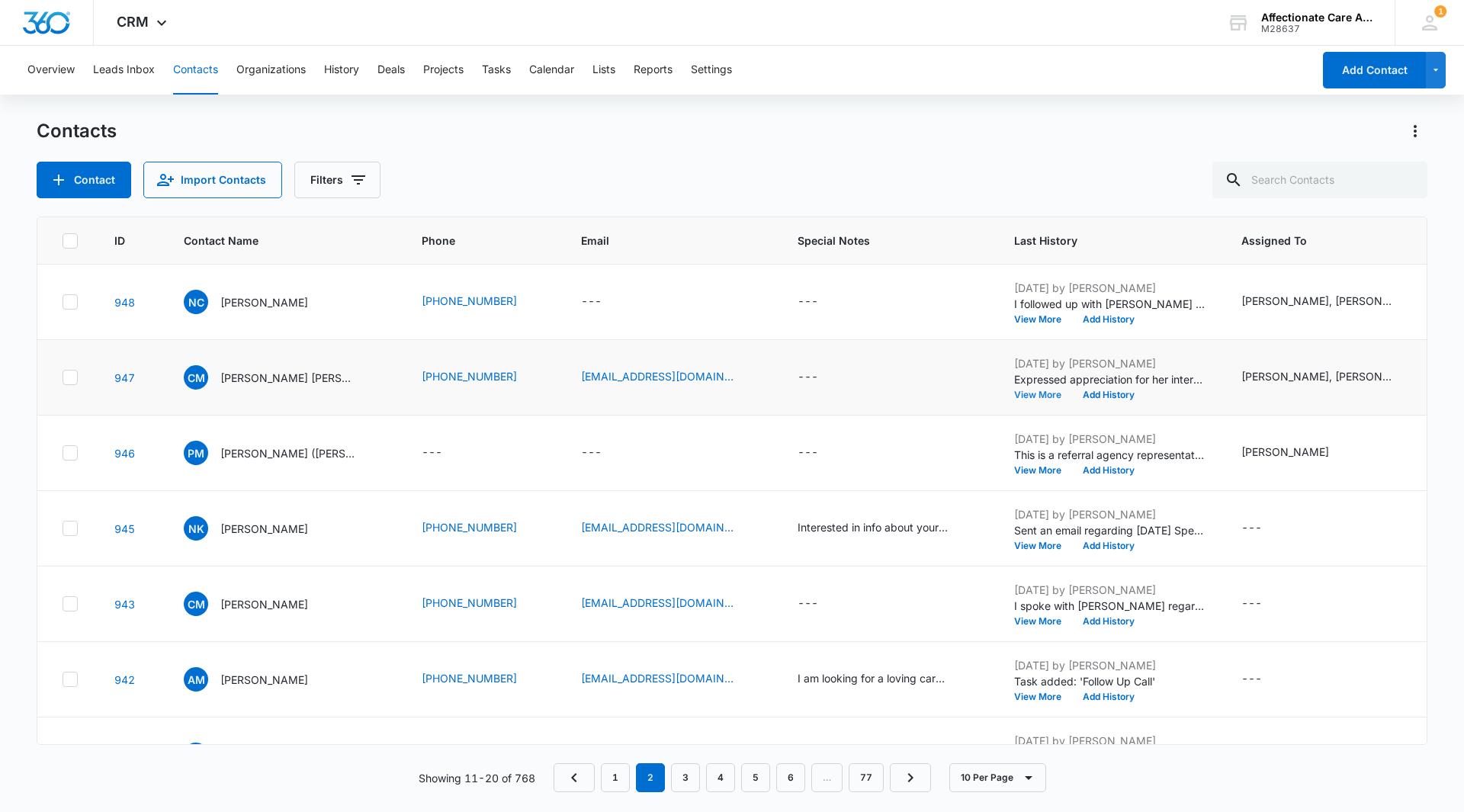
click at [1017, 398] on button "View More" at bounding box center [1044, 395] width 58 height 9
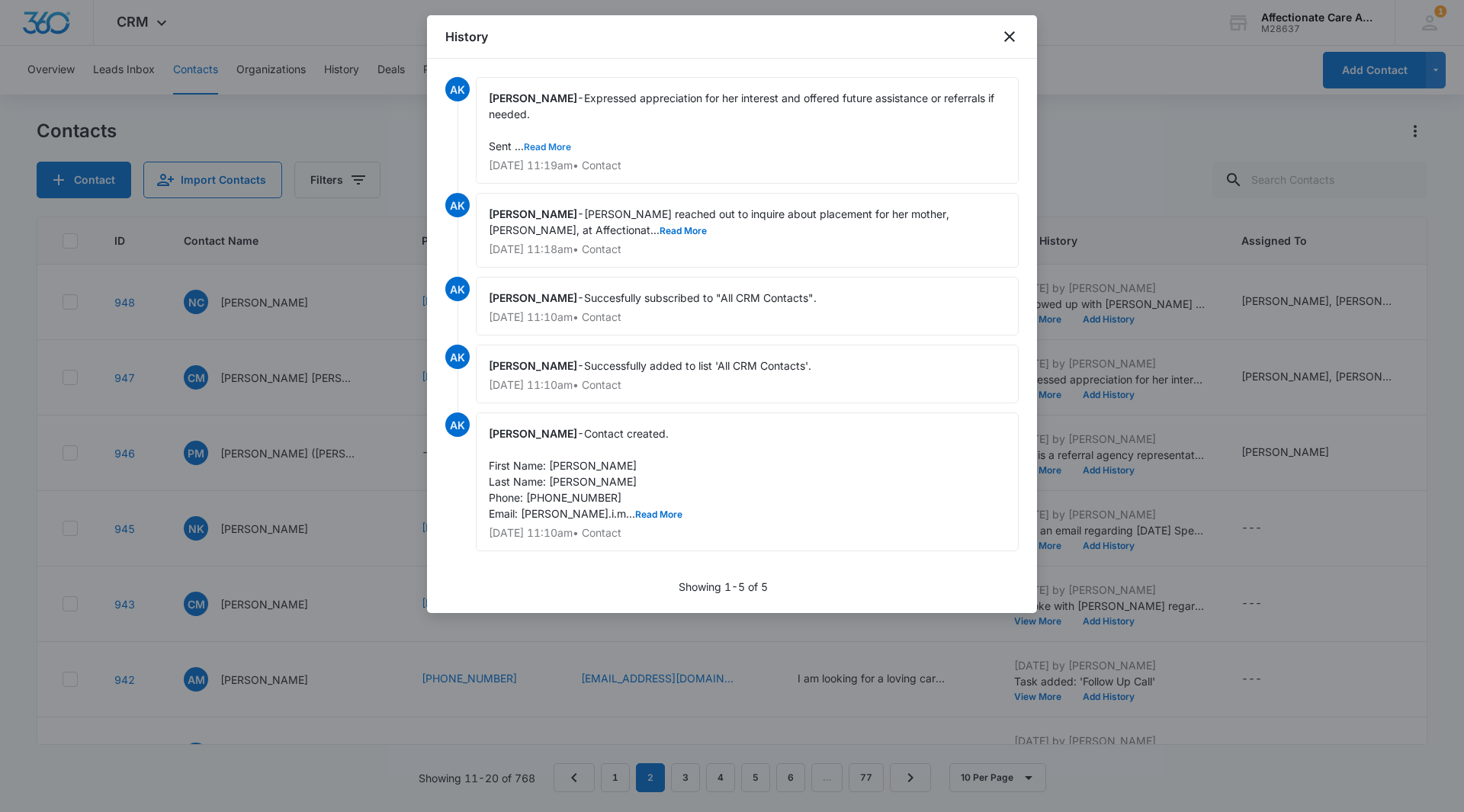
click at [547, 145] on button "Read More" at bounding box center [547, 147] width 47 height 9
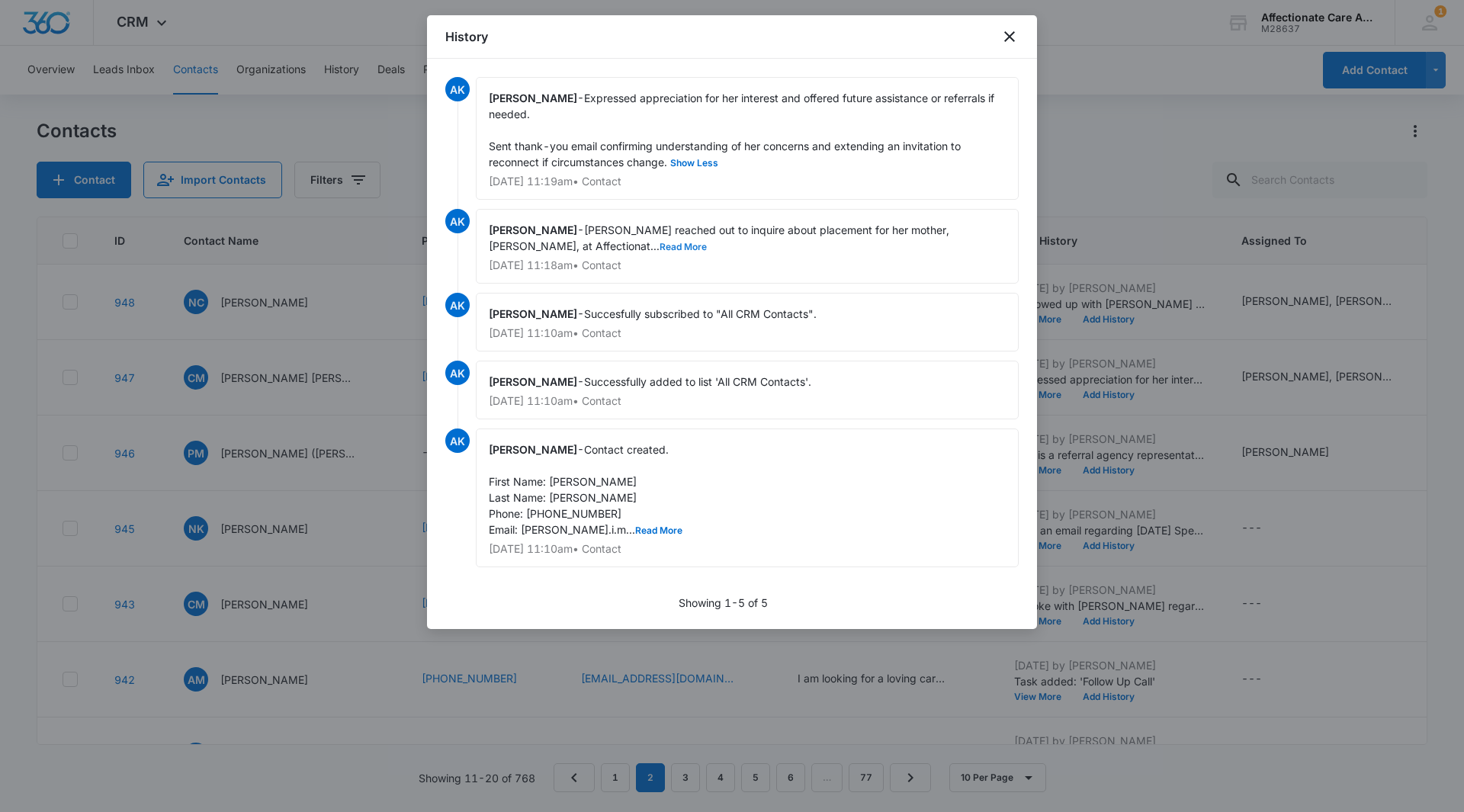
click at [659, 249] on button "Read More" at bounding box center [683, 247] width 47 height 9
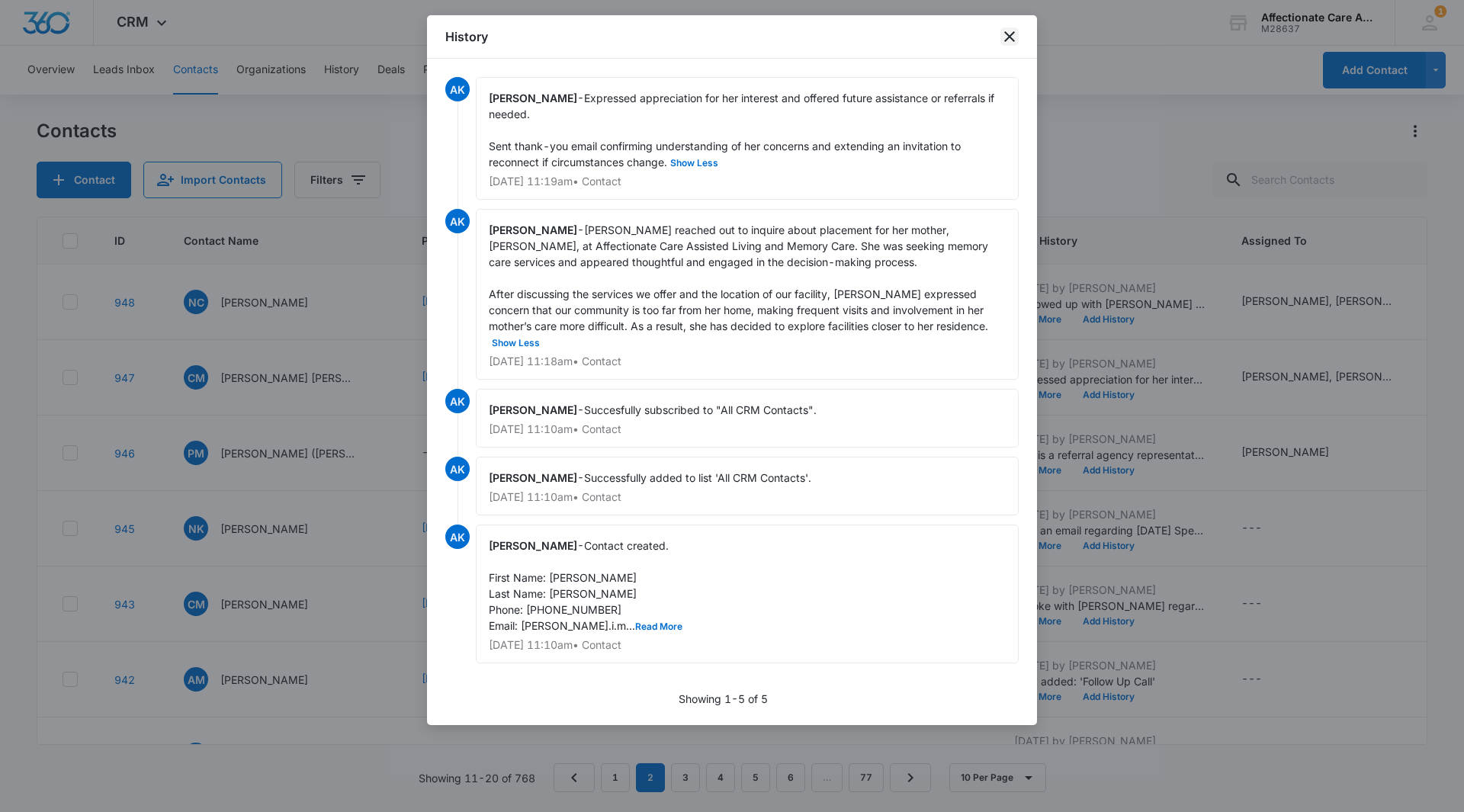
click at [1009, 33] on icon "close" at bounding box center [1009, 36] width 18 height 18
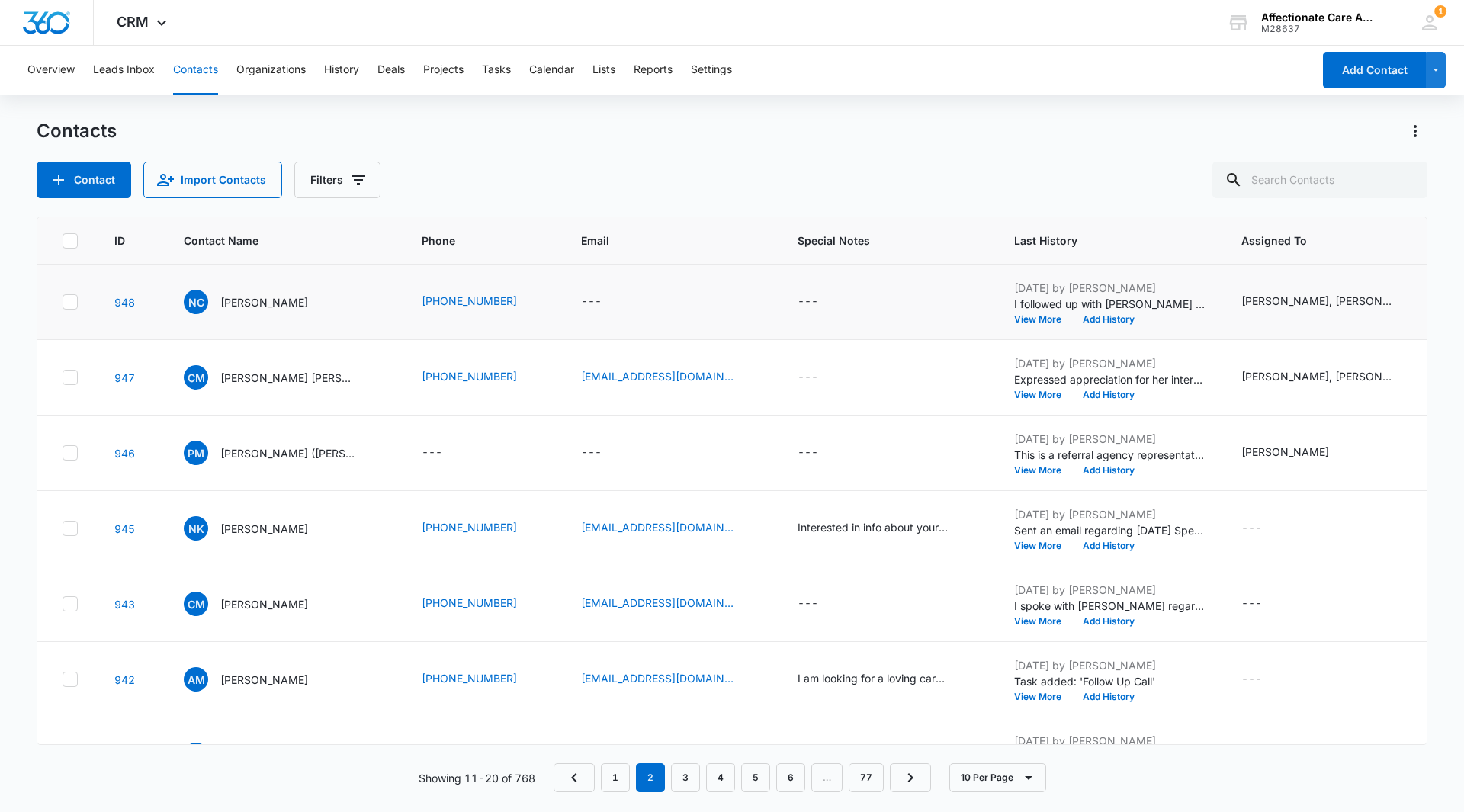
click at [1071, 304] on p "I followed up with Nancy Croy regarding care options for her husband, Gareld Cr…" at bounding box center [1110, 303] width 190 height 16
click at [1016, 318] on button "View More" at bounding box center [1044, 319] width 58 height 9
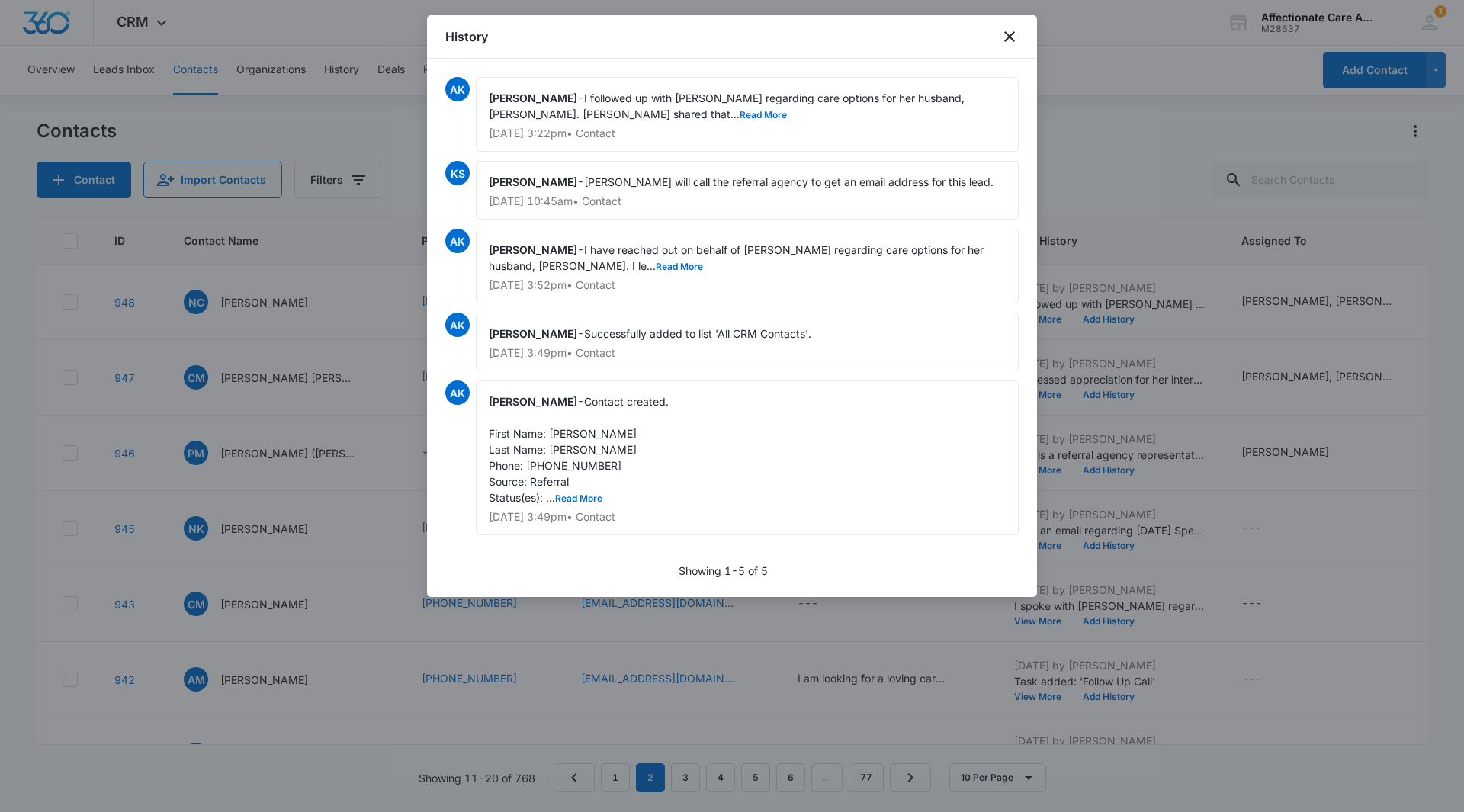
click at [634, 147] on div "Audrey Keller - I followed up with Nancy Croy regarding care options for her hu…" at bounding box center [747, 114] width 543 height 74
click at [740, 118] on button "Read More" at bounding box center [763, 115] width 47 height 9
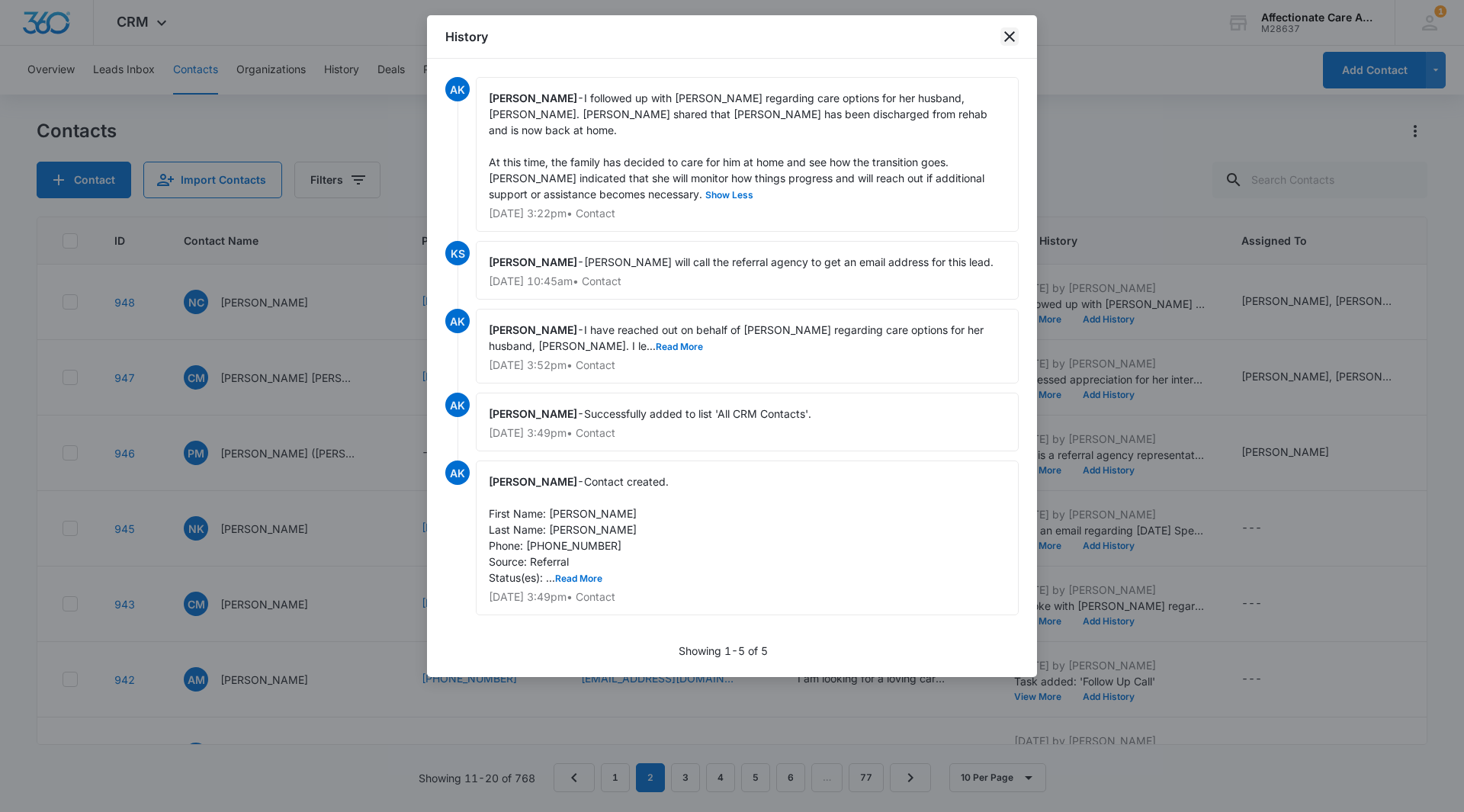
click at [1005, 40] on icon "close" at bounding box center [1009, 36] width 18 height 18
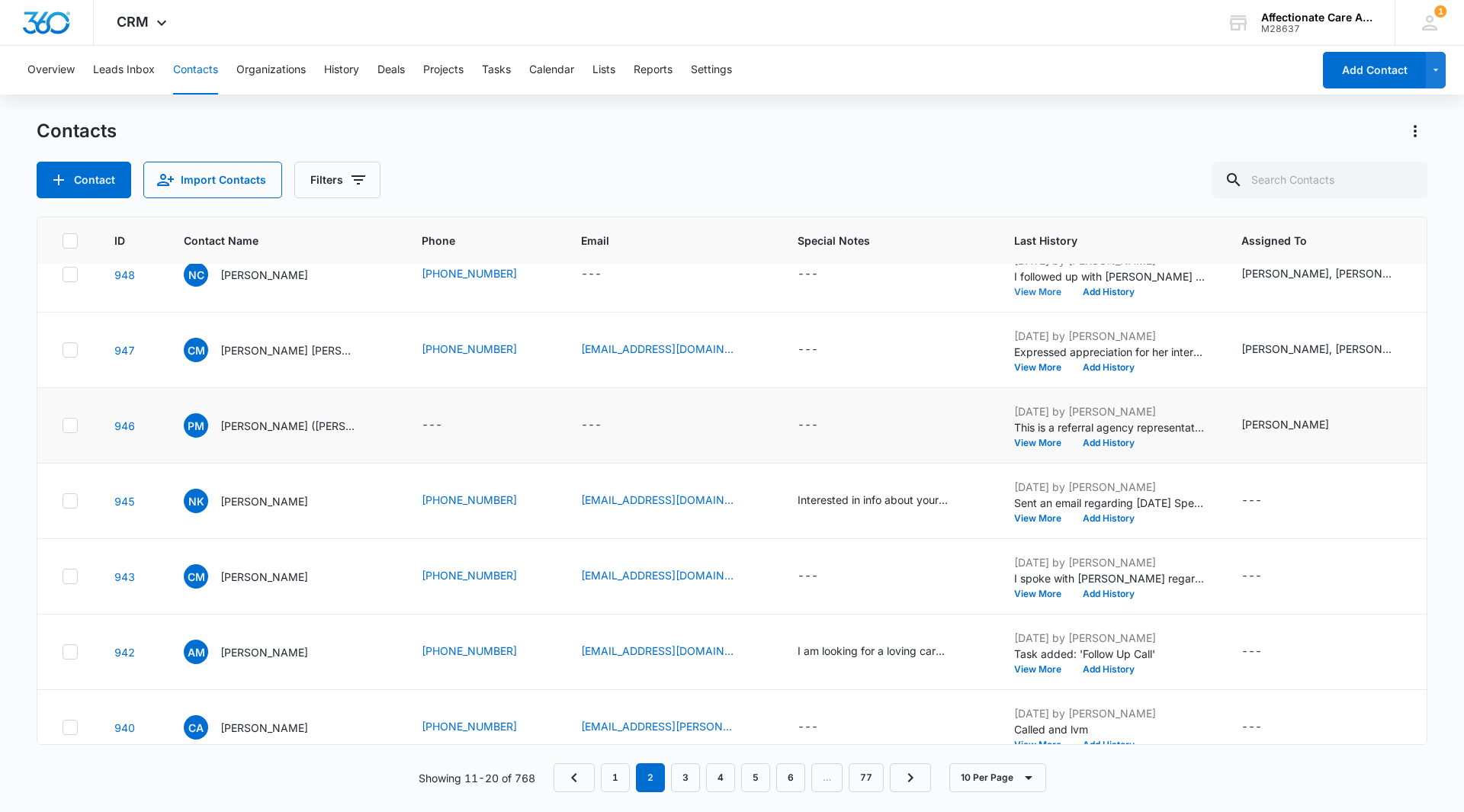
scroll to position [76, 0]
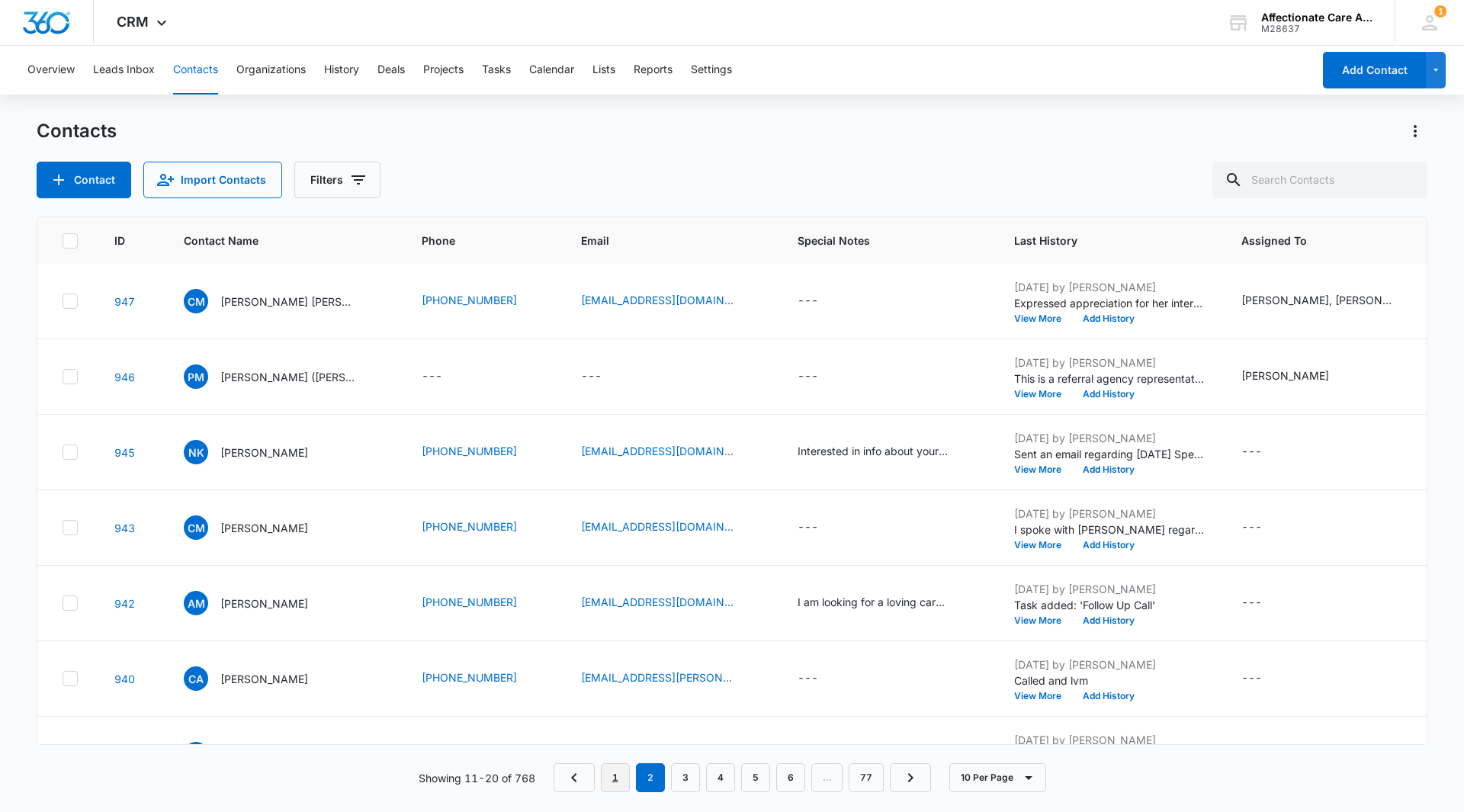
click at [617, 783] on link "1" at bounding box center [615, 777] width 29 height 29
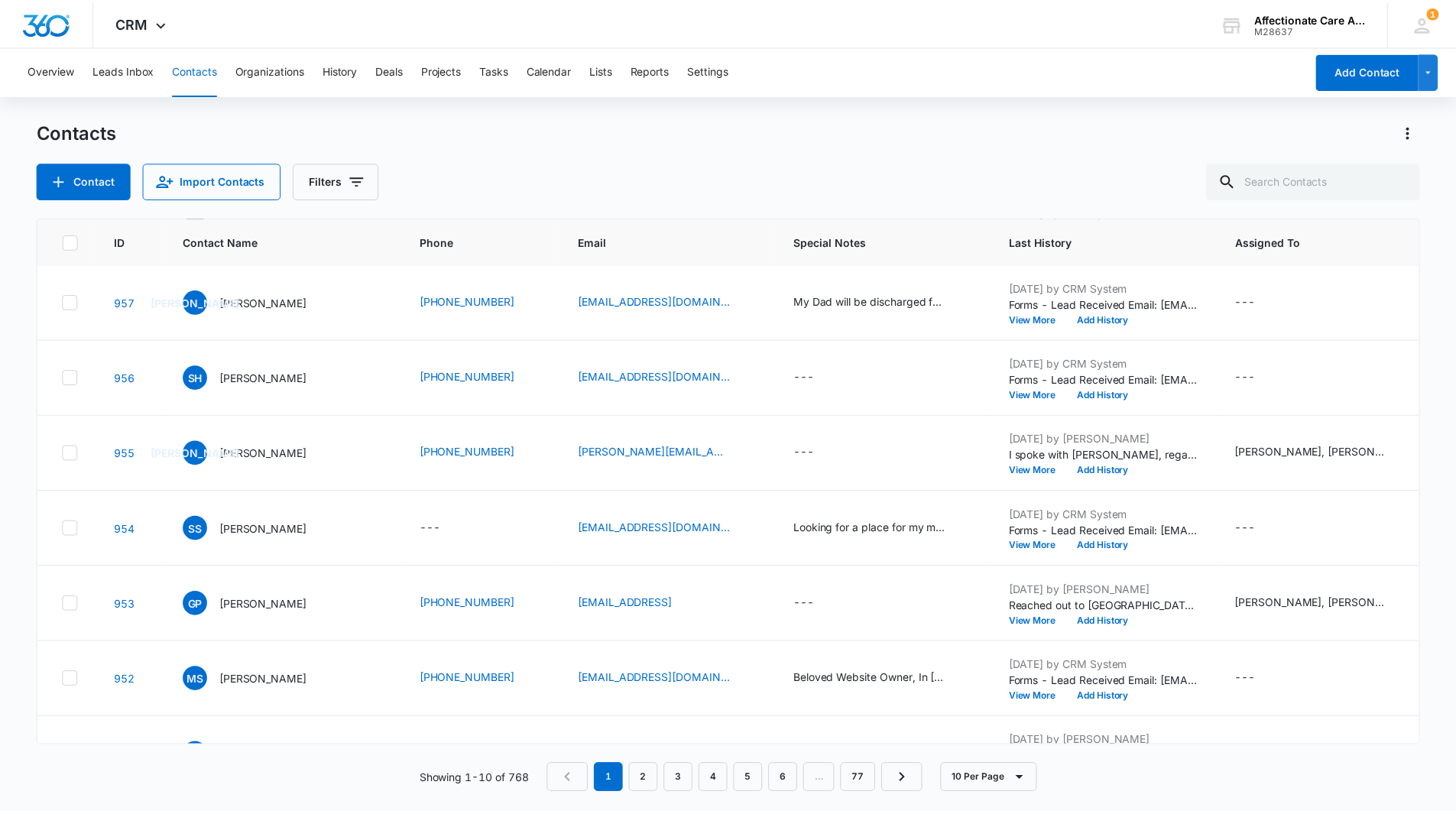
scroll to position [0, 0]
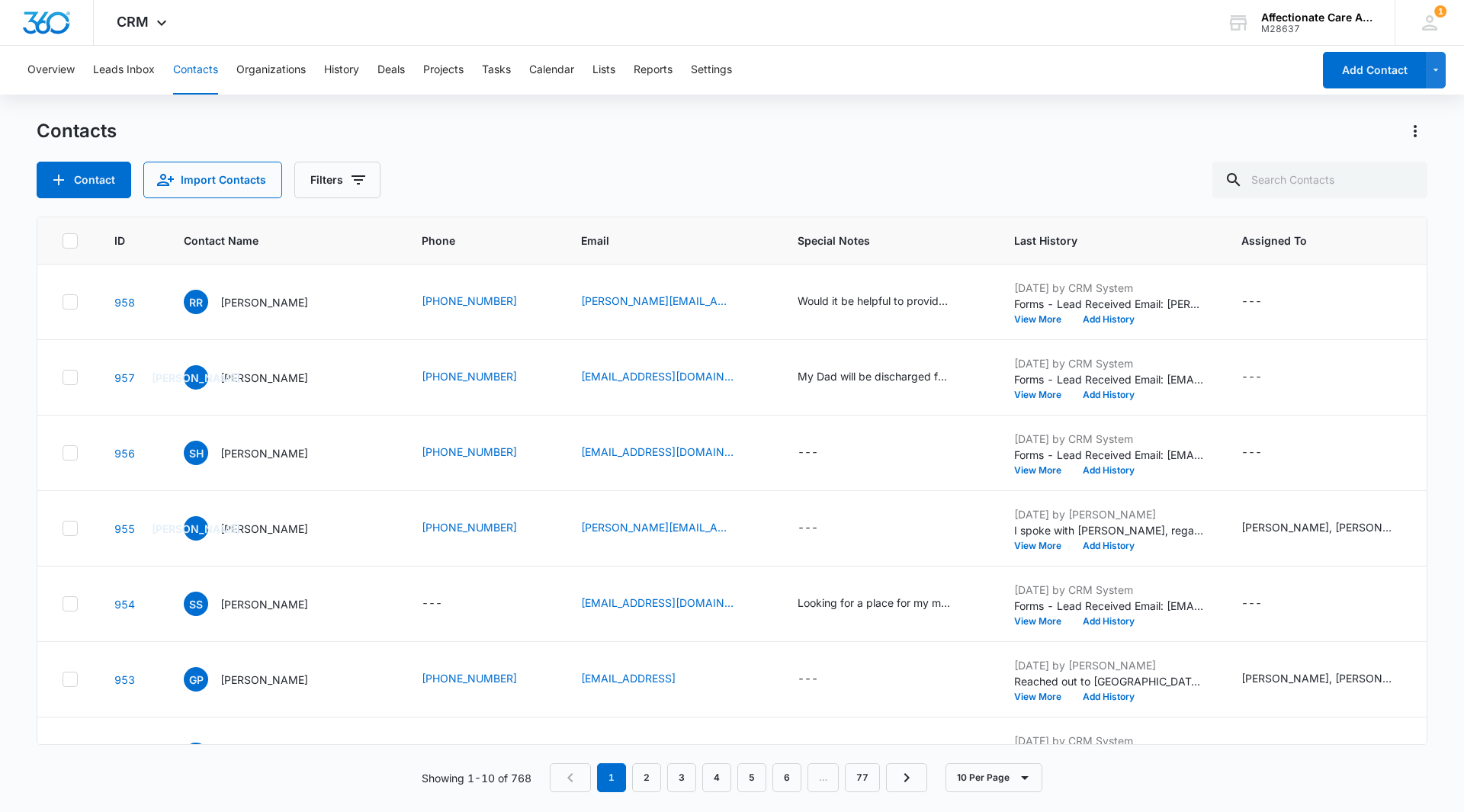
click at [583, 780] on nav "1 2 3 4 5 6 … 77" at bounding box center [739, 777] width 378 height 29
click at [569, 785] on nav "1 2 3 4 5 6 … 77" at bounding box center [739, 777] width 378 height 29
click at [123, 71] on button "Leads Inbox" at bounding box center [124, 71] width 62 height 49
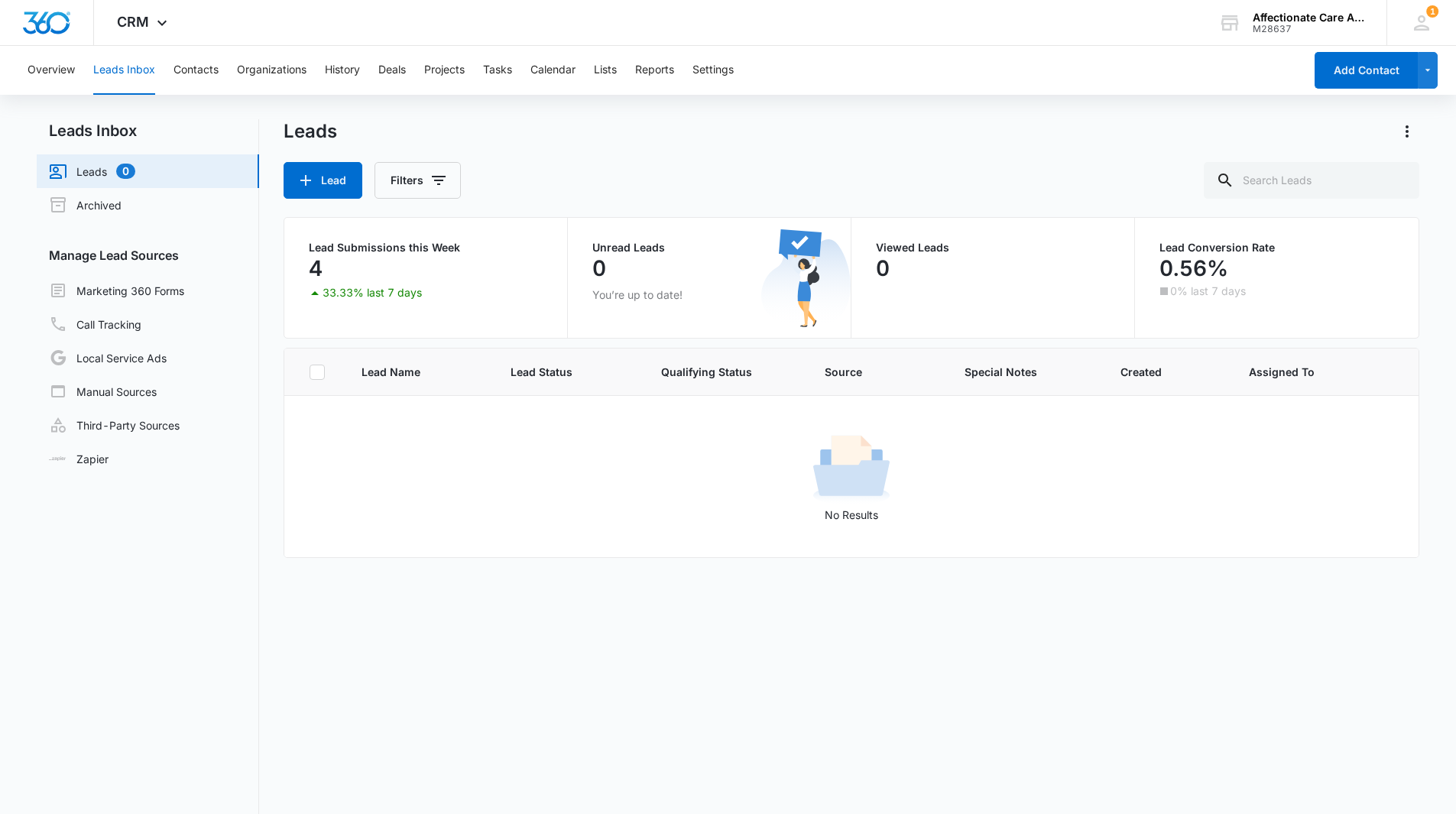
click at [98, 178] on link "Leads 0" at bounding box center [92, 171] width 86 height 18
click at [48, 65] on button "Overview" at bounding box center [51, 71] width 47 height 49
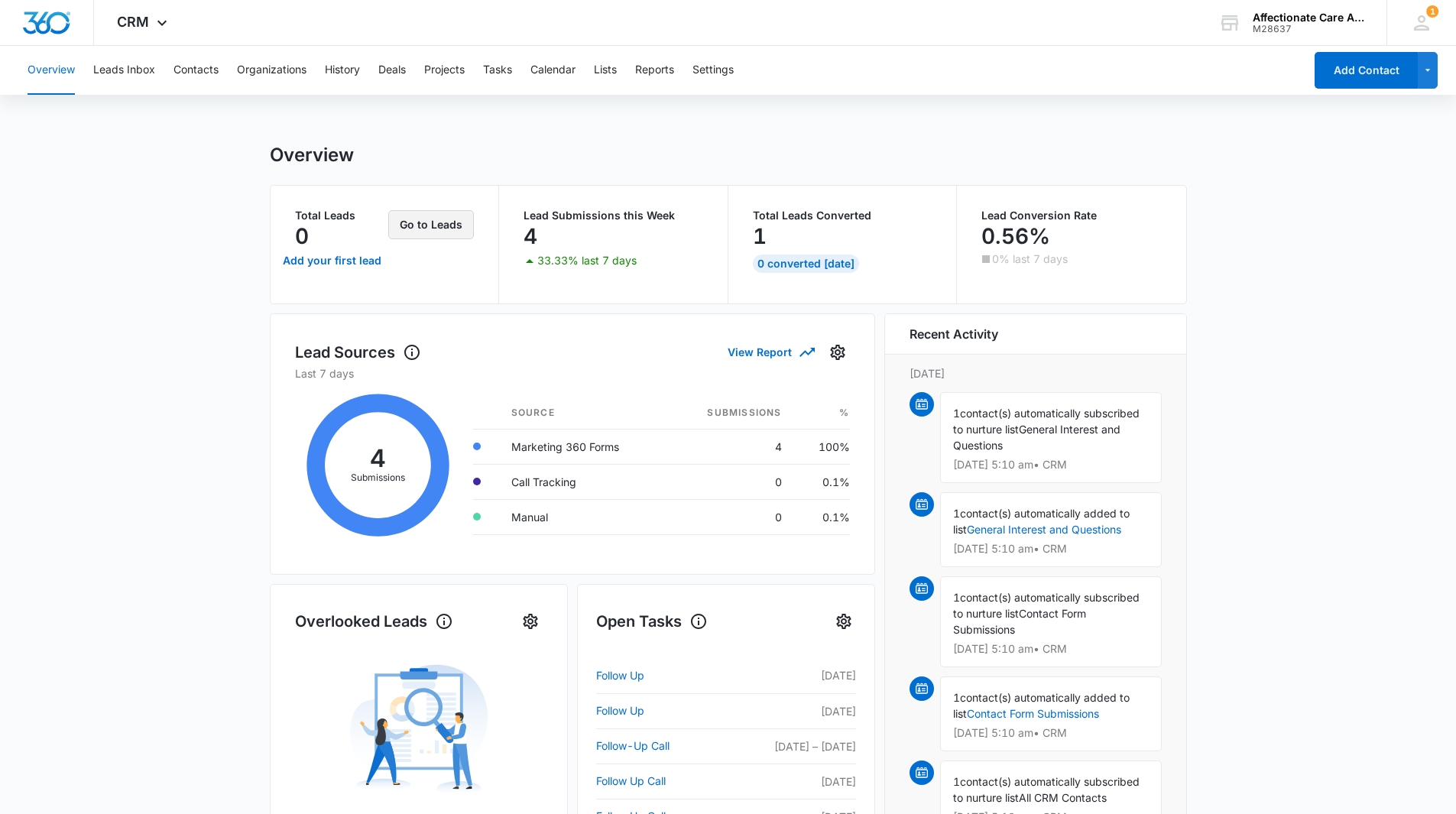
click at [436, 230] on button "Go to Leads" at bounding box center [431, 225] width 86 height 29
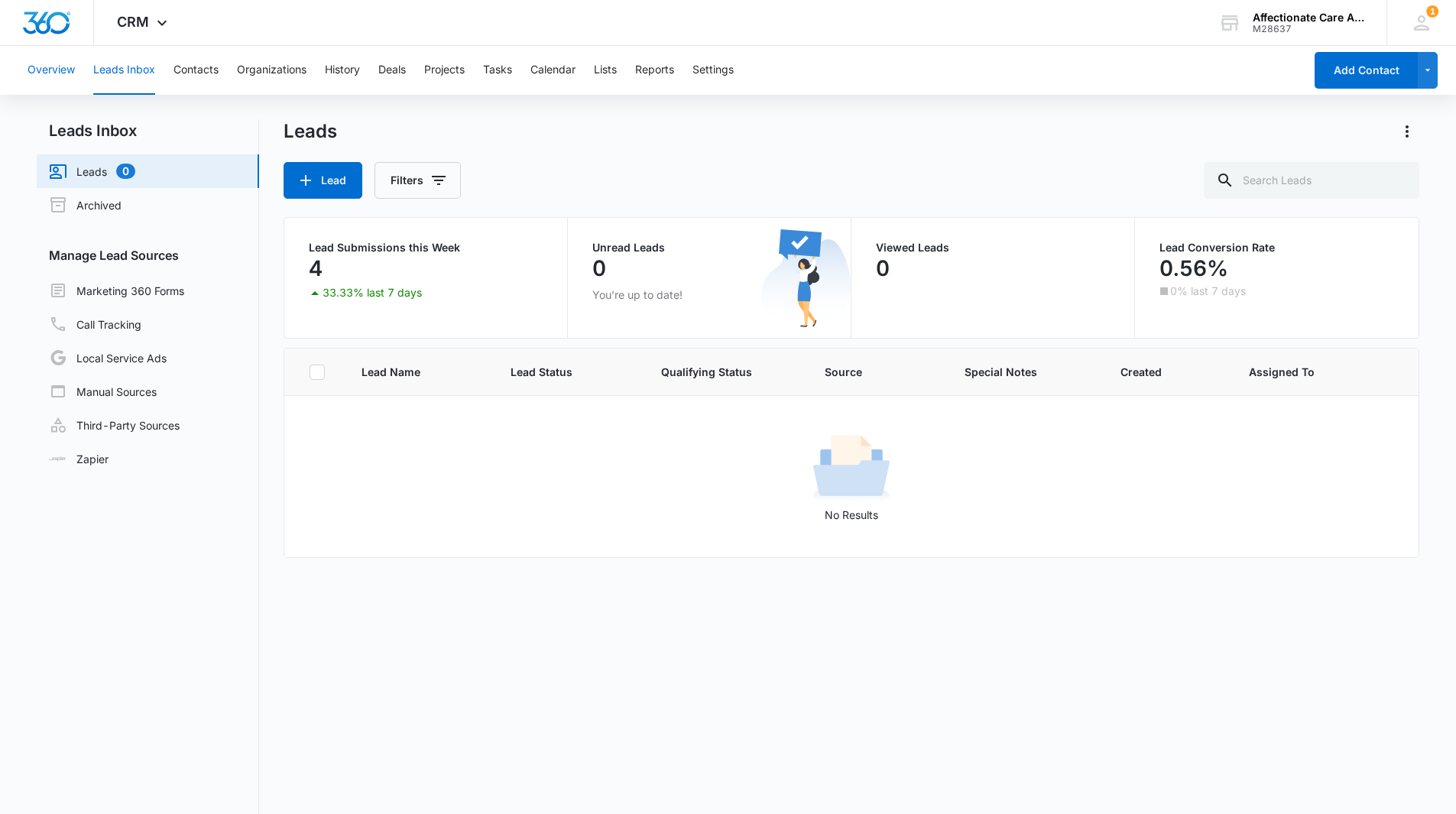
click at [35, 59] on button "Overview" at bounding box center [51, 71] width 47 height 49
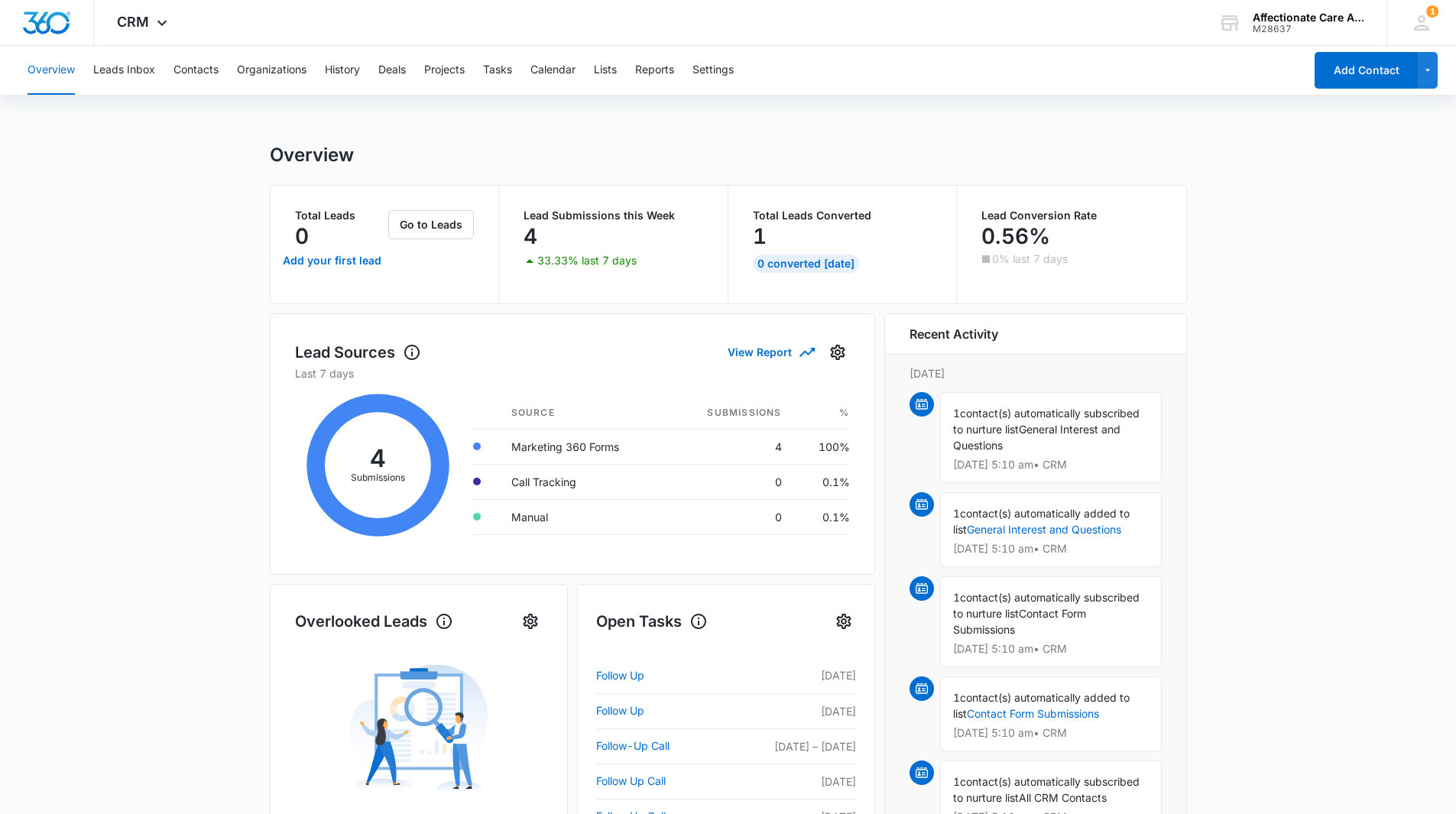
click at [385, 464] on icon at bounding box center [378, 466] width 166 height 168
